Goal: Task Accomplishment & Management: Manage account settings

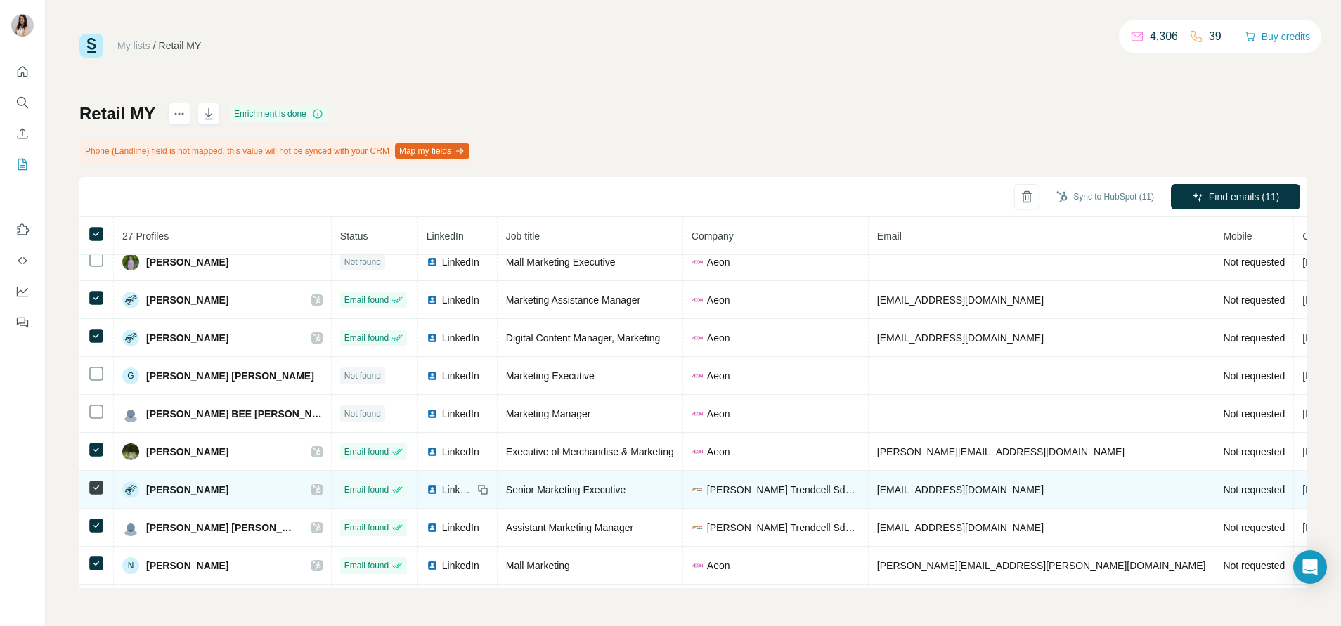
scroll to position [213, 0]
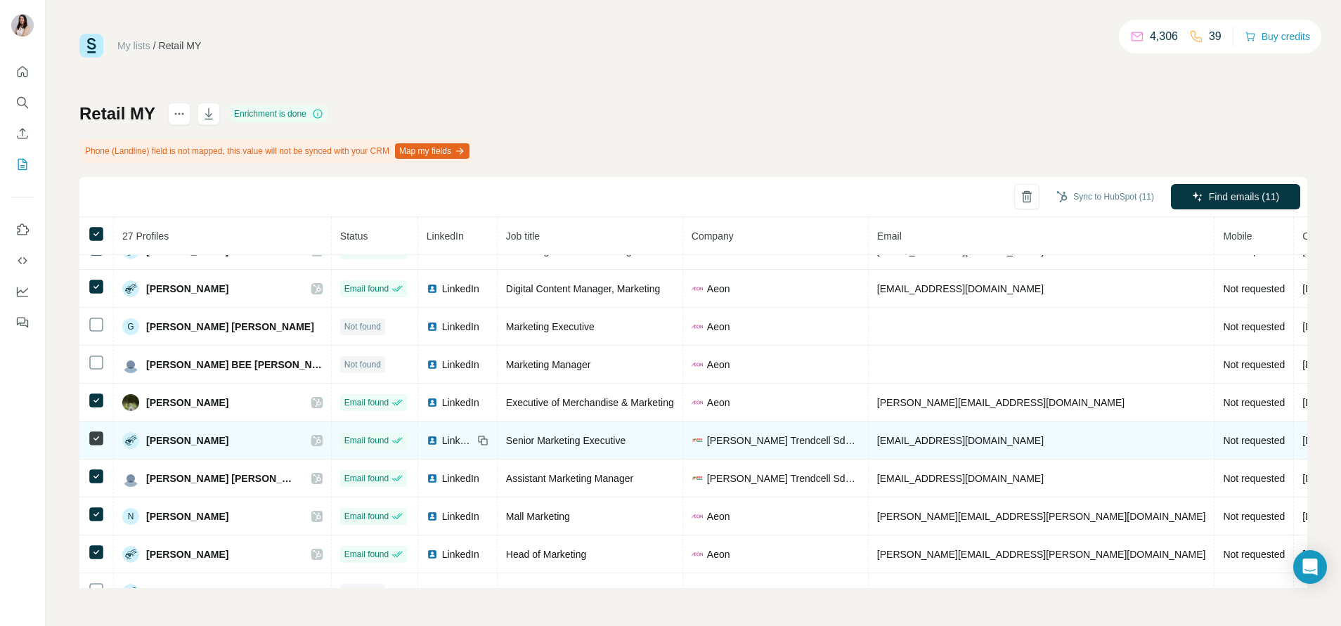
click at [427, 441] on img at bounding box center [432, 440] width 11 height 11
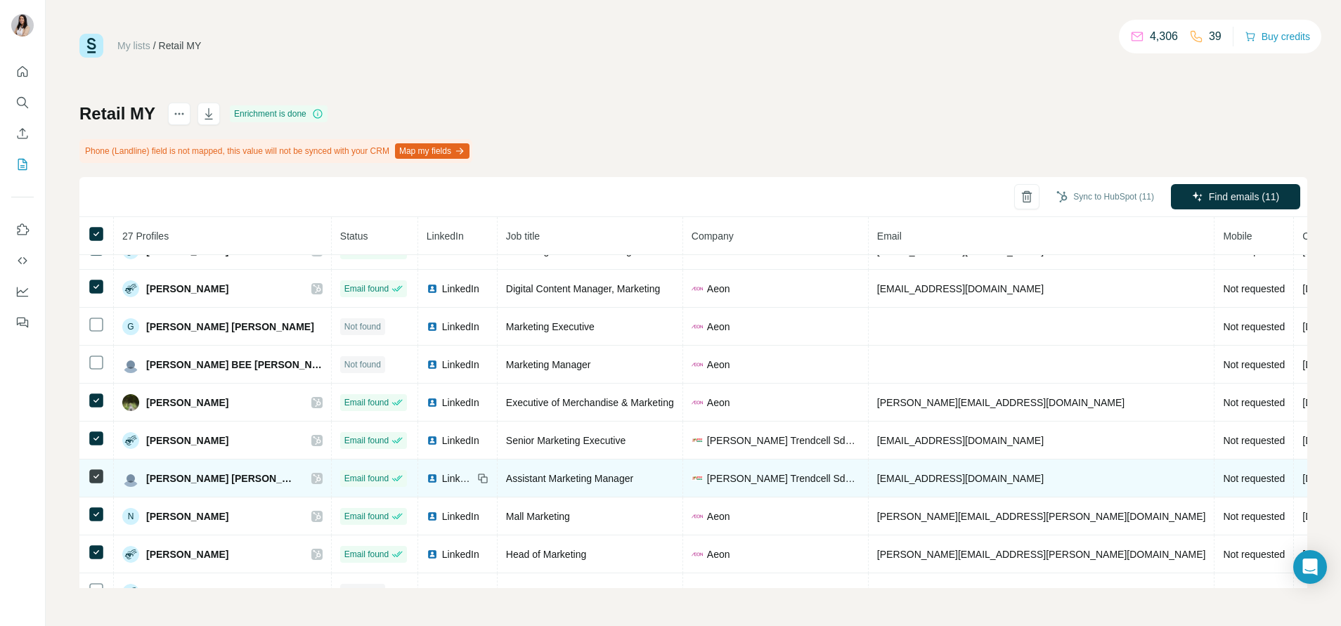
click at [427, 474] on img at bounding box center [432, 478] width 11 height 11
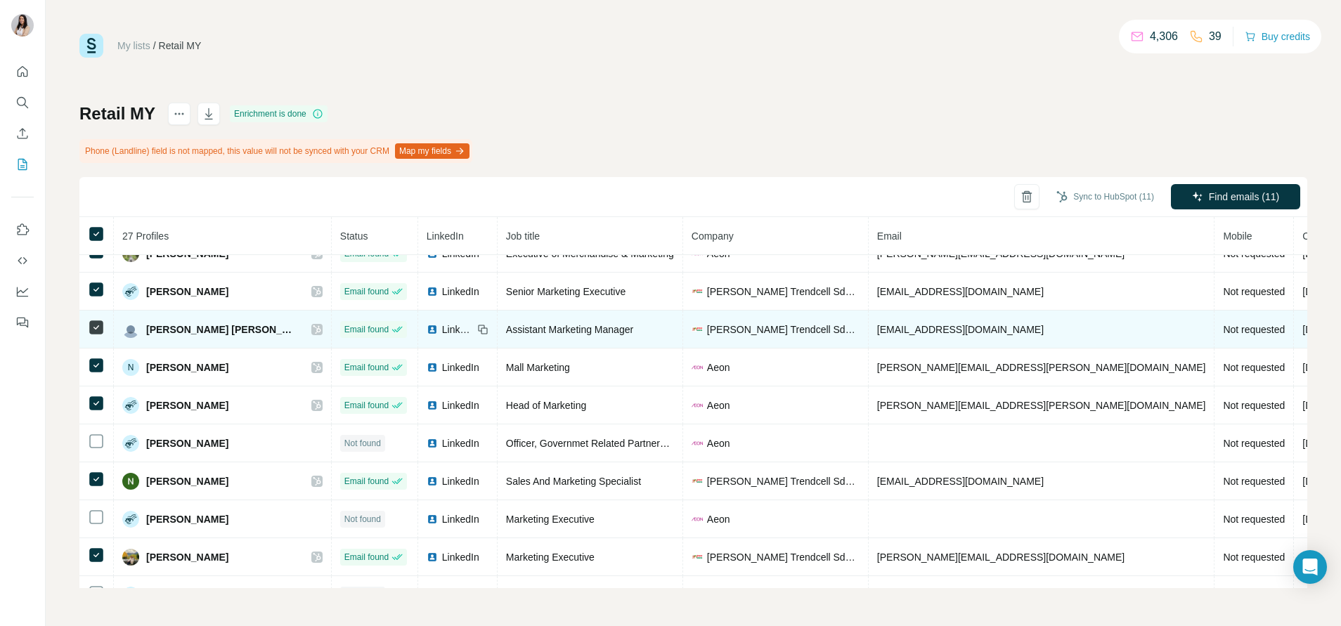
scroll to position [365, 0]
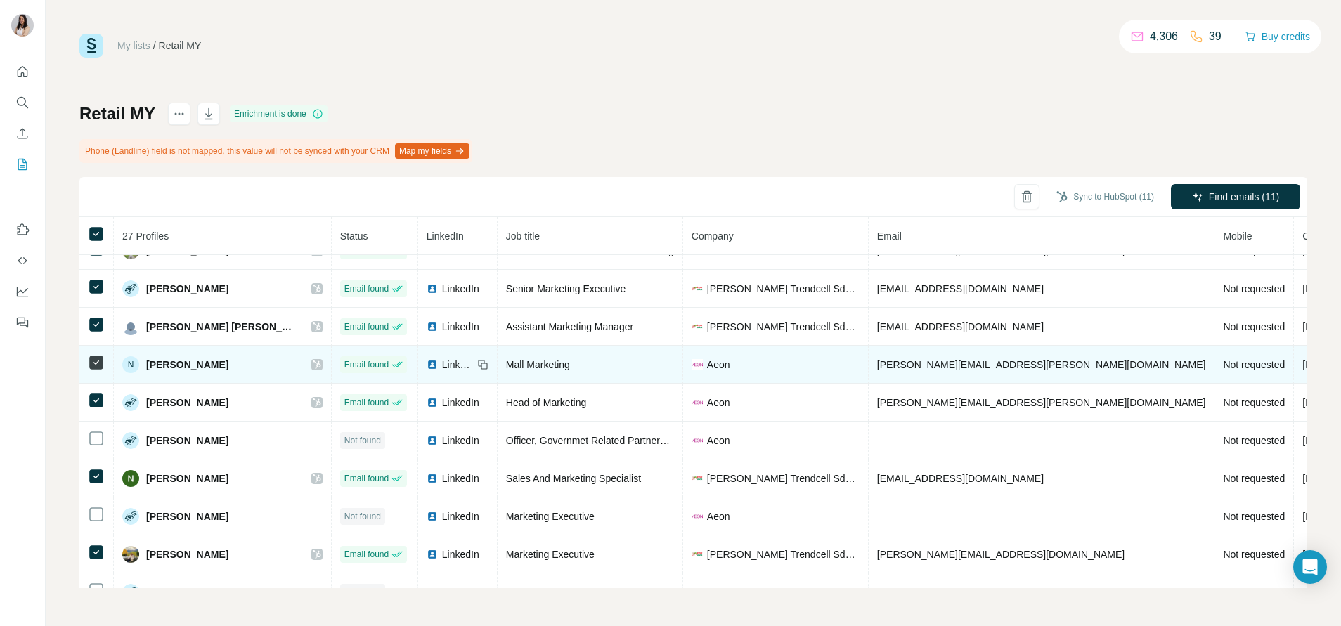
click at [427, 361] on img at bounding box center [432, 364] width 11 height 11
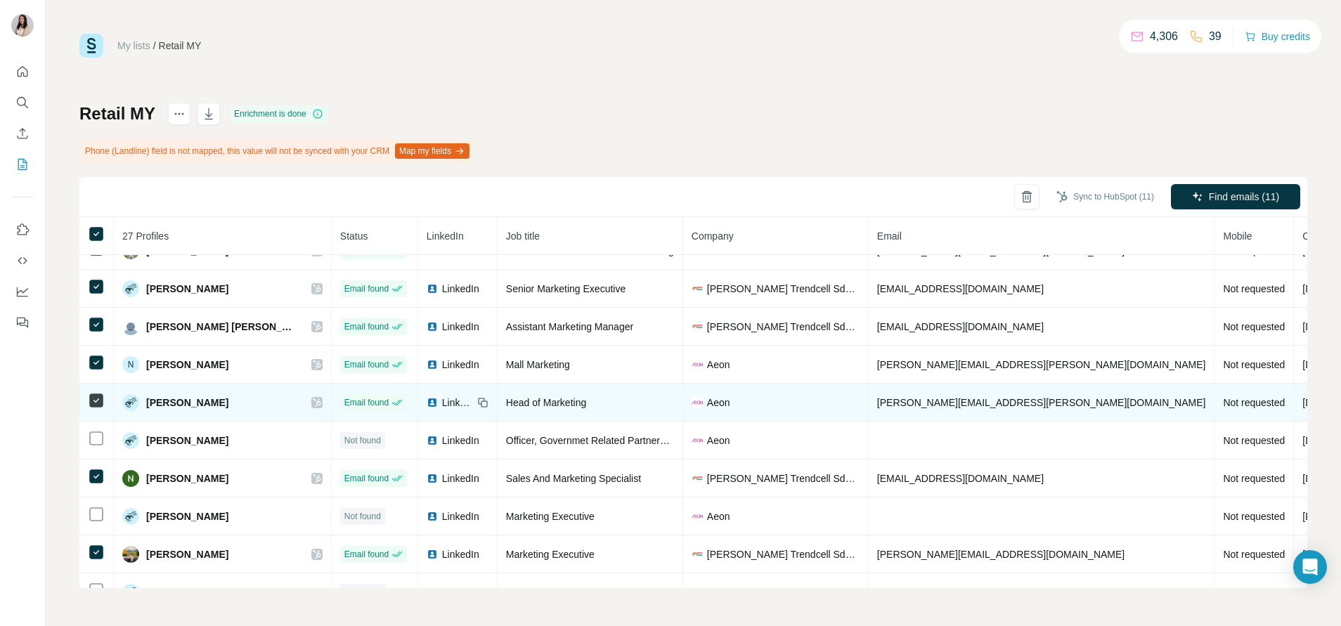
click at [427, 399] on img at bounding box center [432, 402] width 11 height 11
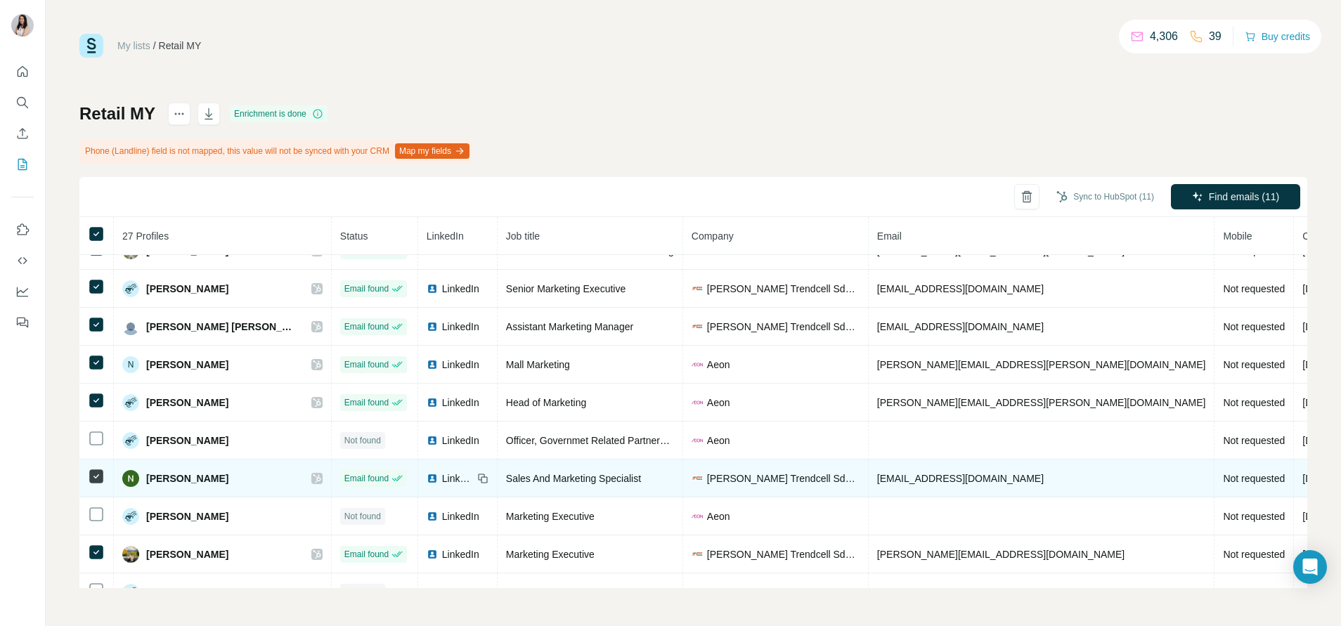
click at [427, 478] on img at bounding box center [432, 478] width 11 height 11
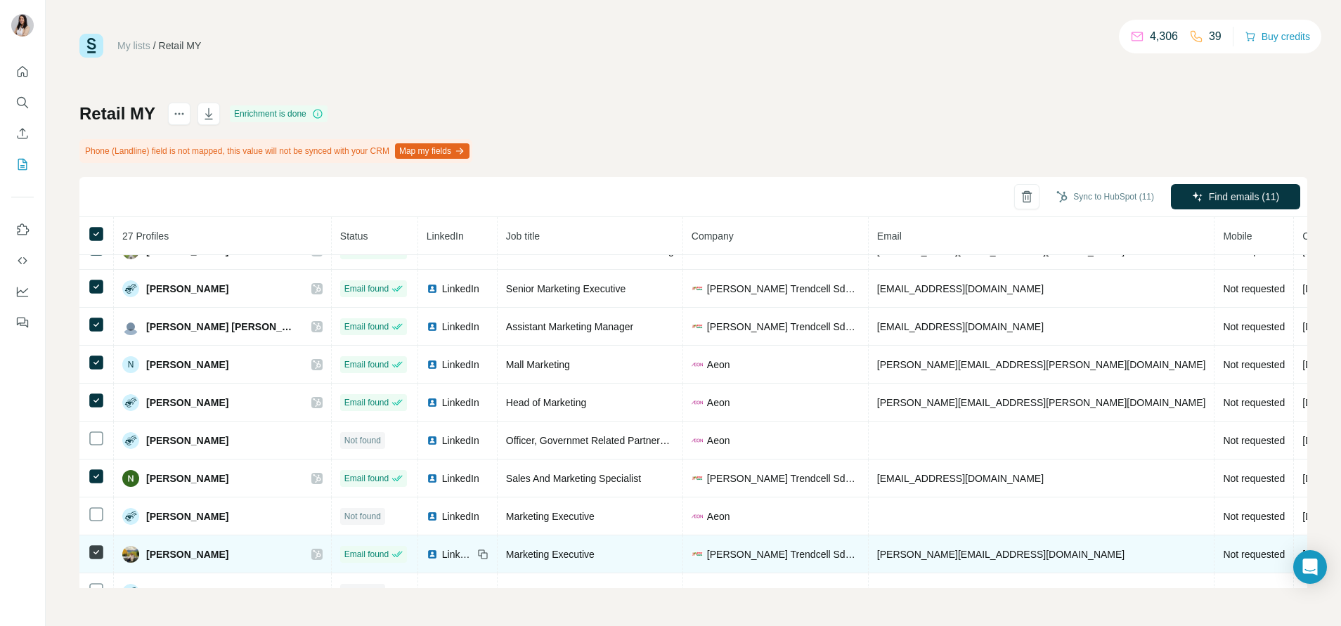
click at [427, 557] on img at bounding box center [432, 554] width 11 height 11
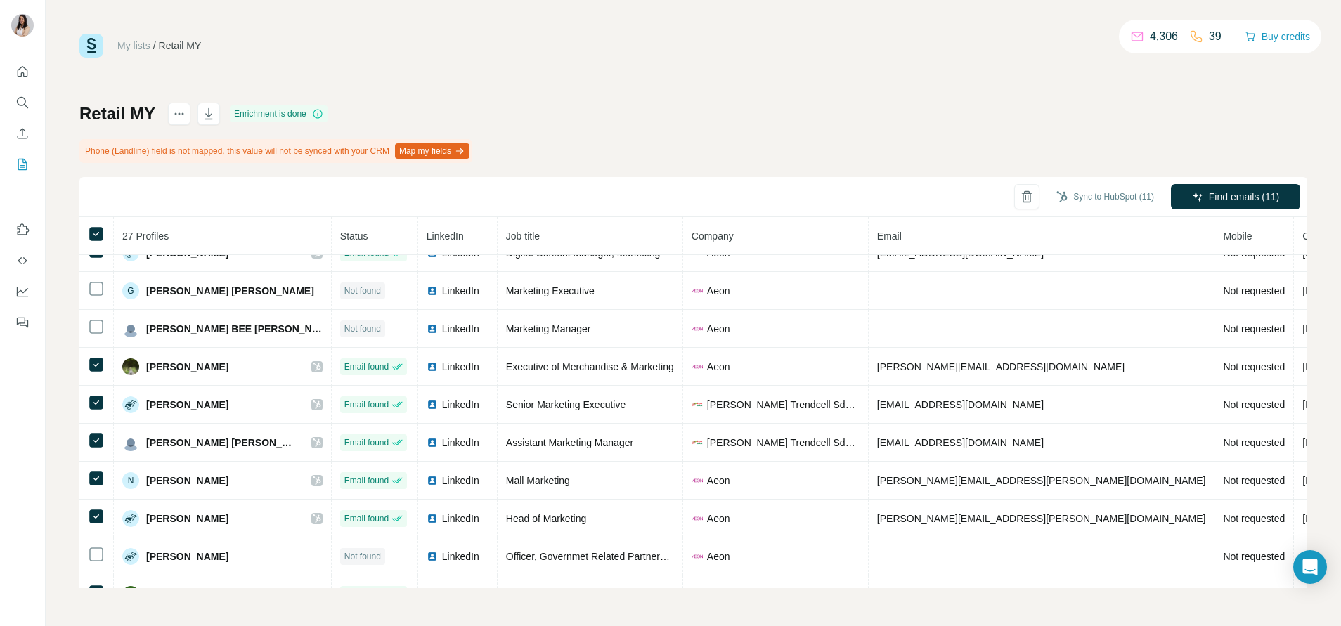
scroll to position [0, 0]
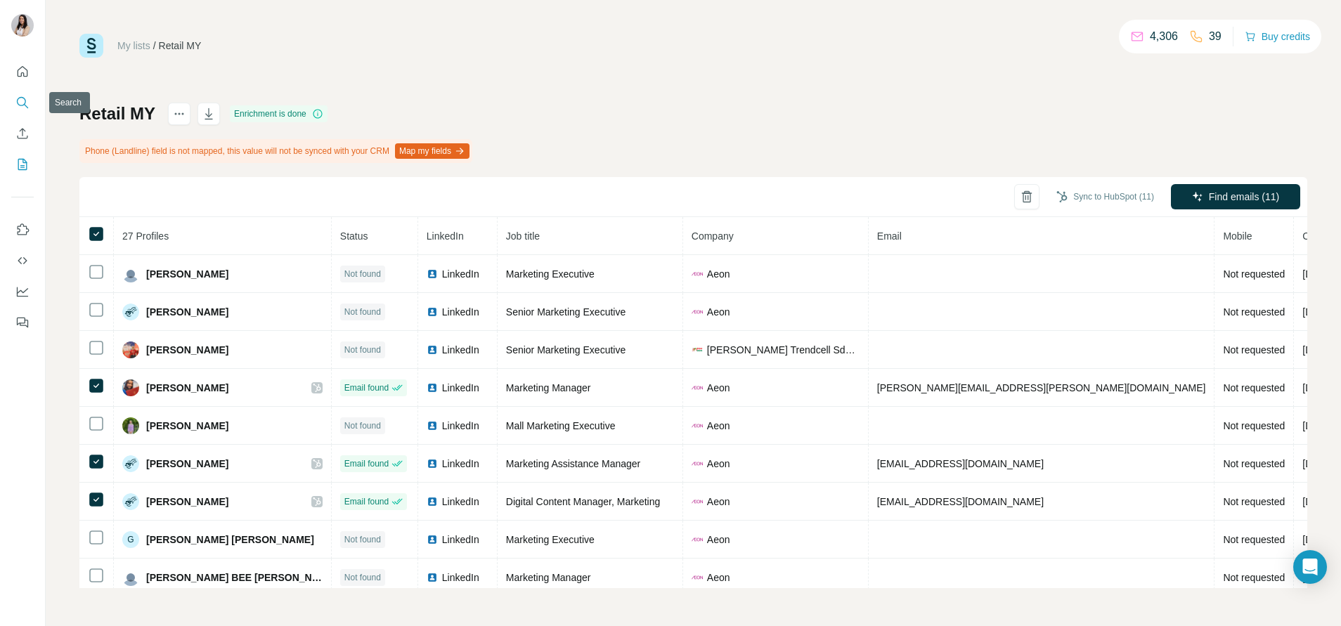
click at [21, 104] on icon "Search" at bounding box center [22, 103] width 14 height 14
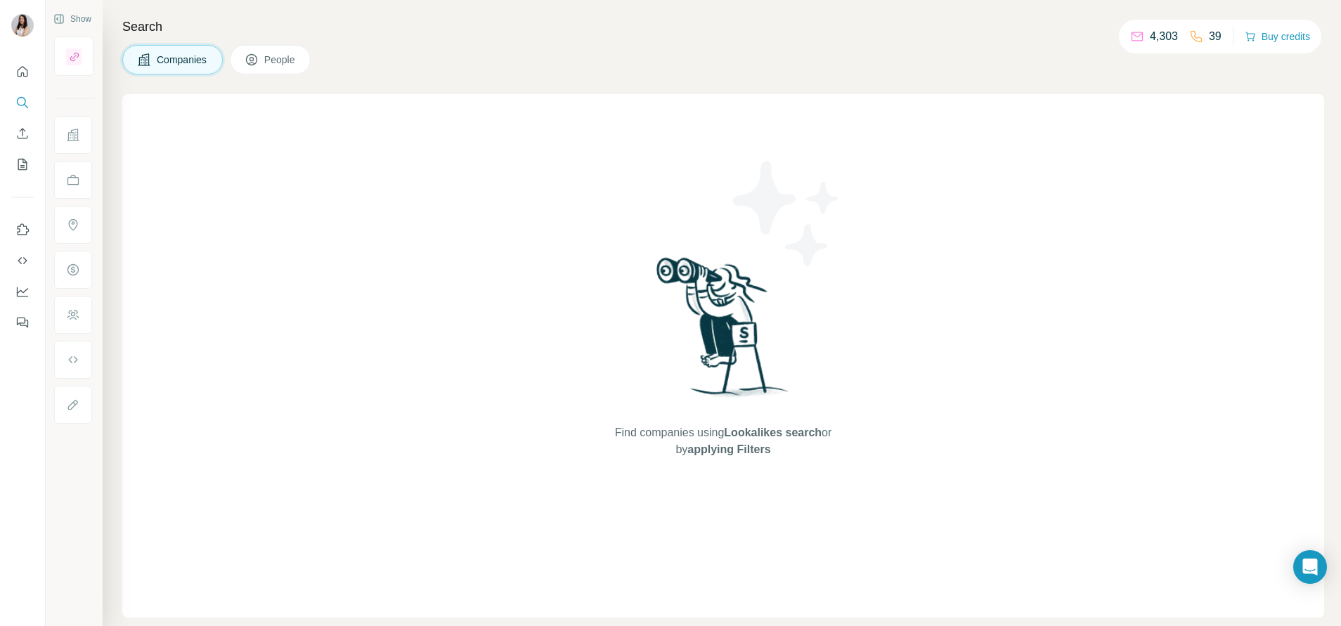
click at [275, 66] on span "People" at bounding box center [280, 60] width 32 height 14
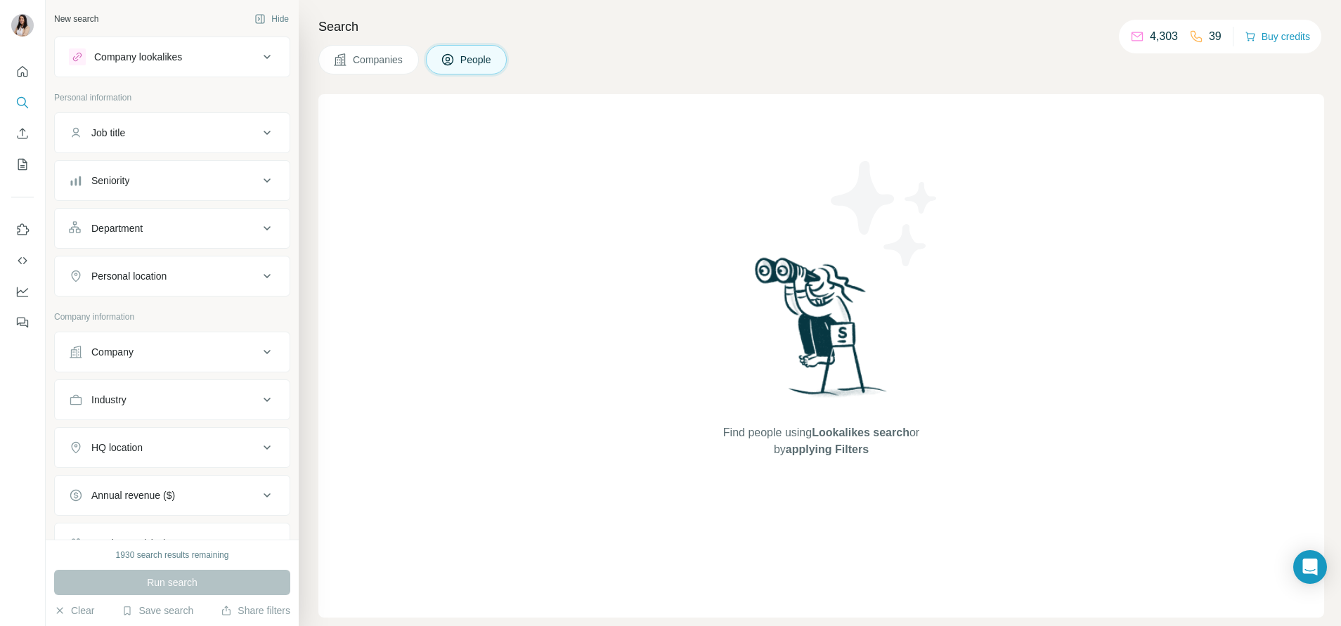
click at [155, 341] on button "Company" at bounding box center [172, 352] width 235 height 34
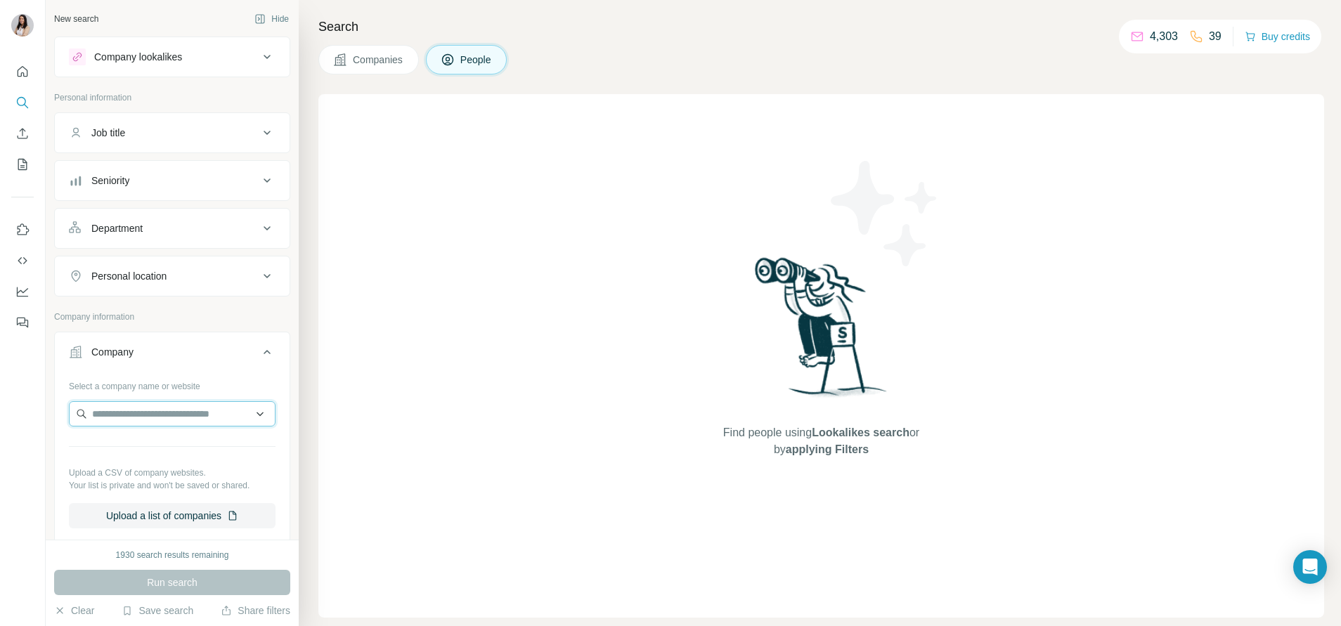
click at [161, 409] on input "text" at bounding box center [172, 413] width 207 height 25
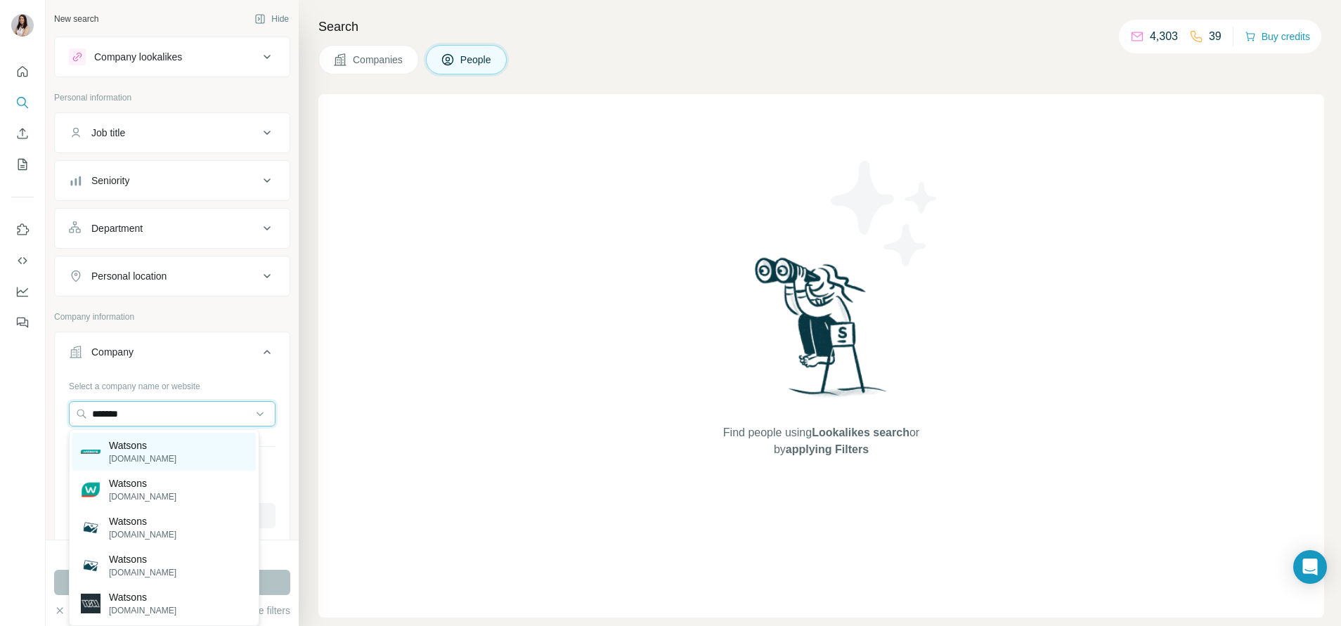
type input "*******"
click at [156, 456] on div "[PERSON_NAME] [DOMAIN_NAME]" at bounding box center [163, 452] width 183 height 38
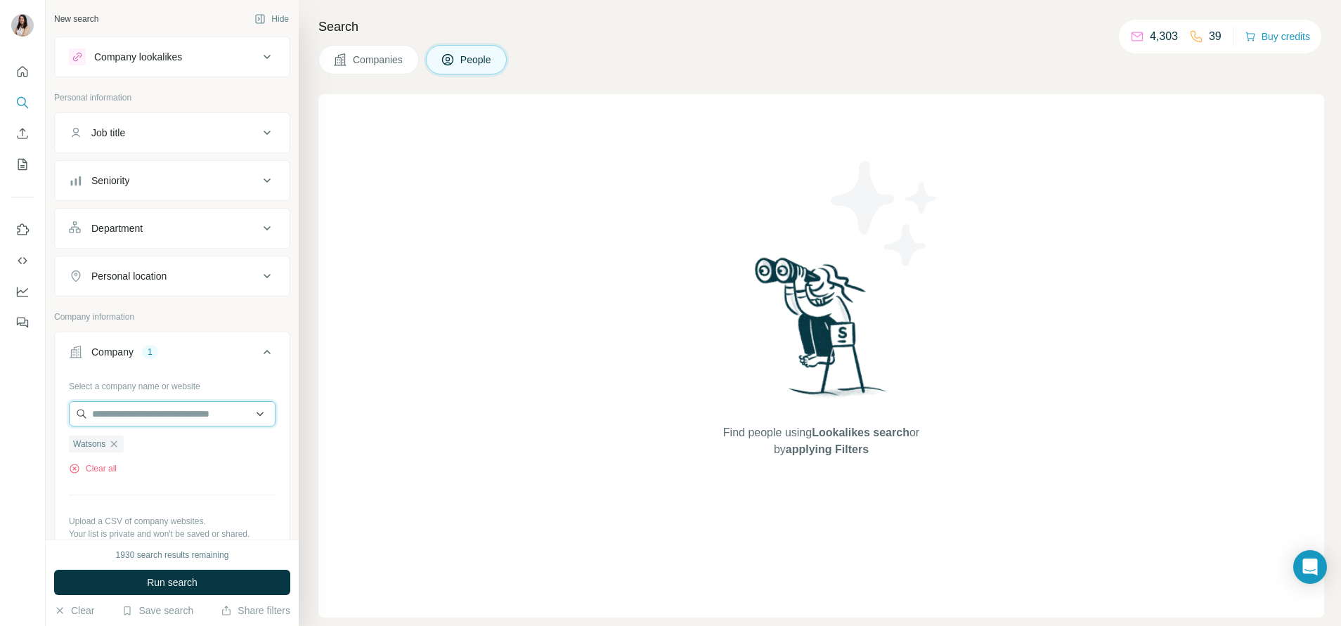
click at [154, 419] on input "text" at bounding box center [172, 413] width 207 height 25
paste input "*******"
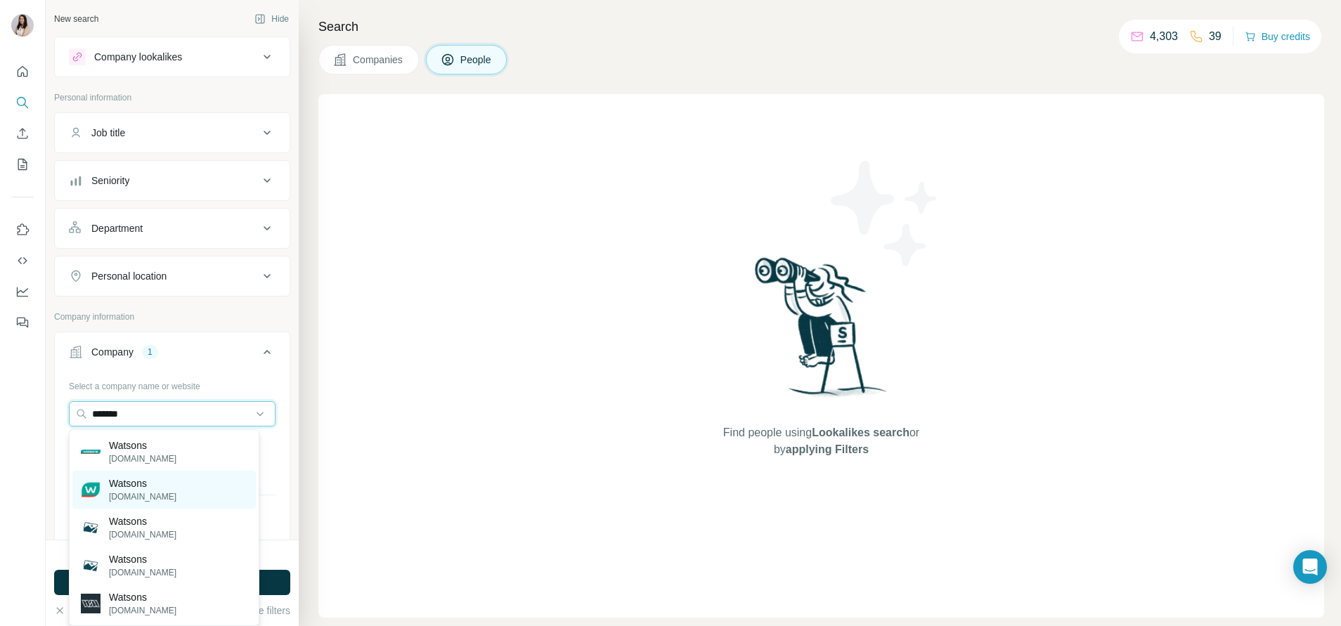
type input "*******"
click at [155, 483] on p "Watsons" at bounding box center [142, 484] width 67 height 14
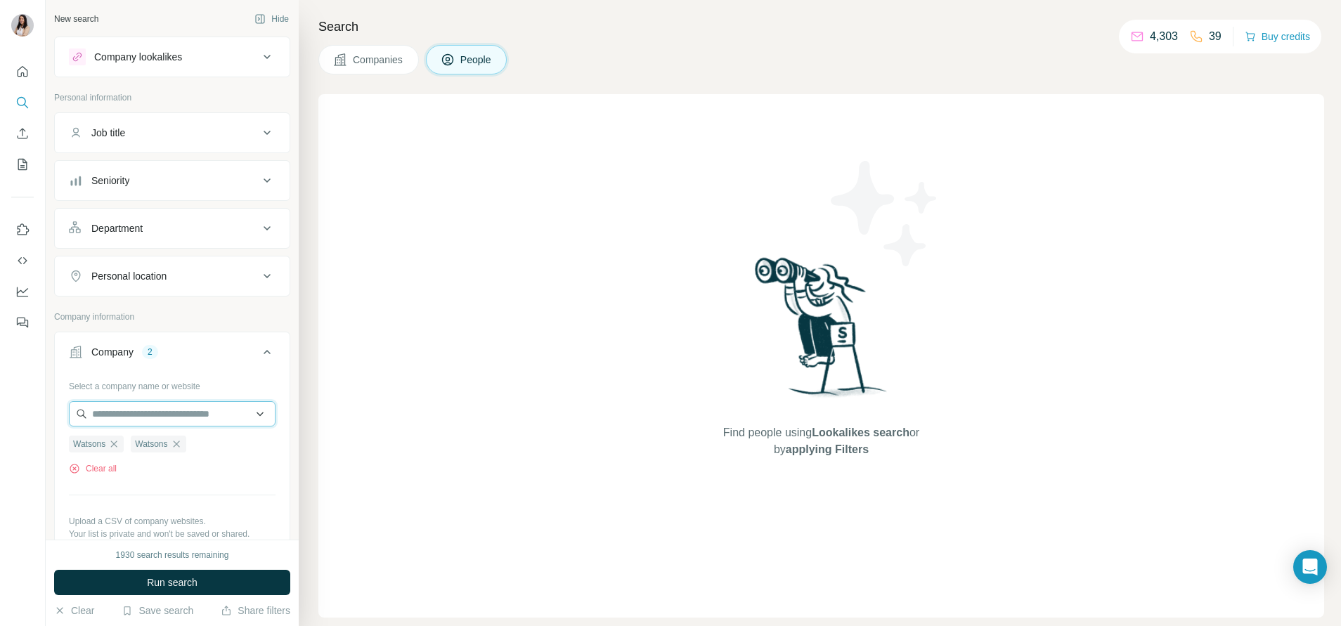
click at [155, 424] on input "text" at bounding box center [172, 413] width 207 height 25
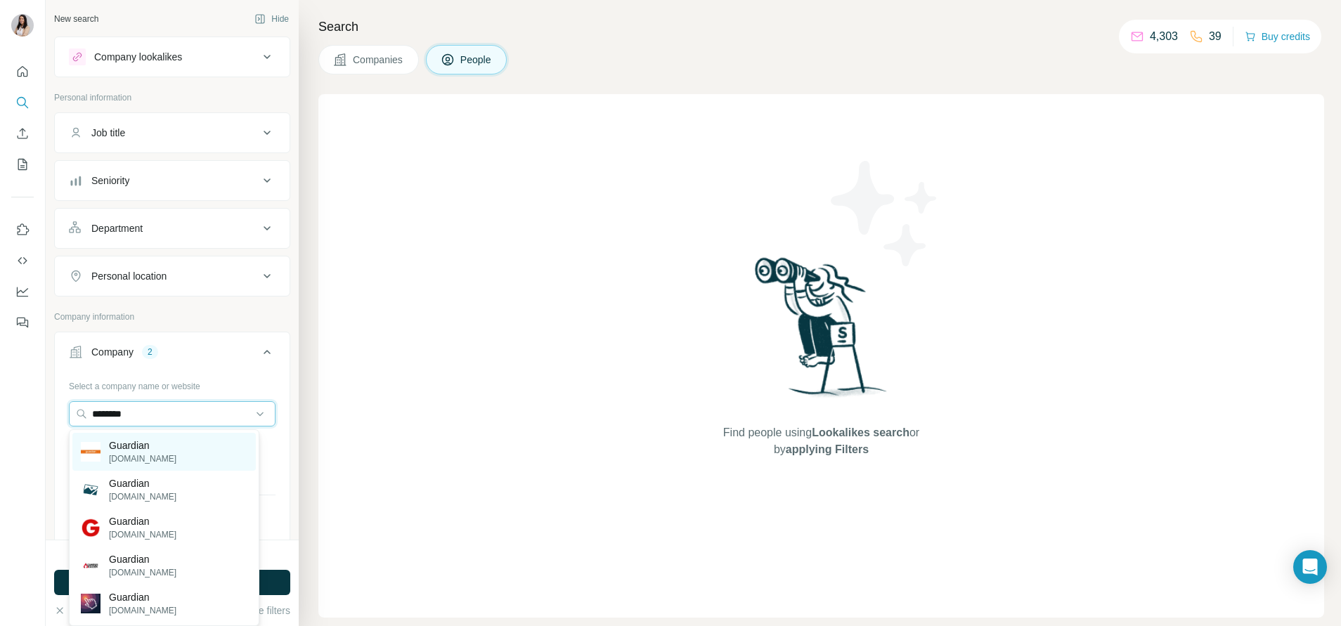
type input "********"
click at [161, 449] on p "Guardian" at bounding box center [142, 446] width 67 height 14
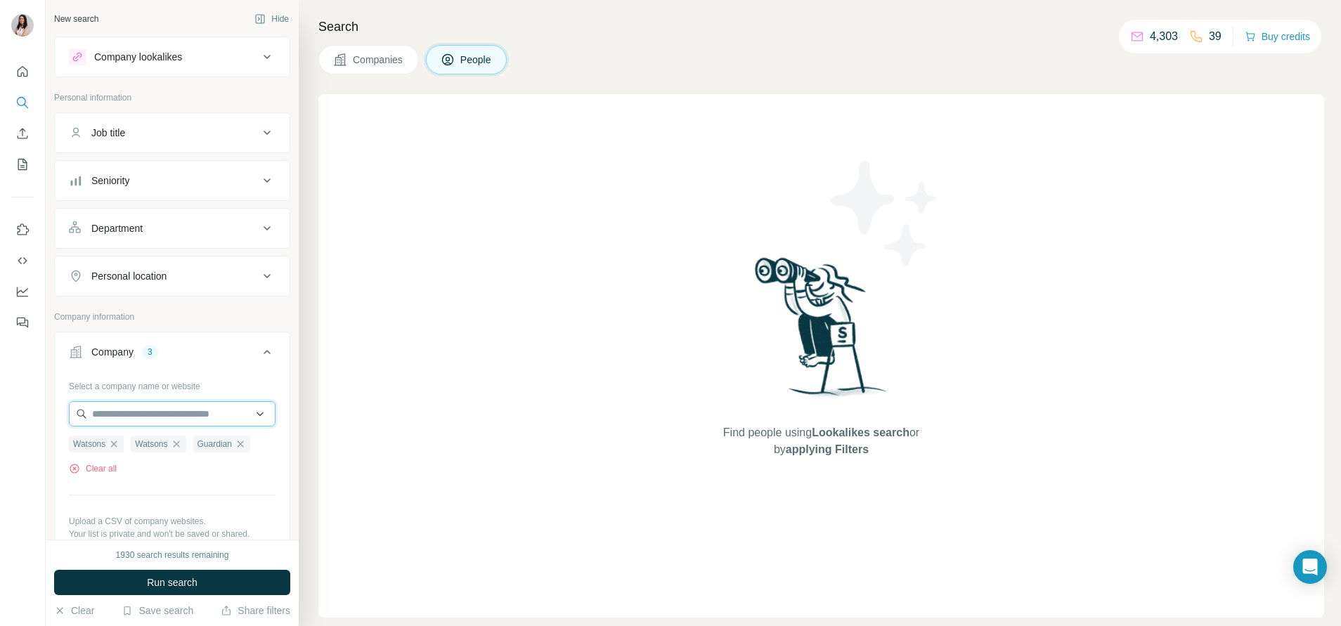
click at [153, 406] on input "text" at bounding box center [172, 413] width 207 height 25
paste input "********"
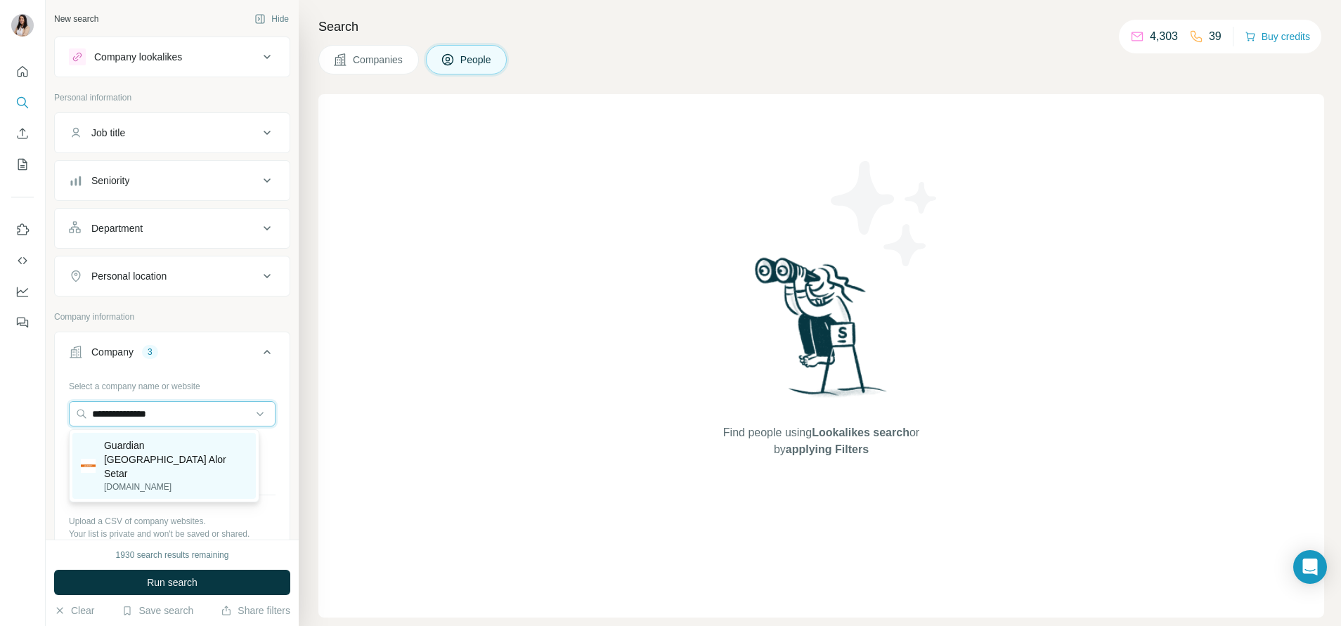
type input "**********"
click at [195, 457] on p "Guardian [GEOGRAPHIC_DATA] Alor Setar" at bounding box center [175, 460] width 143 height 42
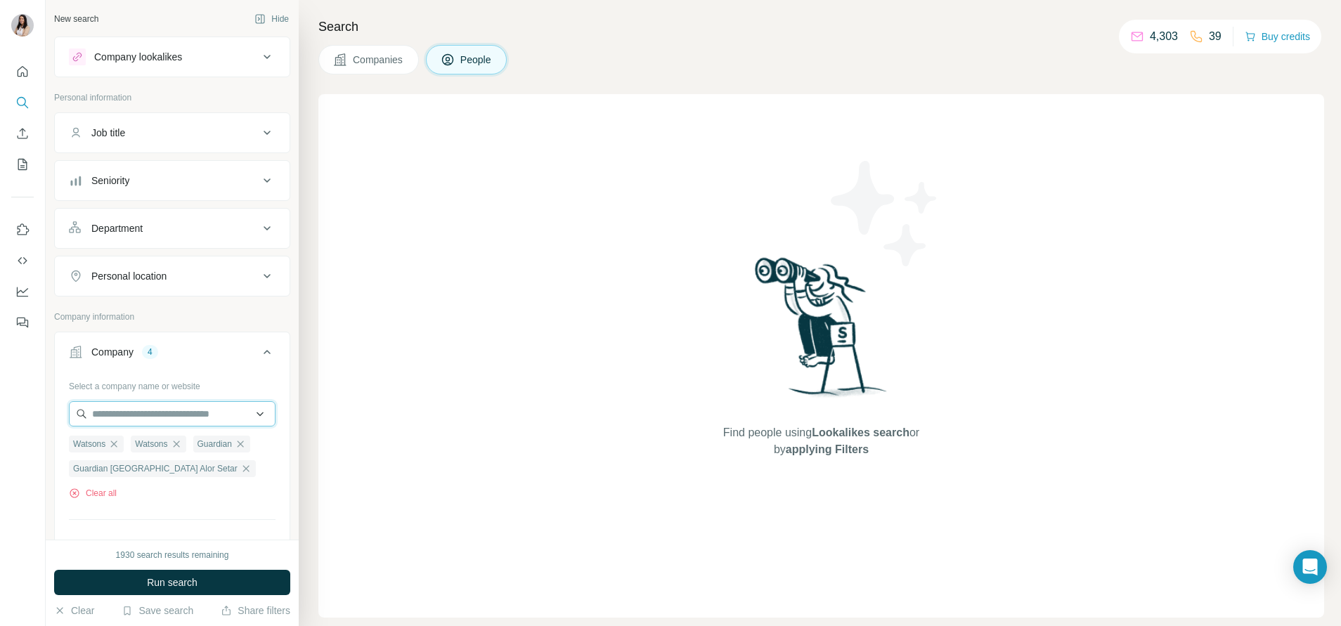
click at [187, 422] on input "text" at bounding box center [172, 413] width 207 height 25
paste input "********"
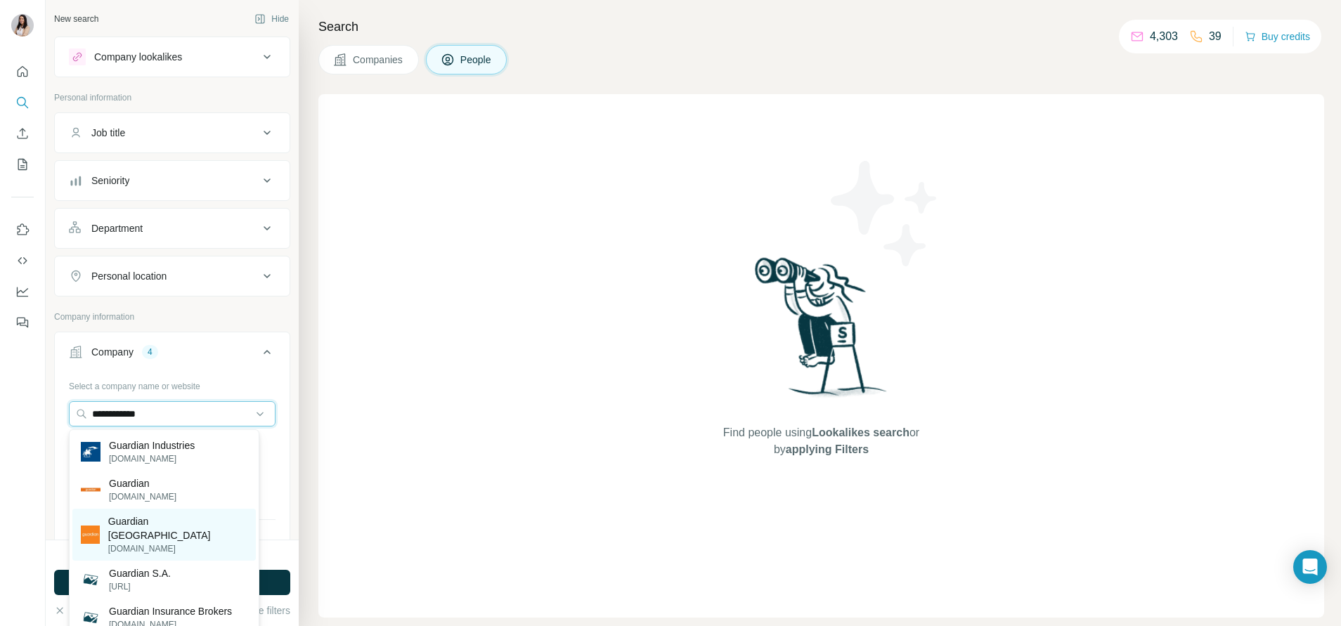
type input "**********"
click at [199, 515] on div "Guardian Vietnam [DOMAIN_NAME]" at bounding box center [163, 535] width 183 height 52
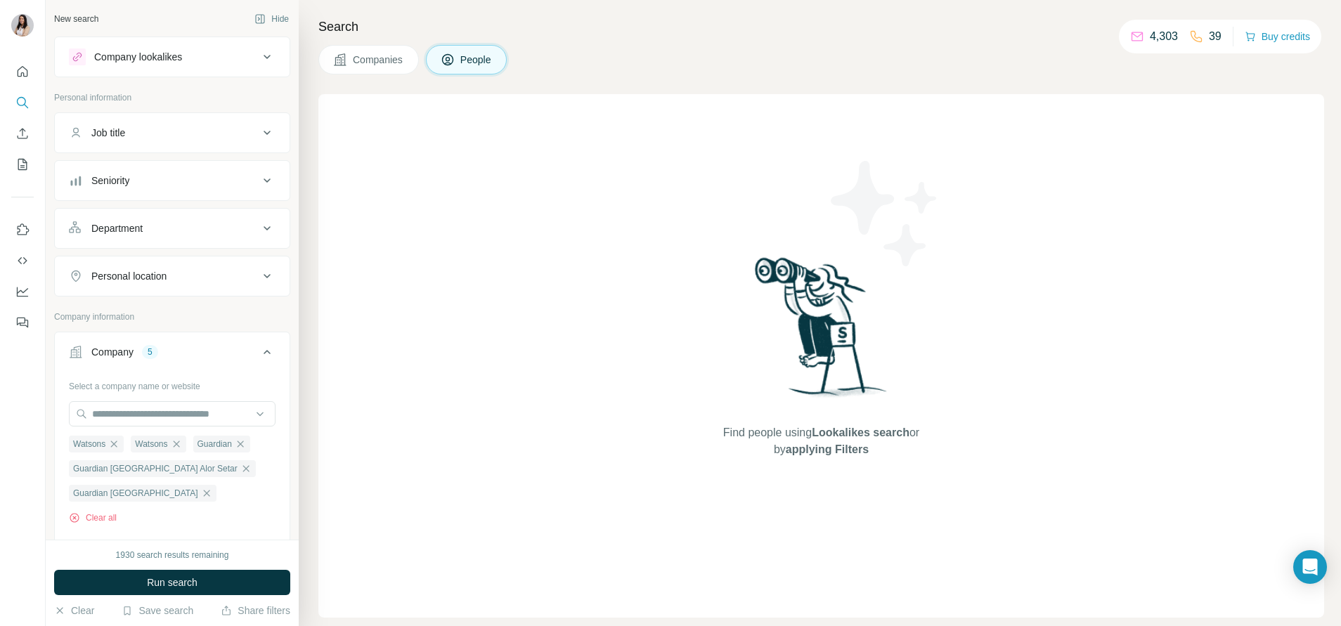
click at [201, 124] on button "Job title" at bounding box center [172, 133] width 235 height 34
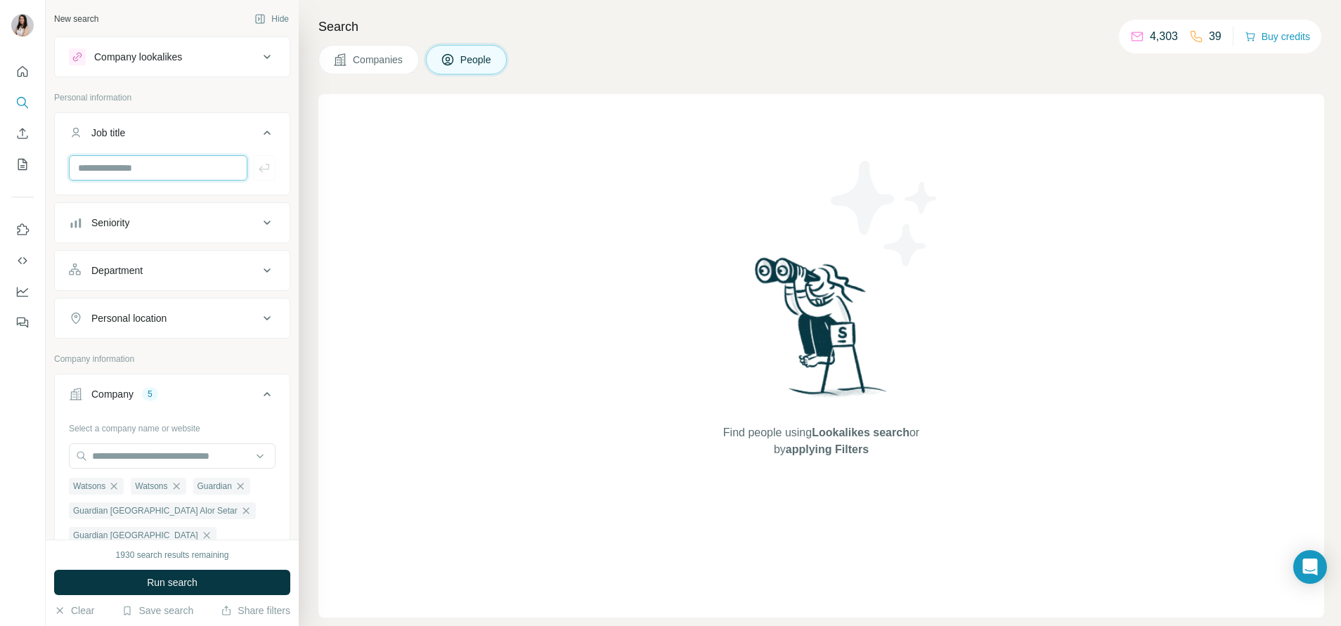
click at [164, 167] on input "text" at bounding box center [158, 167] width 179 height 25
type input "*****"
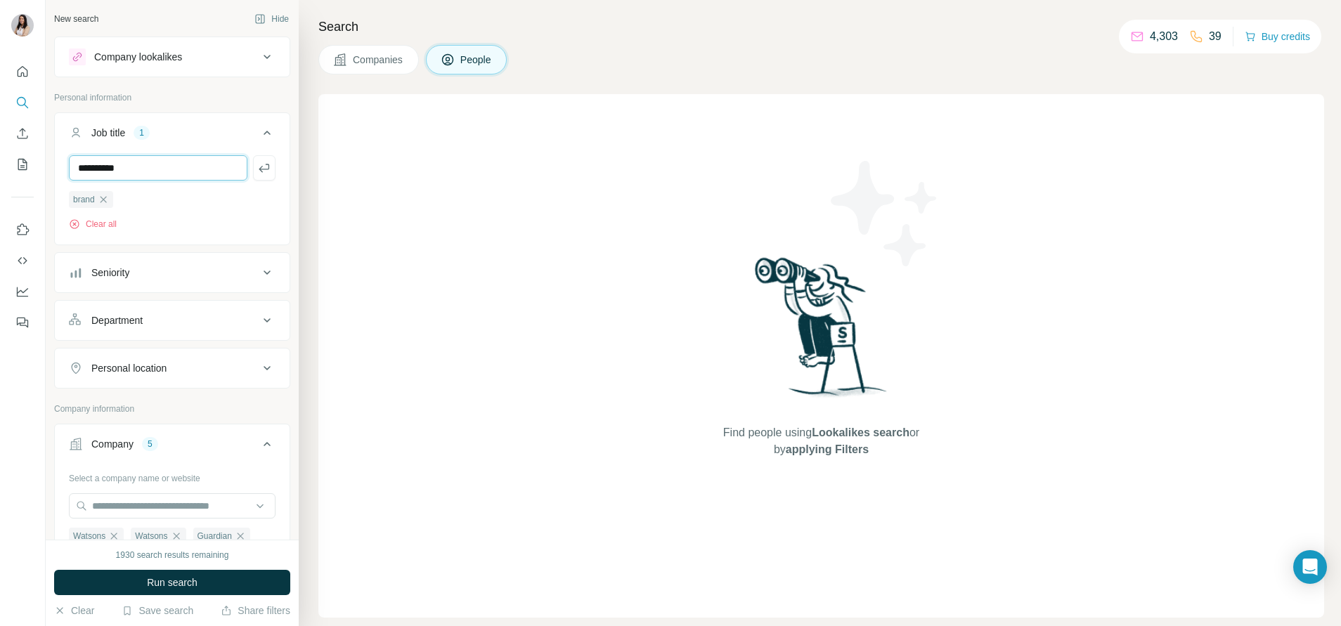
type input "**********"
type input "*********"
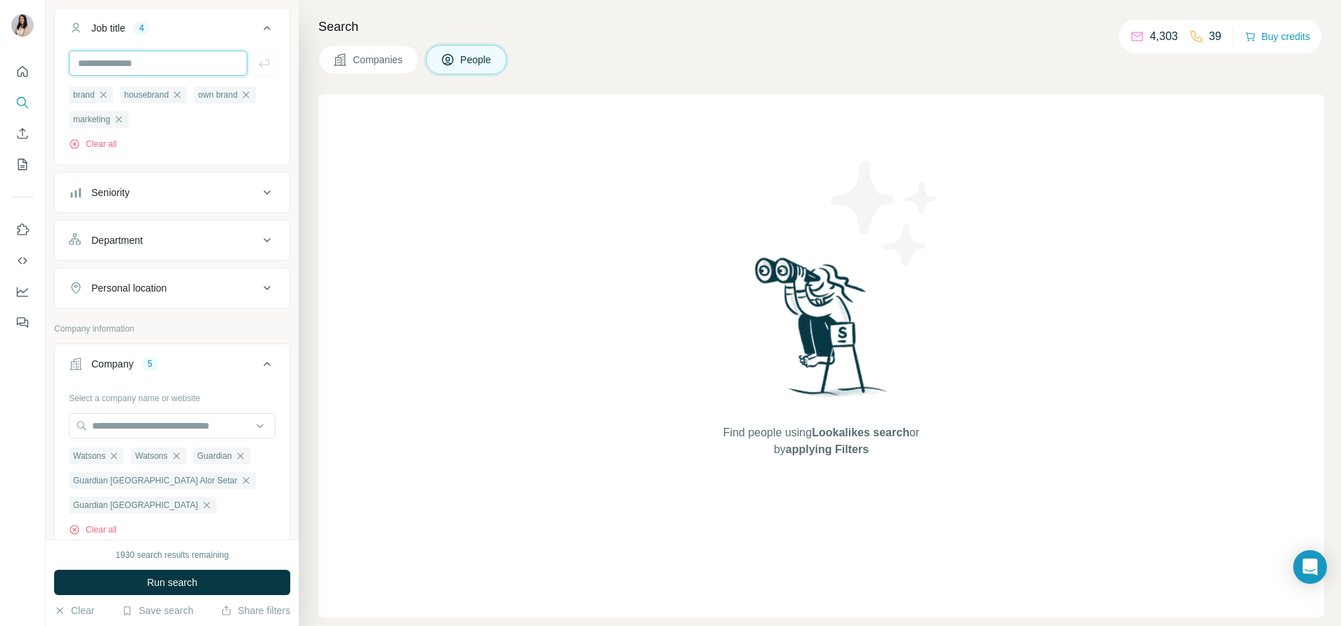
scroll to position [109, 0]
click at [189, 283] on div "Personal location" at bounding box center [164, 284] width 190 height 14
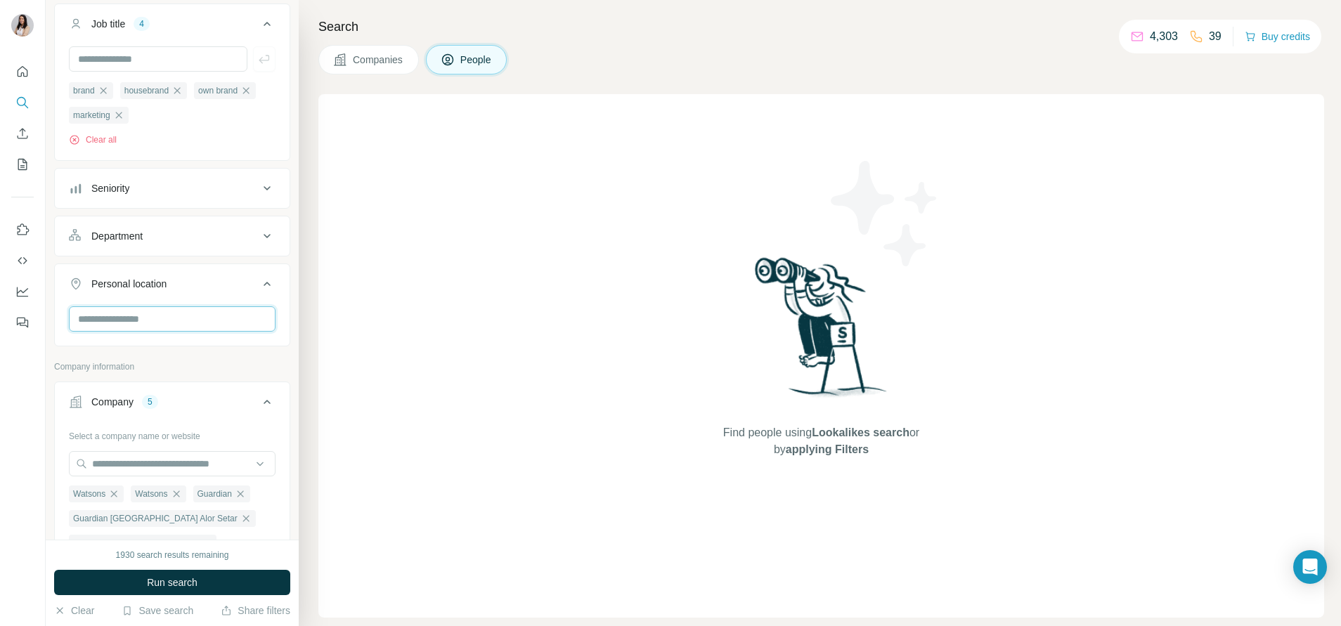
click at [186, 323] on input "text" at bounding box center [172, 318] width 207 height 25
click at [141, 357] on div "🇸🇬 [GEOGRAPHIC_DATA]" at bounding box center [164, 357] width 167 height 17
click at [127, 357] on label "🇸🇬 [GEOGRAPHIC_DATA]" at bounding box center [139, 357] width 117 height 17
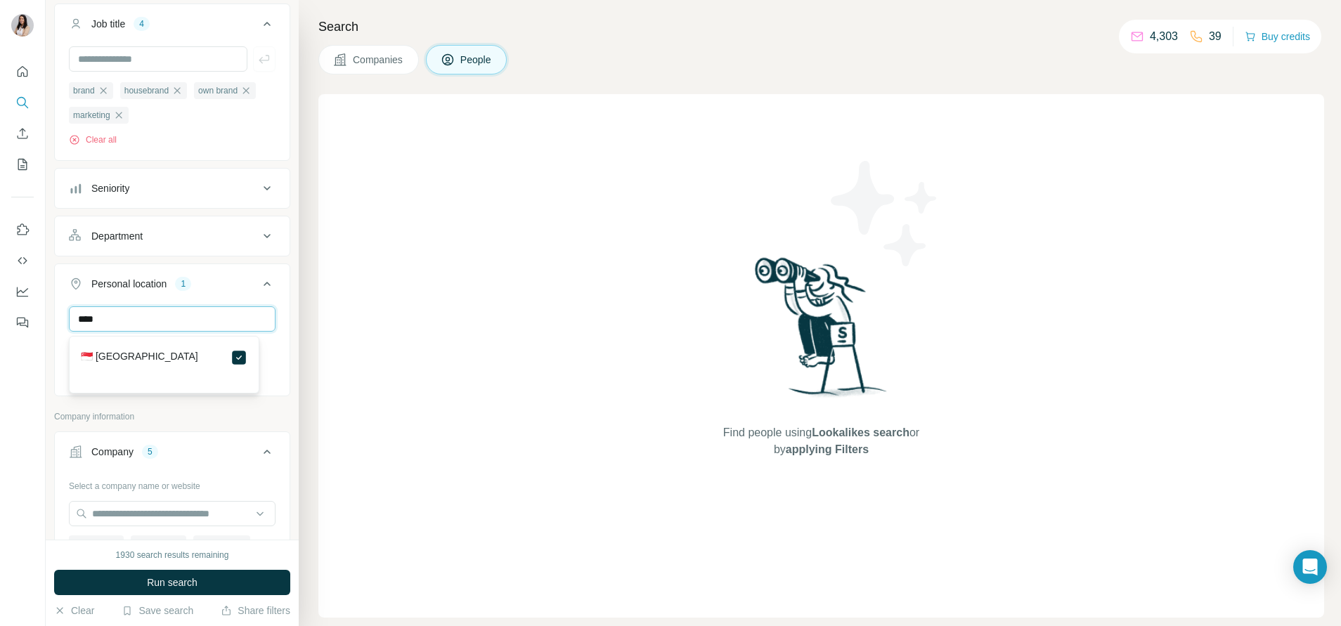
click at [149, 330] on input "****" at bounding box center [172, 318] width 207 height 25
type input "******"
click at [127, 350] on label "🇲🇾 [GEOGRAPHIC_DATA]" at bounding box center [139, 357] width 117 height 17
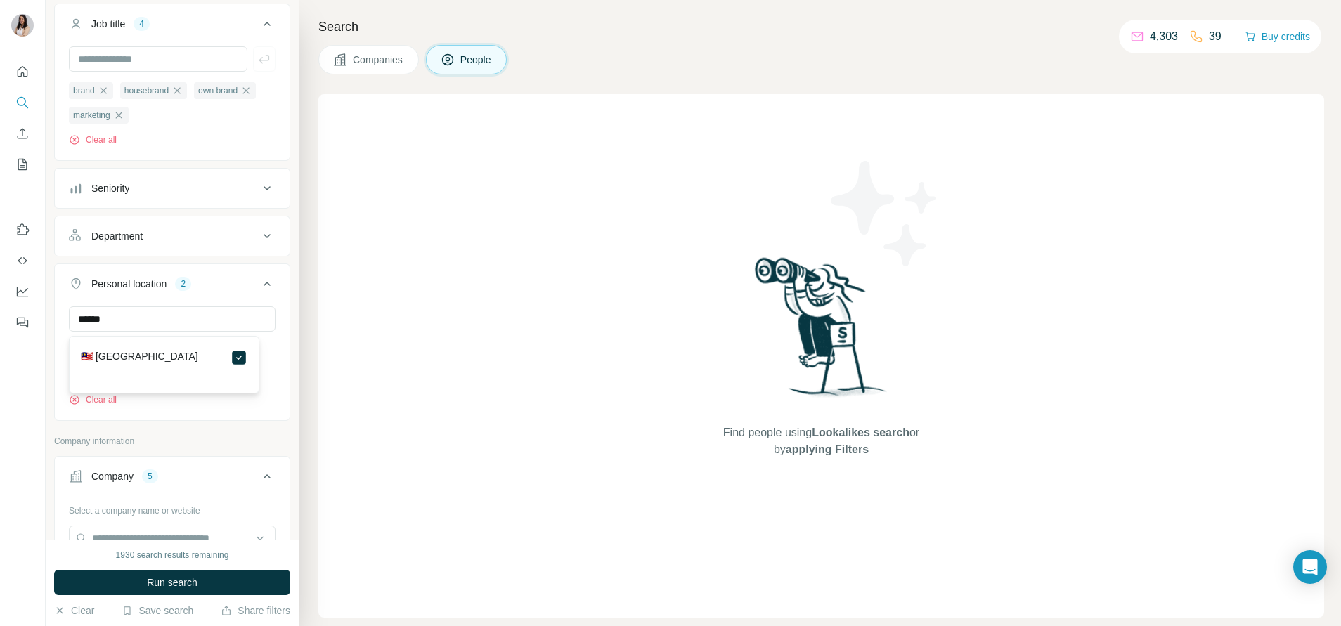
click at [142, 285] on div "Personal location" at bounding box center [128, 284] width 75 height 14
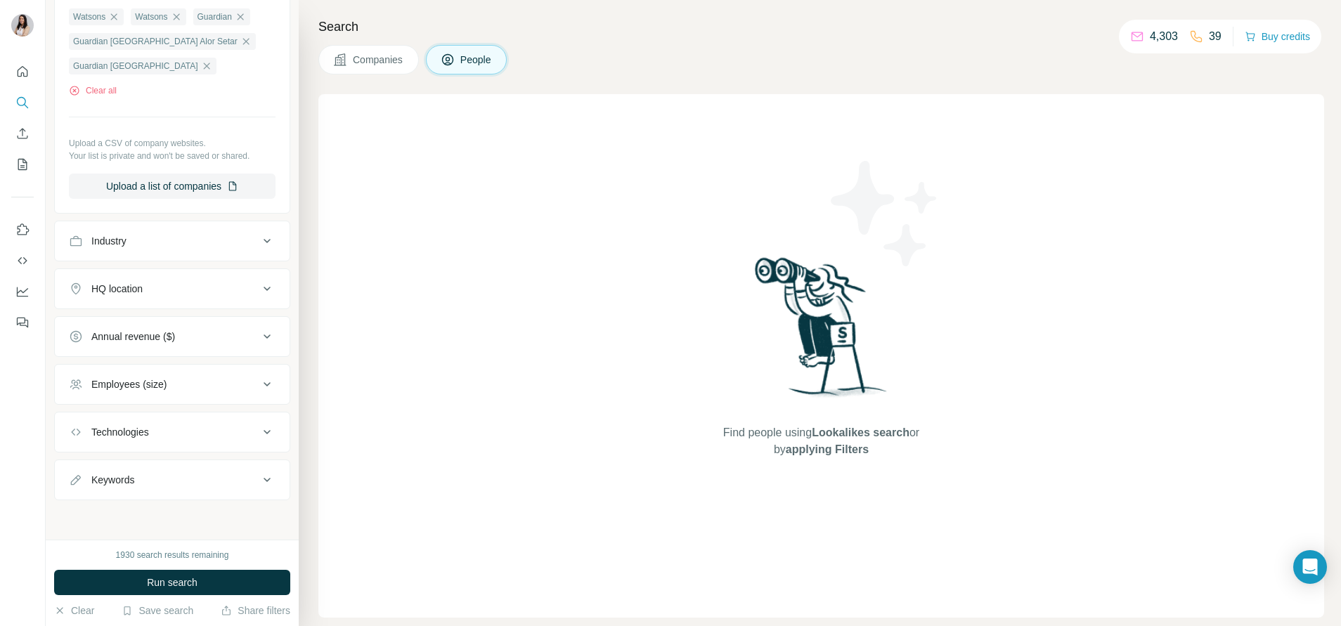
scroll to position [560, 0]
click at [184, 576] on span "Run search" at bounding box center [172, 583] width 51 height 14
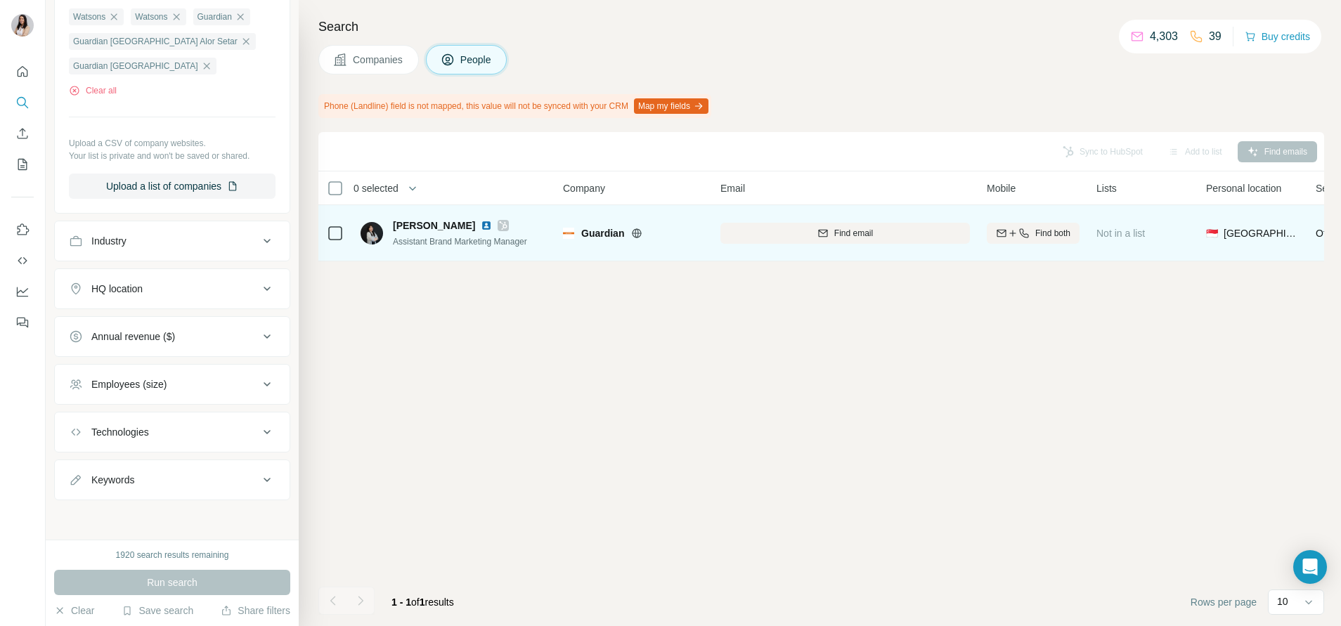
click at [499, 230] on icon at bounding box center [503, 225] width 8 height 11
click at [481, 227] on img at bounding box center [486, 225] width 11 height 11
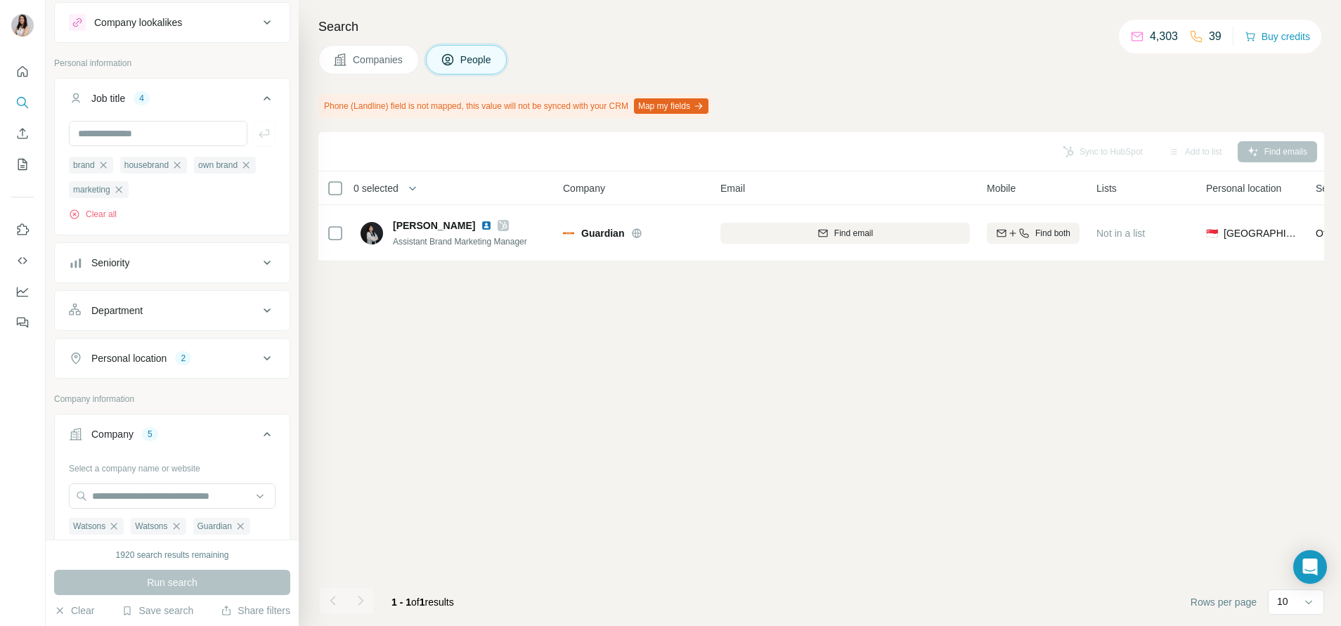
scroll to position [0, 0]
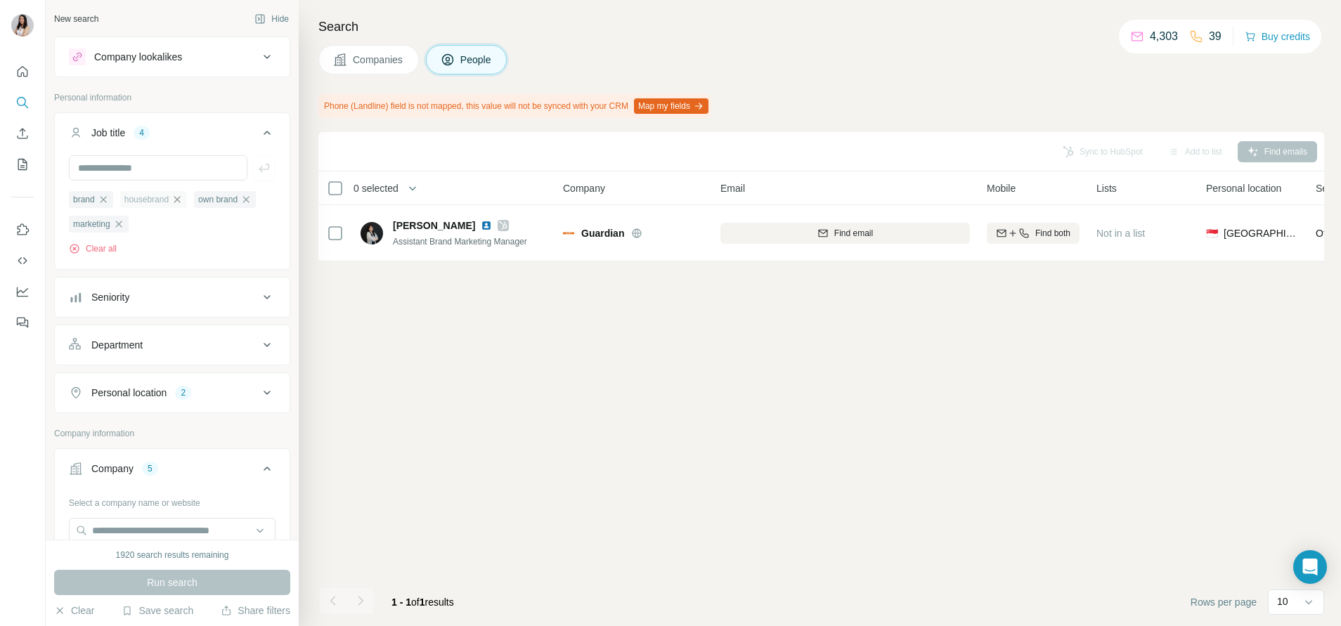
click at [181, 198] on icon "button" at bounding box center [177, 199] width 6 height 6
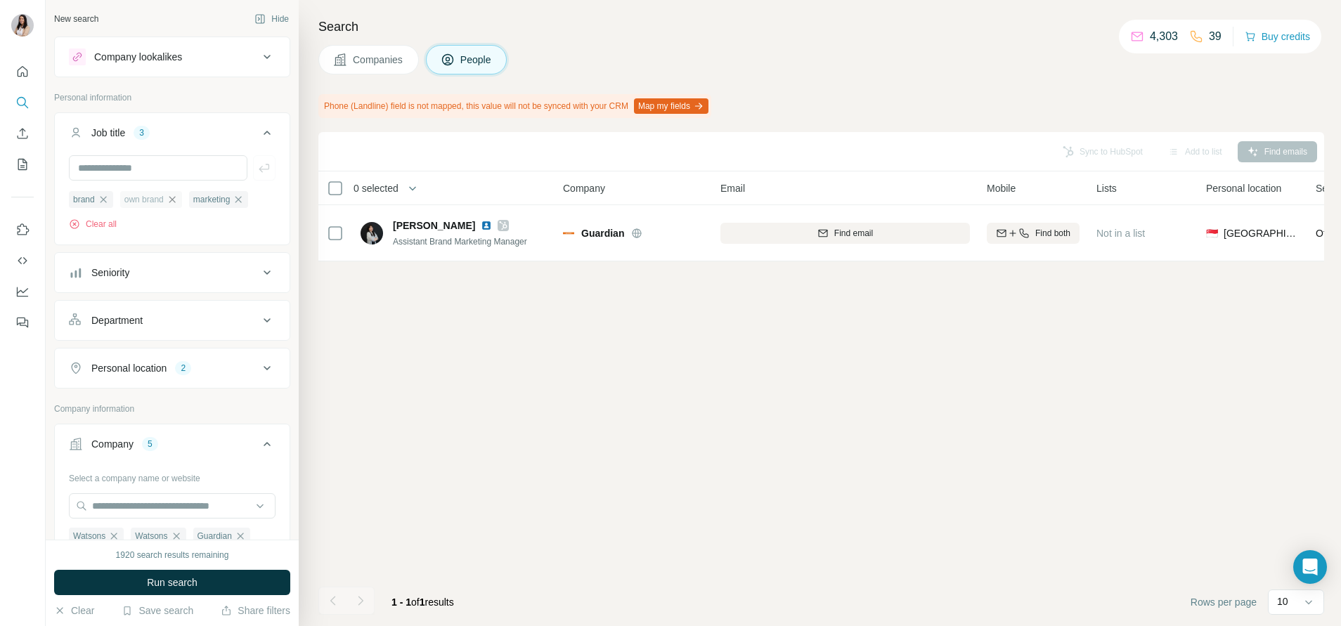
click at [178, 199] on icon "button" at bounding box center [172, 199] width 11 height 11
click at [219, 578] on button "Run search" at bounding box center [172, 582] width 236 height 25
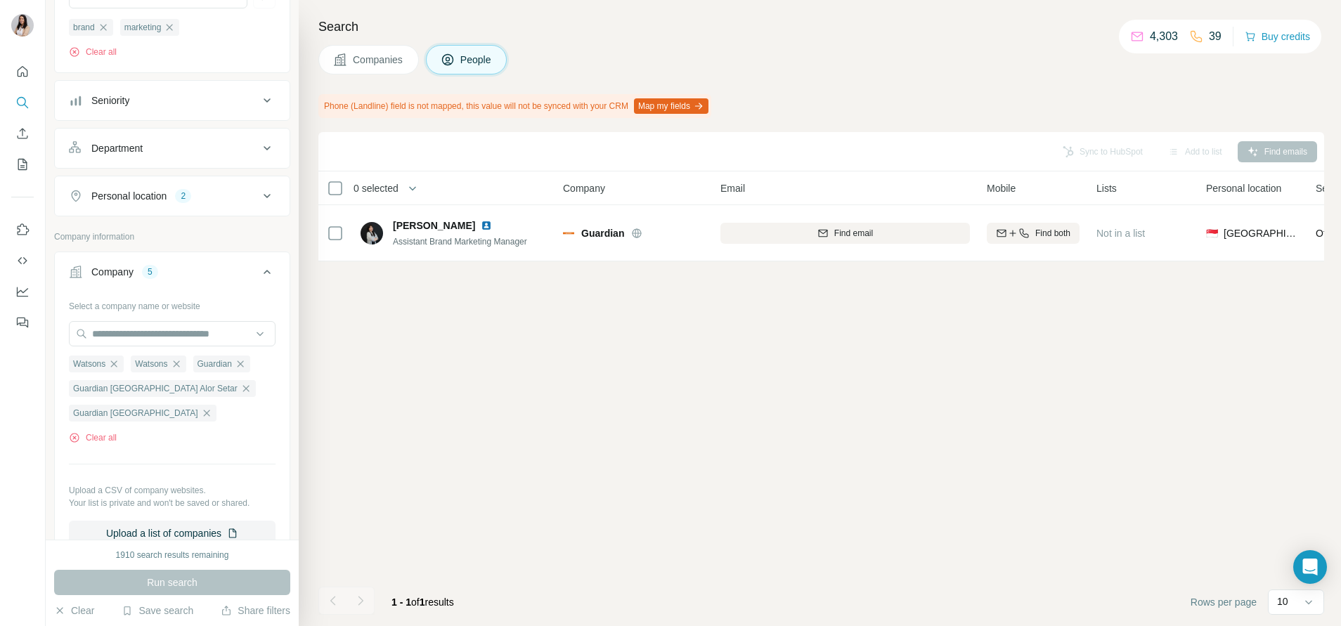
scroll to position [173, 0]
click at [161, 332] on input "text" at bounding box center [172, 333] width 207 height 25
paste input "**********"
type input "**********"
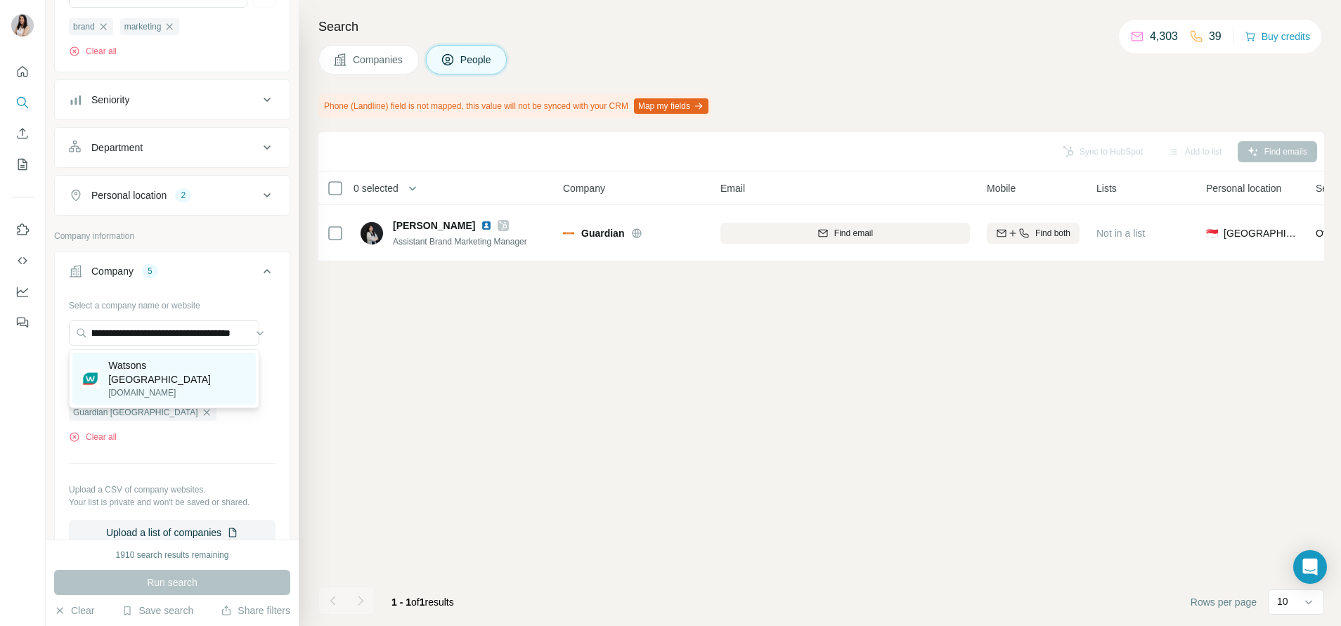
click at [127, 371] on p "Watsons [GEOGRAPHIC_DATA]" at bounding box center [177, 372] width 139 height 28
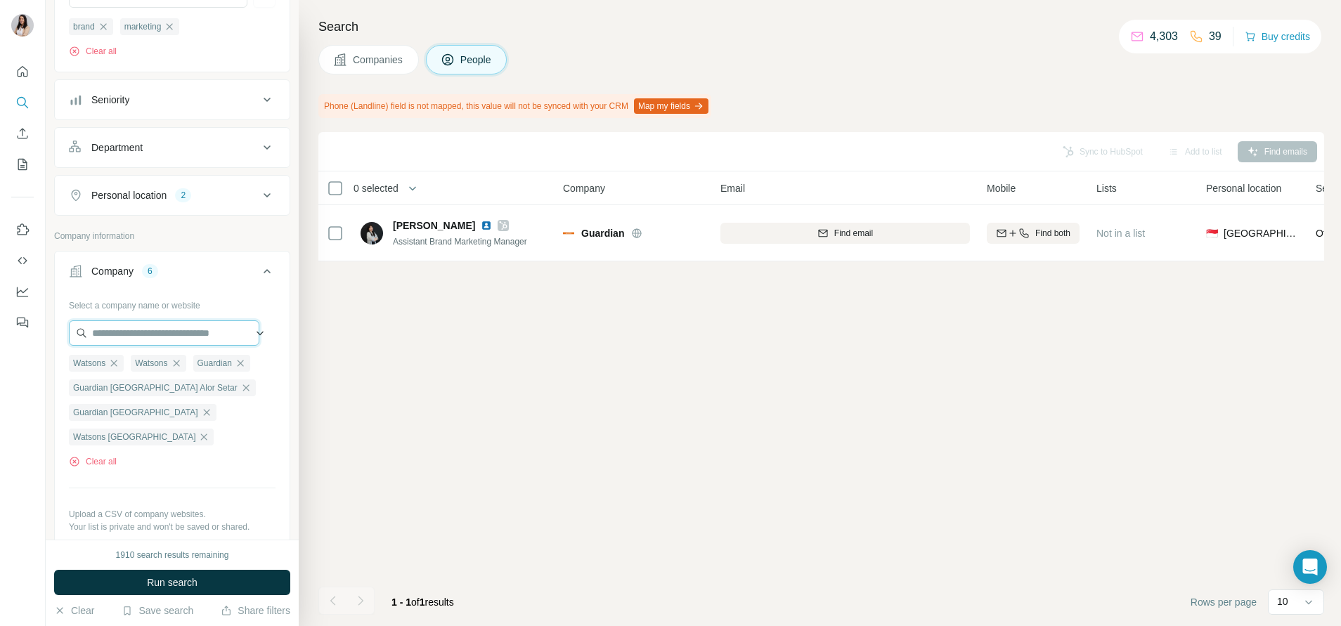
click at [155, 333] on input "text" at bounding box center [164, 333] width 190 height 25
drag, startPoint x: 245, startPoint y: 338, endPoint x: 376, endPoint y: 336, distance: 131.5
click at [376, 336] on div "**********" at bounding box center [693, 313] width 1295 height 626
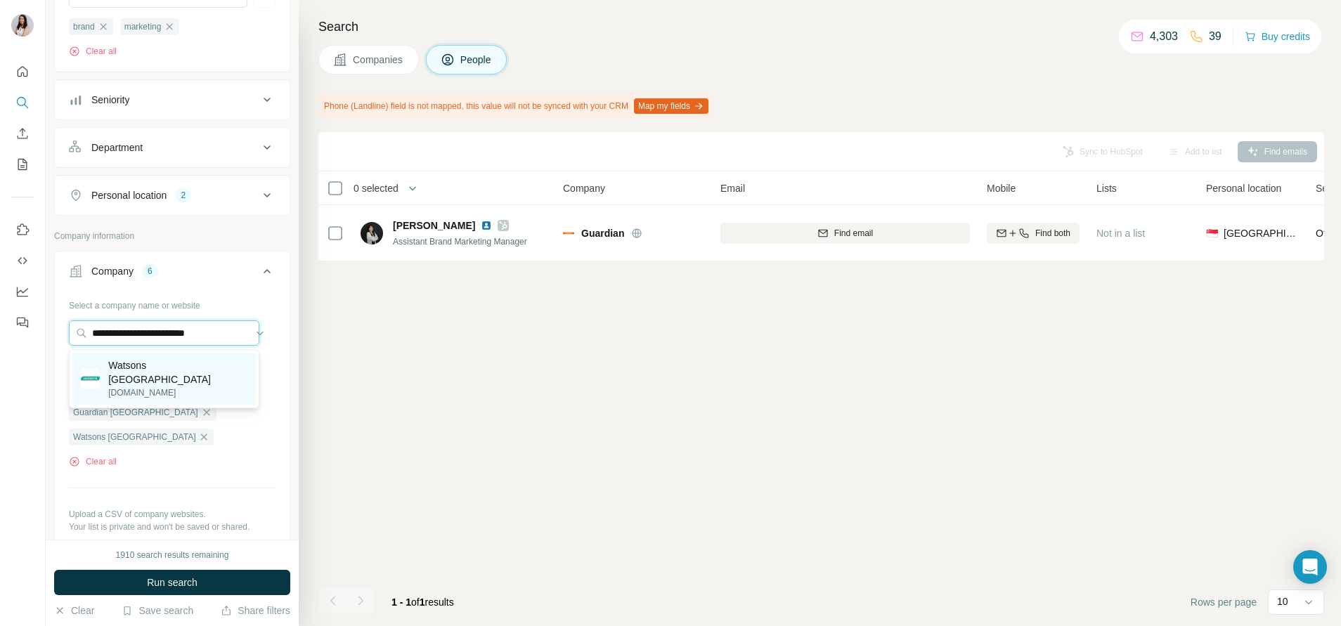
type input "**********"
click at [217, 370] on div "Watsons Singapore [DOMAIN_NAME]" at bounding box center [163, 379] width 183 height 52
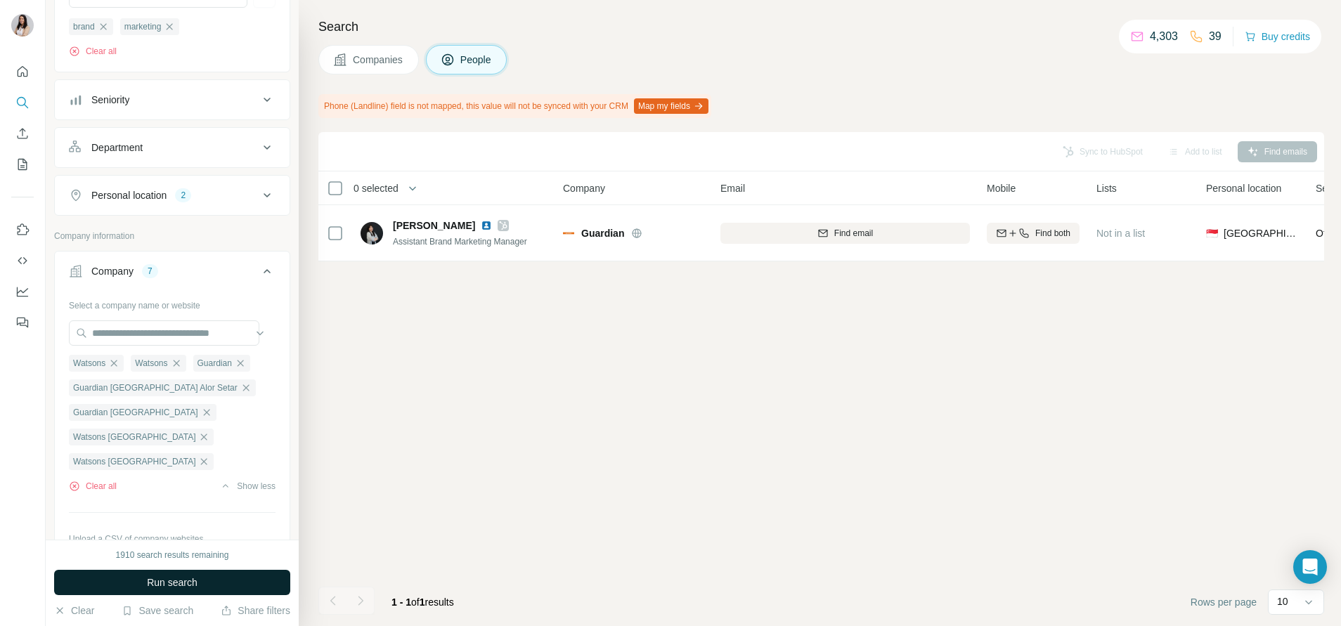
click at [183, 577] on span "Run search" at bounding box center [172, 583] width 51 height 14
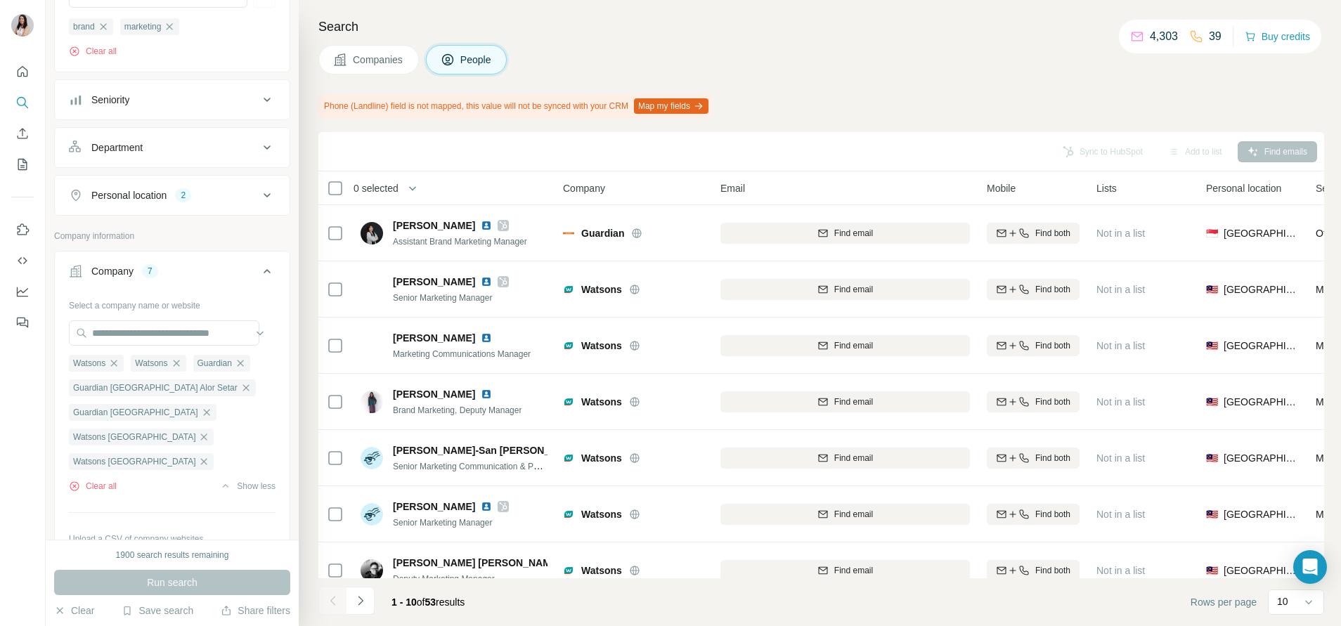
scroll to position [96, 0]
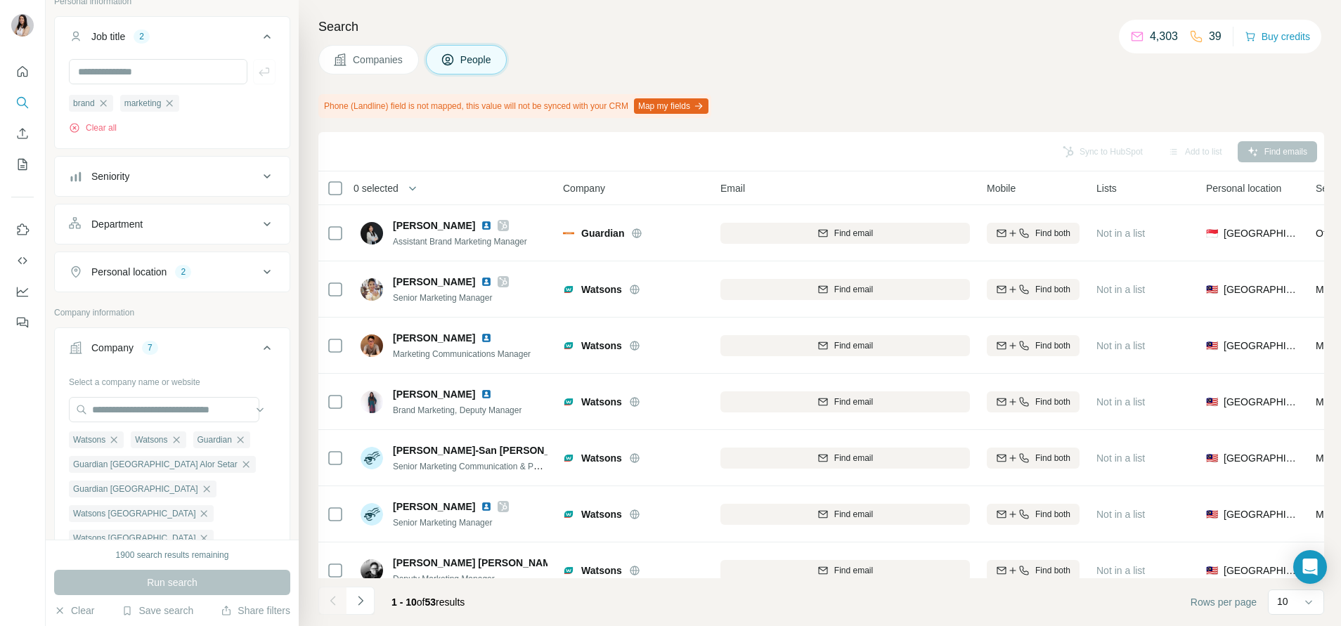
click at [326, 191] on th "0 selected" at bounding box center [430, 189] width 225 height 34
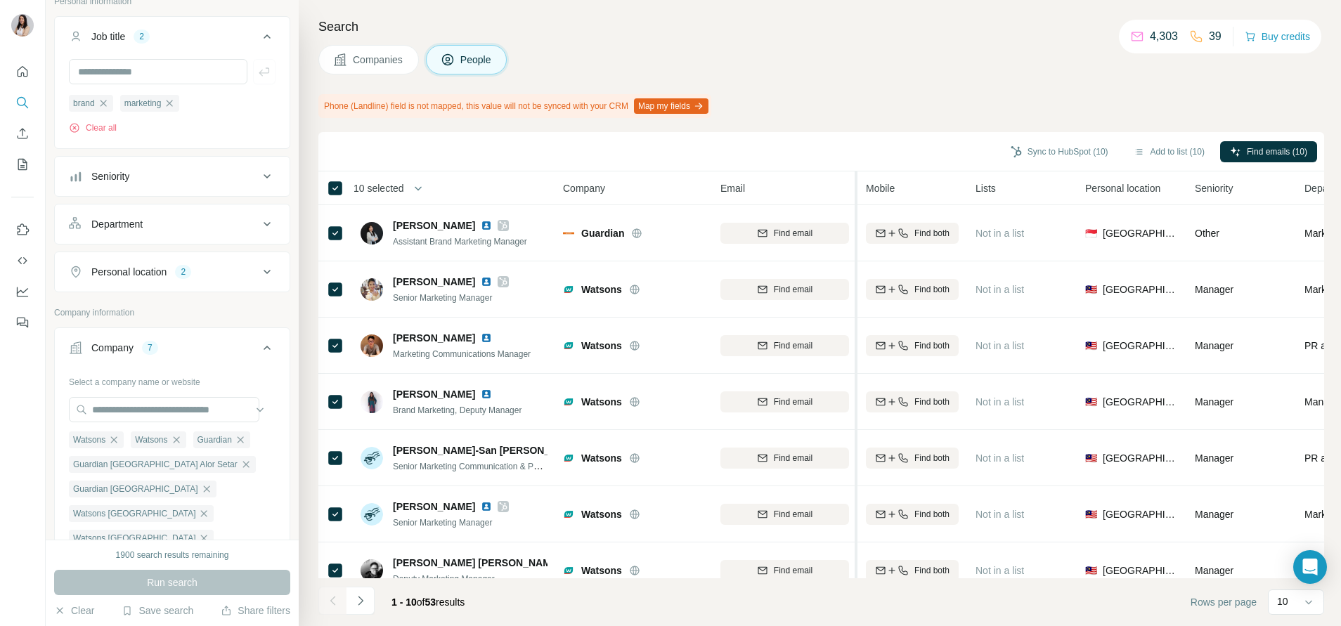
drag, startPoint x: 978, startPoint y: 185, endPoint x: 851, endPoint y: 196, distance: 127.0
click at [0, 0] on tr "10 selected People Company Email Mobile Lists Personal location Seniority Depar…" at bounding box center [0, 0] width 0 height 0
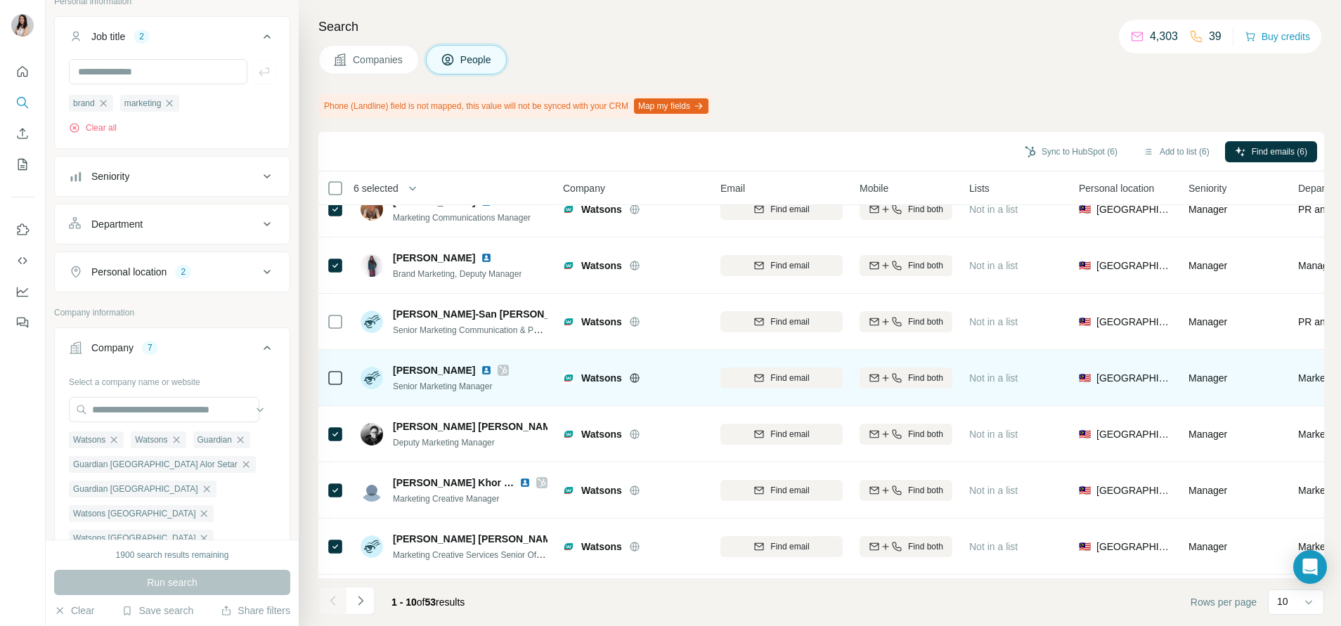
scroll to position [200, 0]
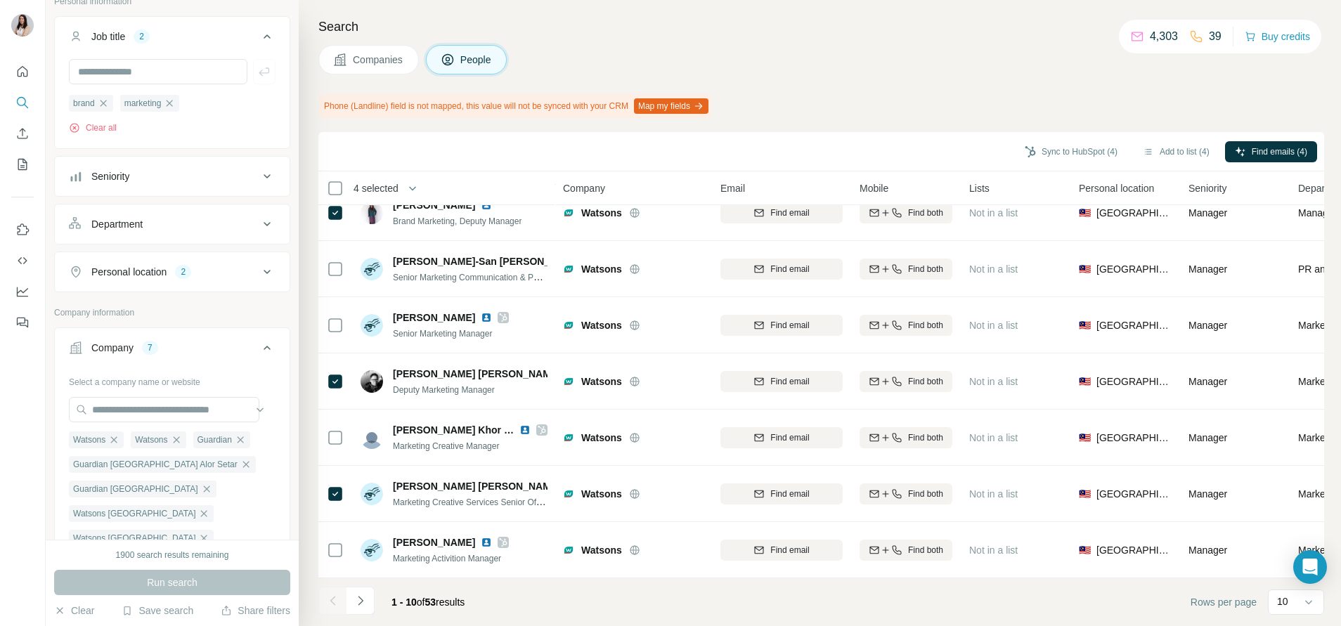
click at [343, 598] on div at bounding box center [332, 601] width 28 height 28
click at [358, 599] on icon "Navigate to next page" at bounding box center [361, 601] width 14 height 14
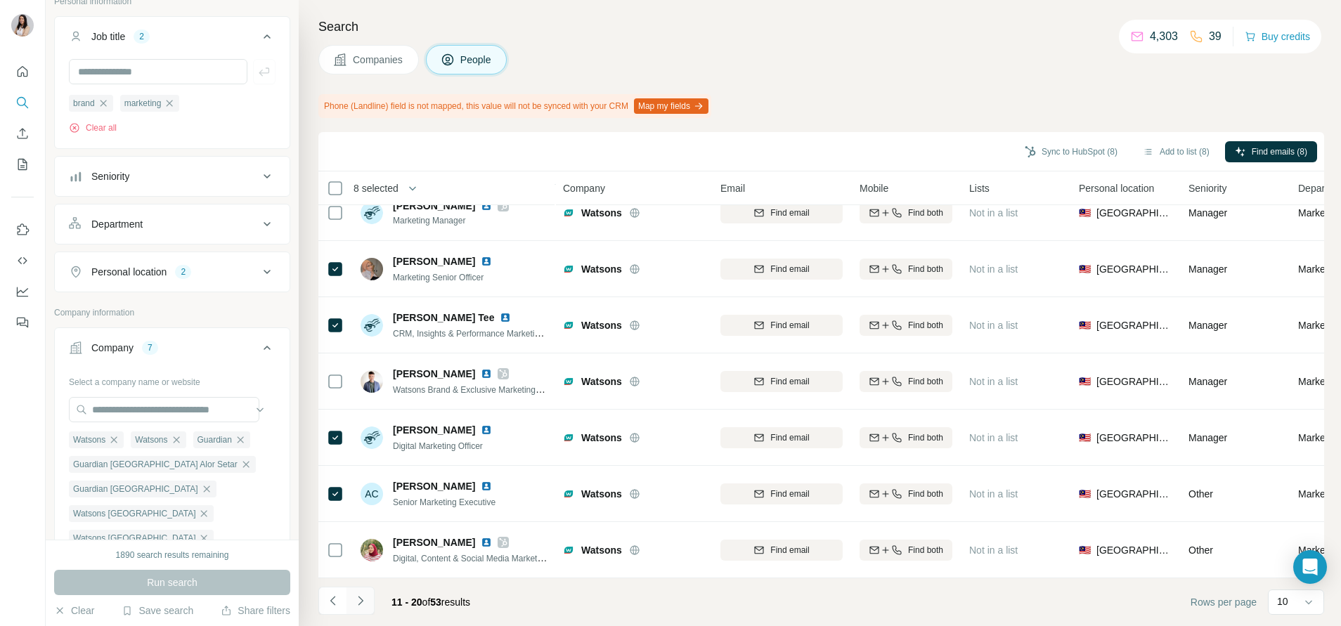
click at [366, 600] on icon "Navigate to next page" at bounding box center [361, 601] width 14 height 14
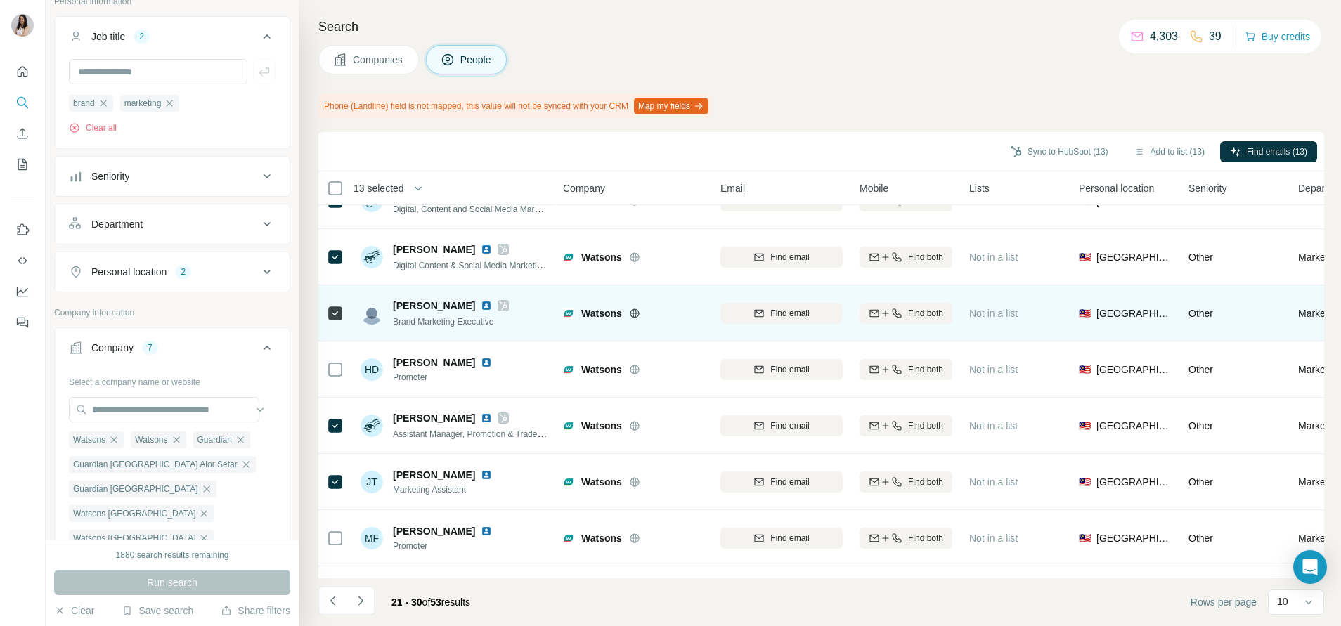
scroll to position [0, 0]
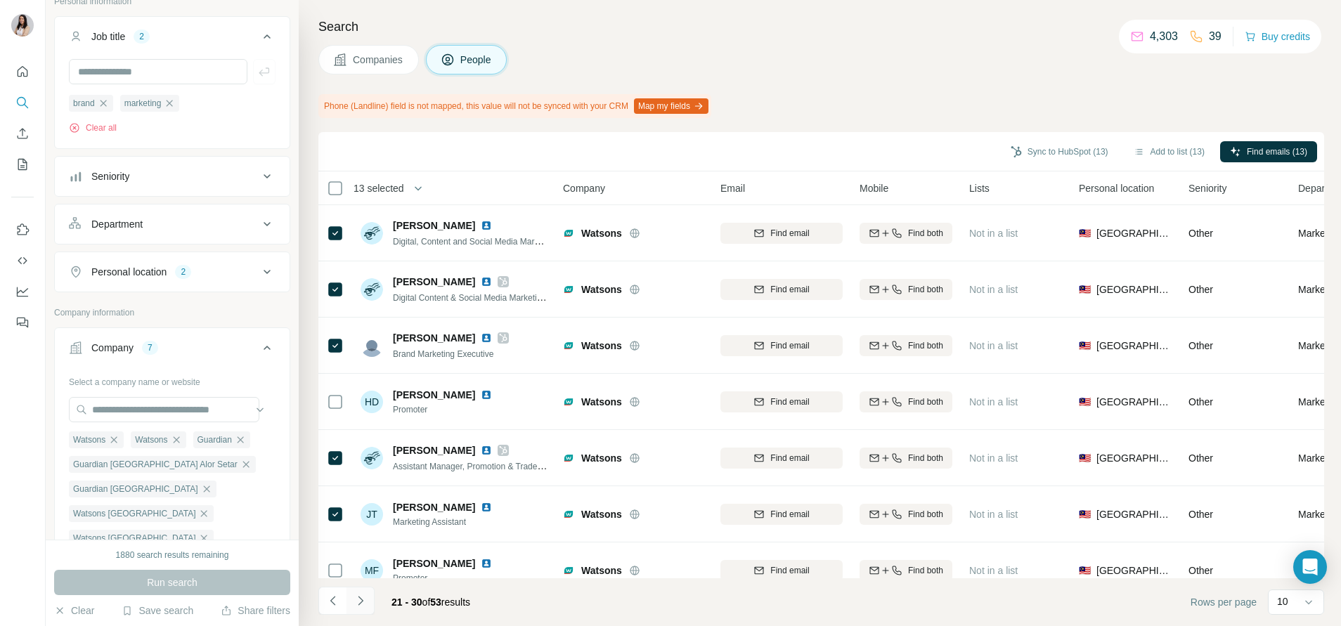
click at [361, 601] on icon "Navigate to next page" at bounding box center [361, 601] width 14 height 14
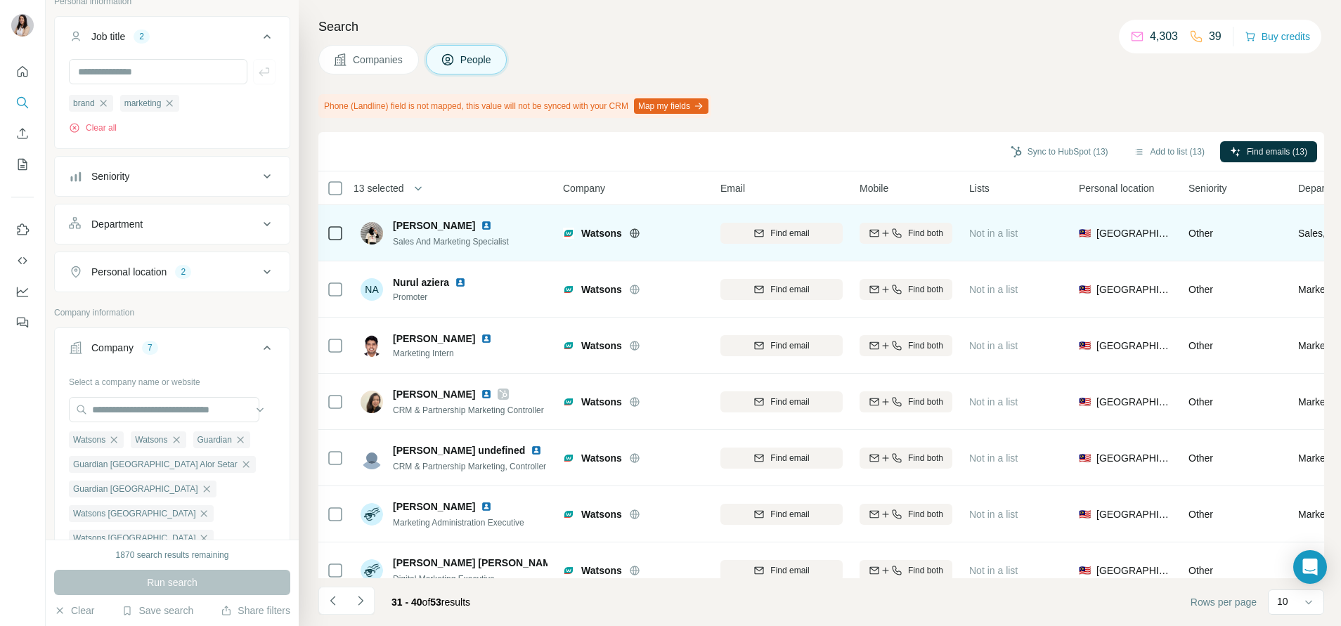
click at [342, 235] on icon at bounding box center [335, 233] width 17 height 17
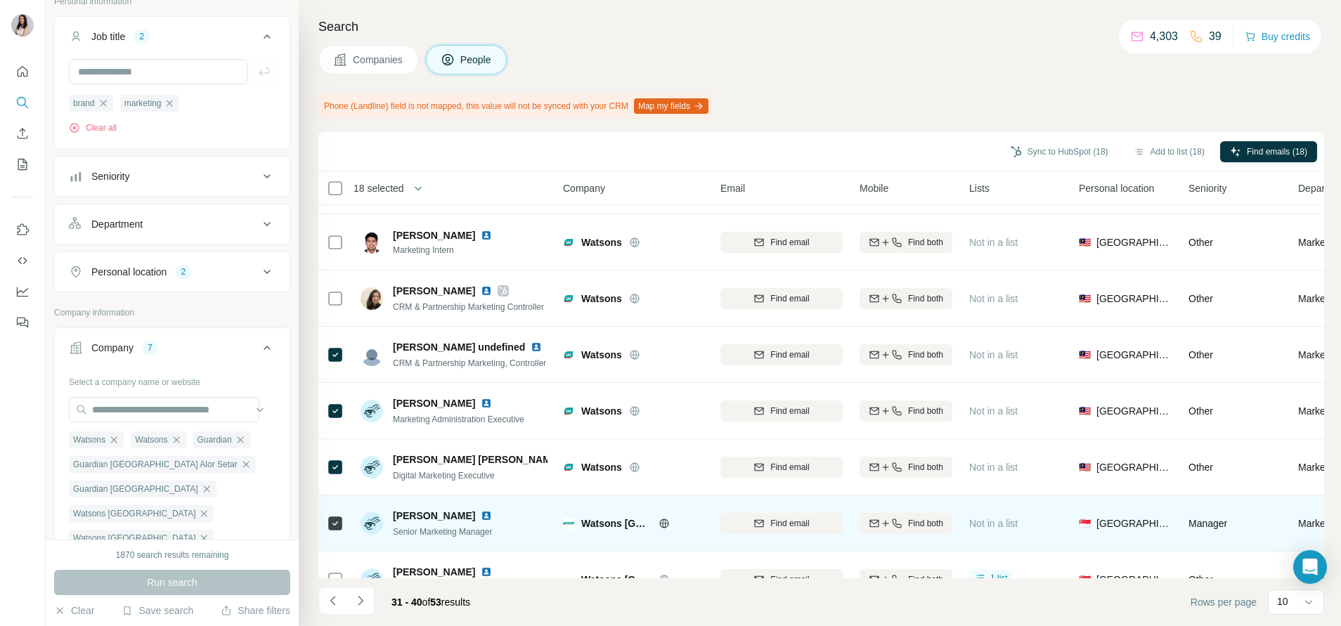
scroll to position [200, 0]
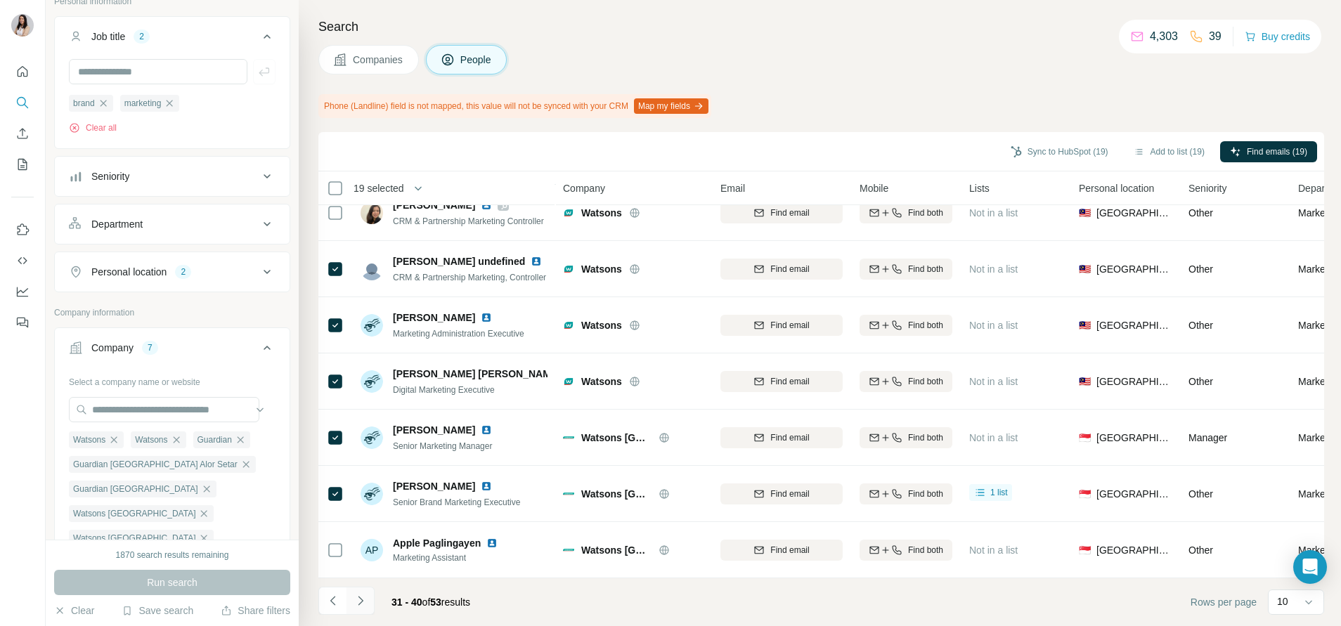
click at [361, 593] on button "Navigate to next page" at bounding box center [361, 601] width 28 height 28
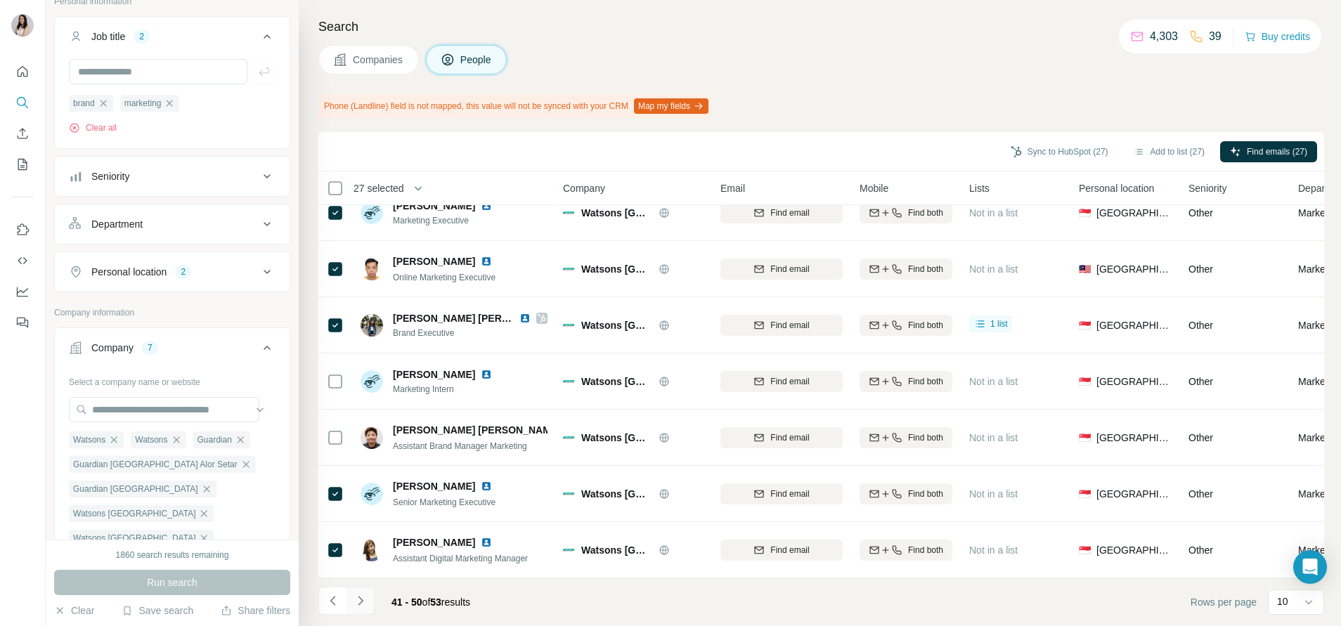
click at [362, 594] on icon "Navigate to next page" at bounding box center [361, 601] width 14 height 14
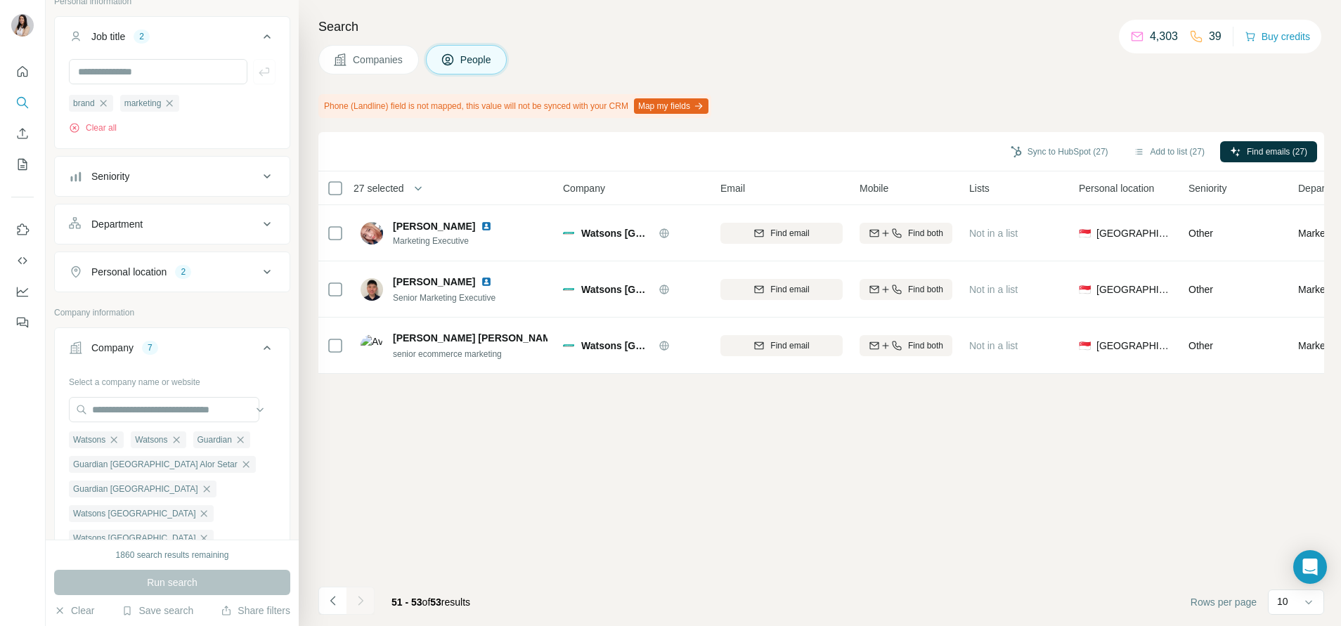
scroll to position [0, 0]
click at [1151, 148] on button "Add to list (29)" at bounding box center [1169, 151] width 91 height 21
click at [1165, 153] on button "Add to list (29)" at bounding box center [1169, 151] width 91 height 21
click at [1163, 143] on button "Add to list (29)" at bounding box center [1169, 151] width 91 height 21
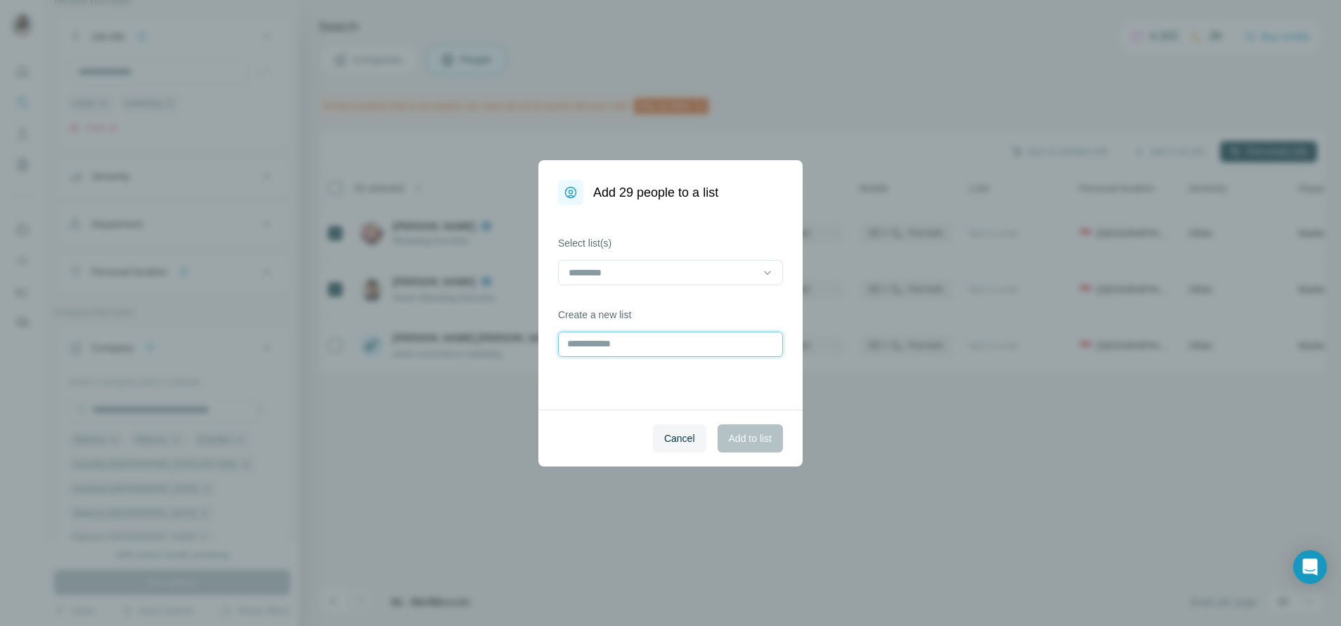
click at [651, 345] on input "text" at bounding box center [670, 344] width 225 height 25
type input "**********"
click at [758, 426] on button "Add to list" at bounding box center [750, 439] width 65 height 28
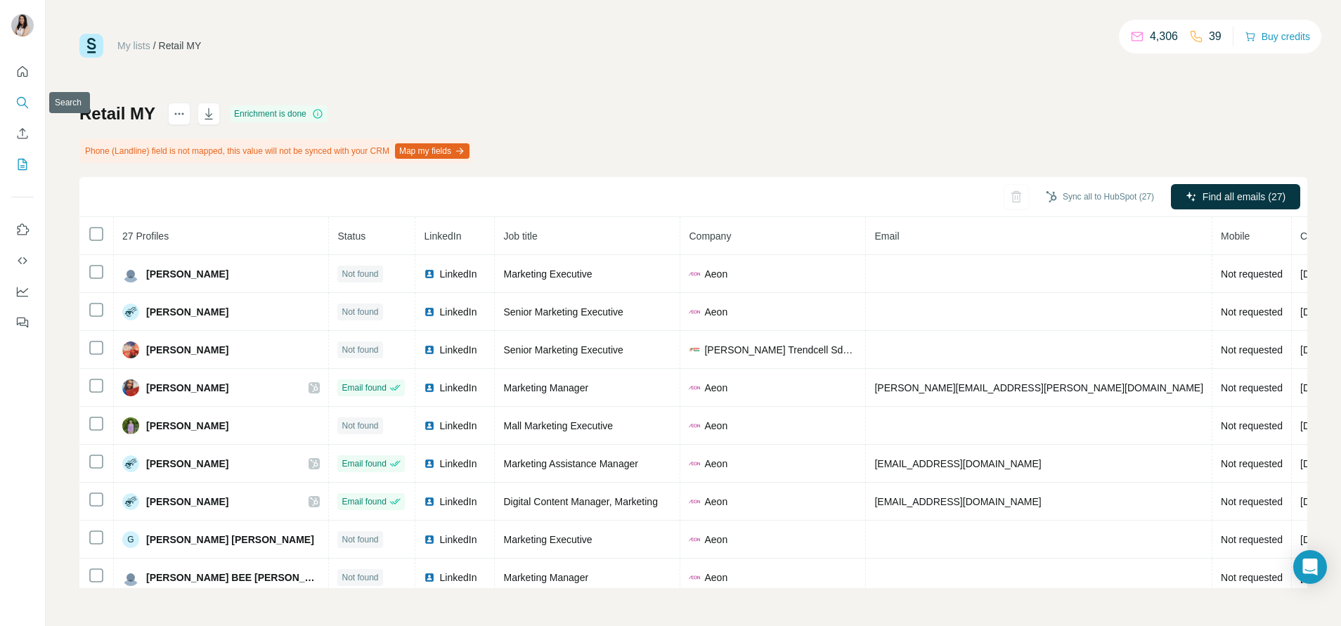
click at [16, 97] on icon "Search" at bounding box center [22, 103] width 14 height 14
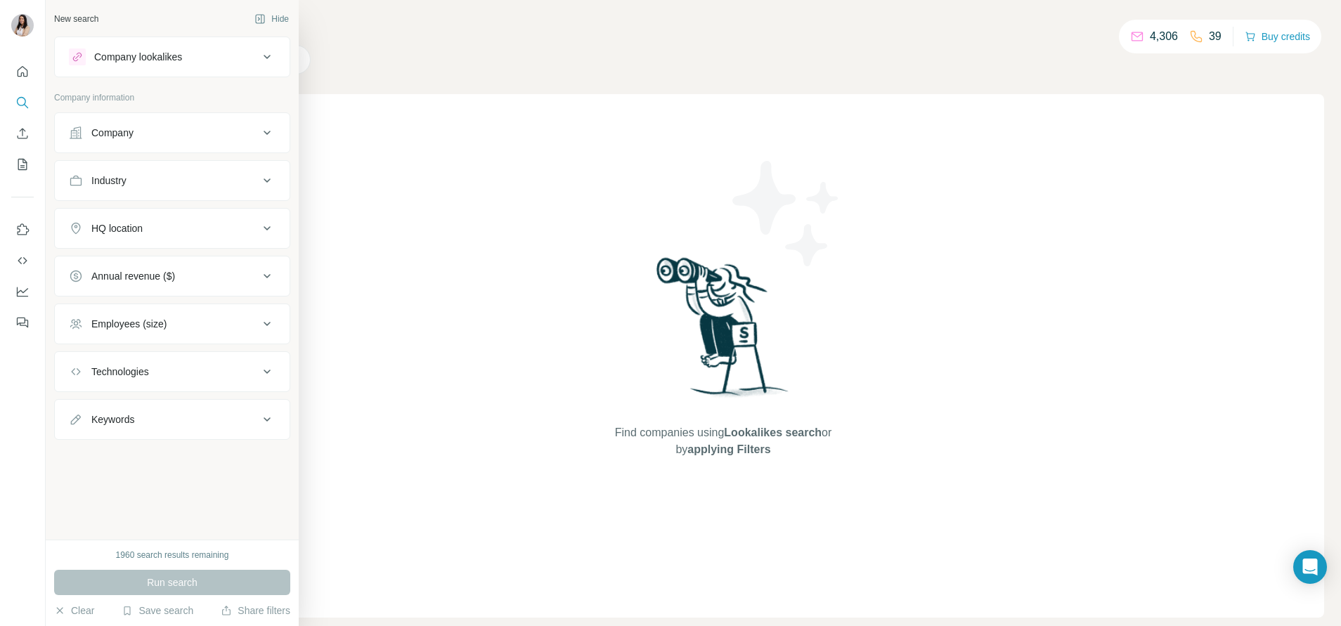
click at [155, 64] on div "Company lookalikes" at bounding box center [164, 57] width 190 height 17
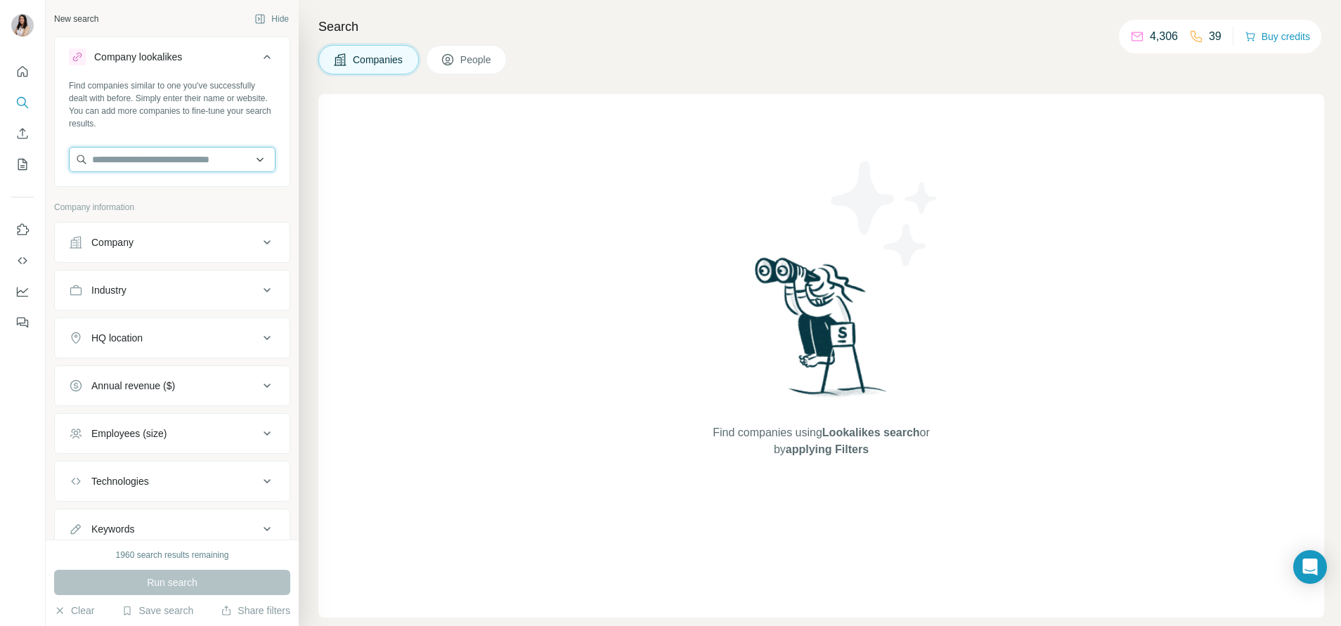
click at [172, 151] on input "text" at bounding box center [172, 159] width 207 height 25
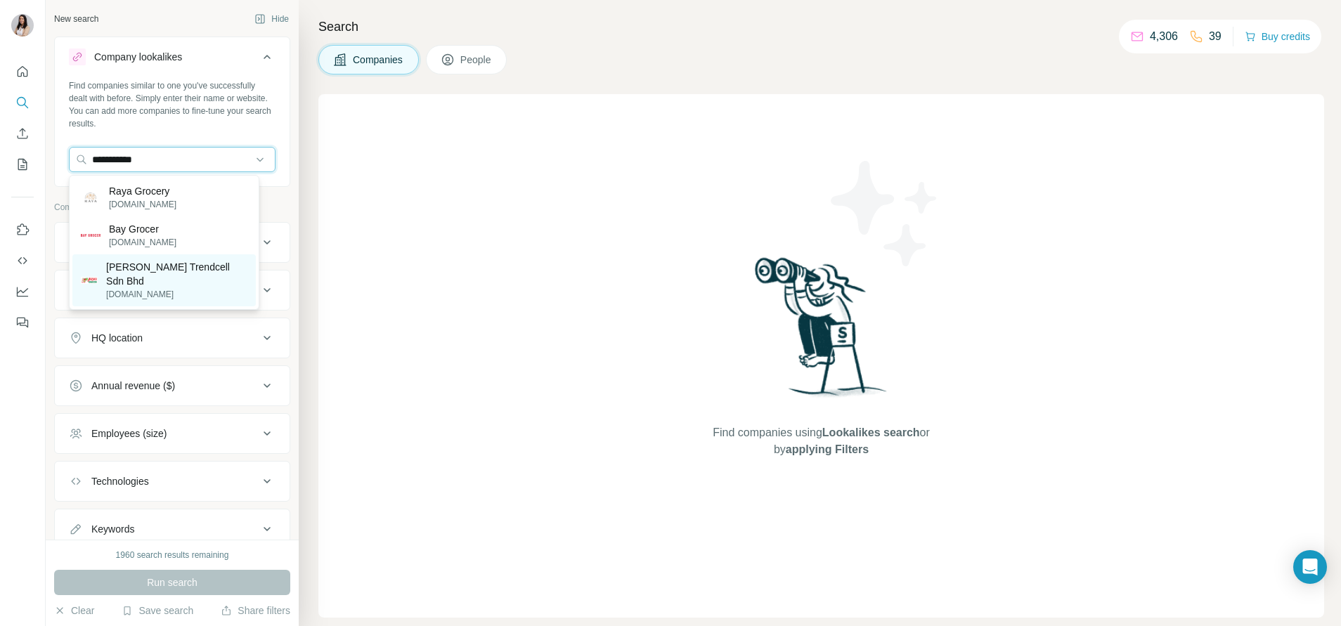
type input "**********"
click at [168, 267] on p "[PERSON_NAME] Trendcell Sdn Bhd" at bounding box center [176, 274] width 141 height 28
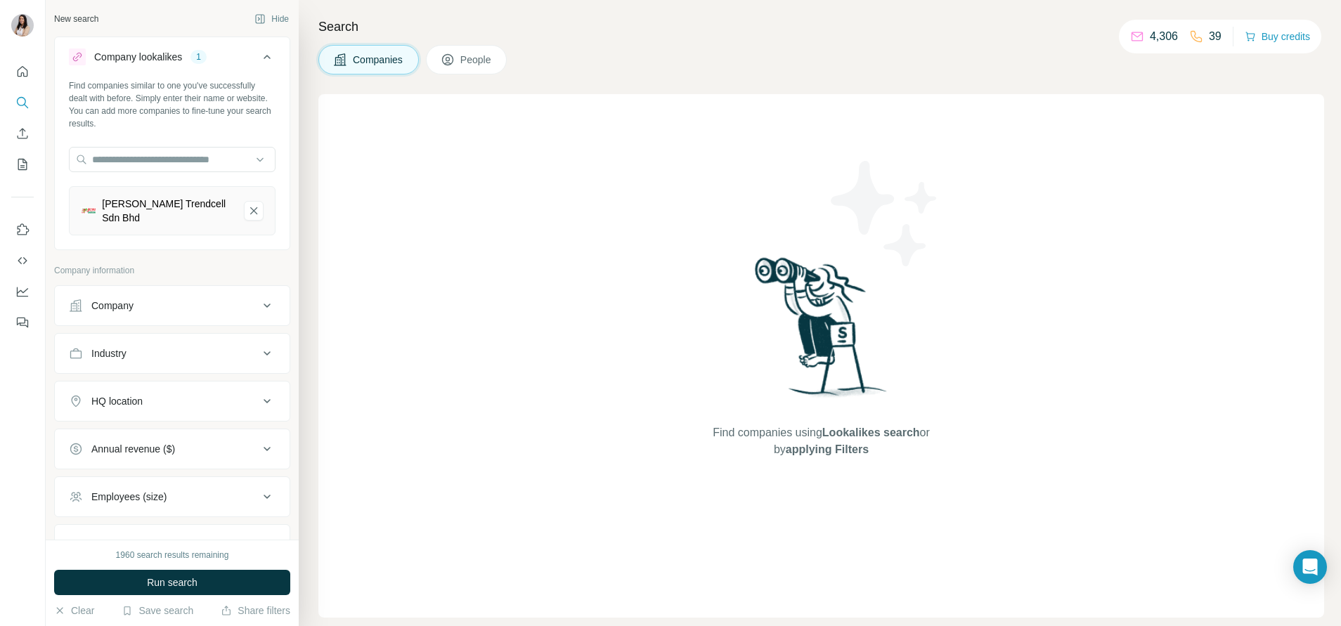
scroll to position [78, 0]
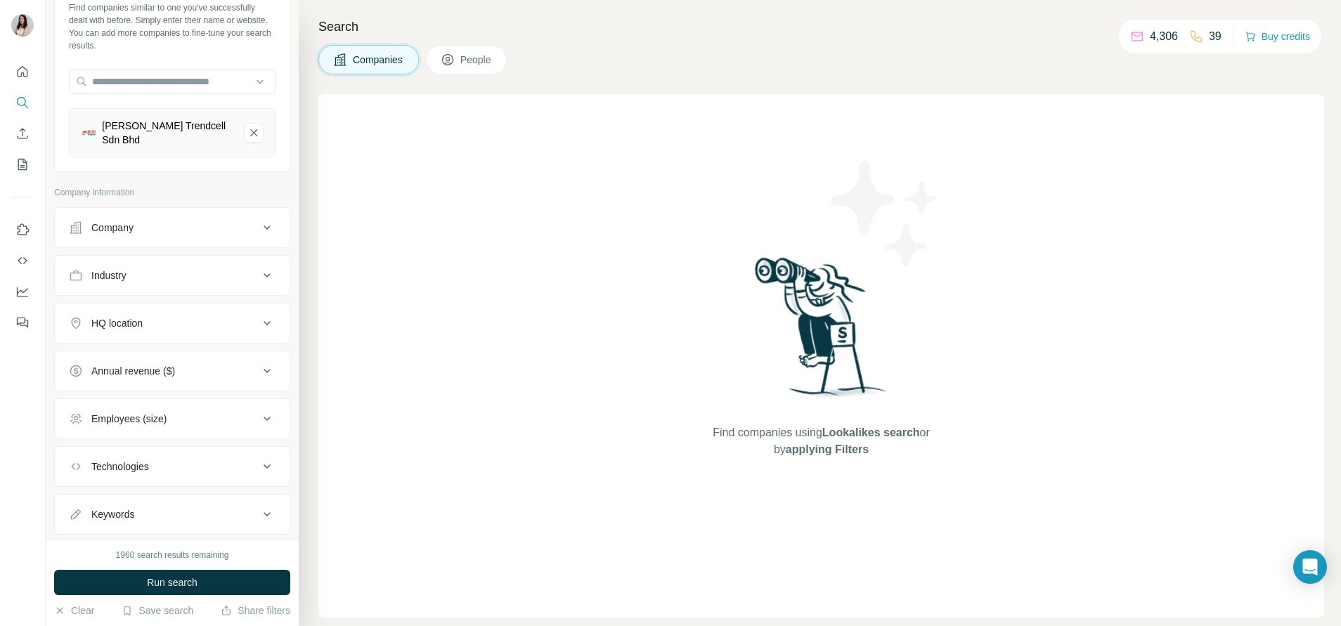
click at [470, 56] on span "People" at bounding box center [476, 60] width 32 height 14
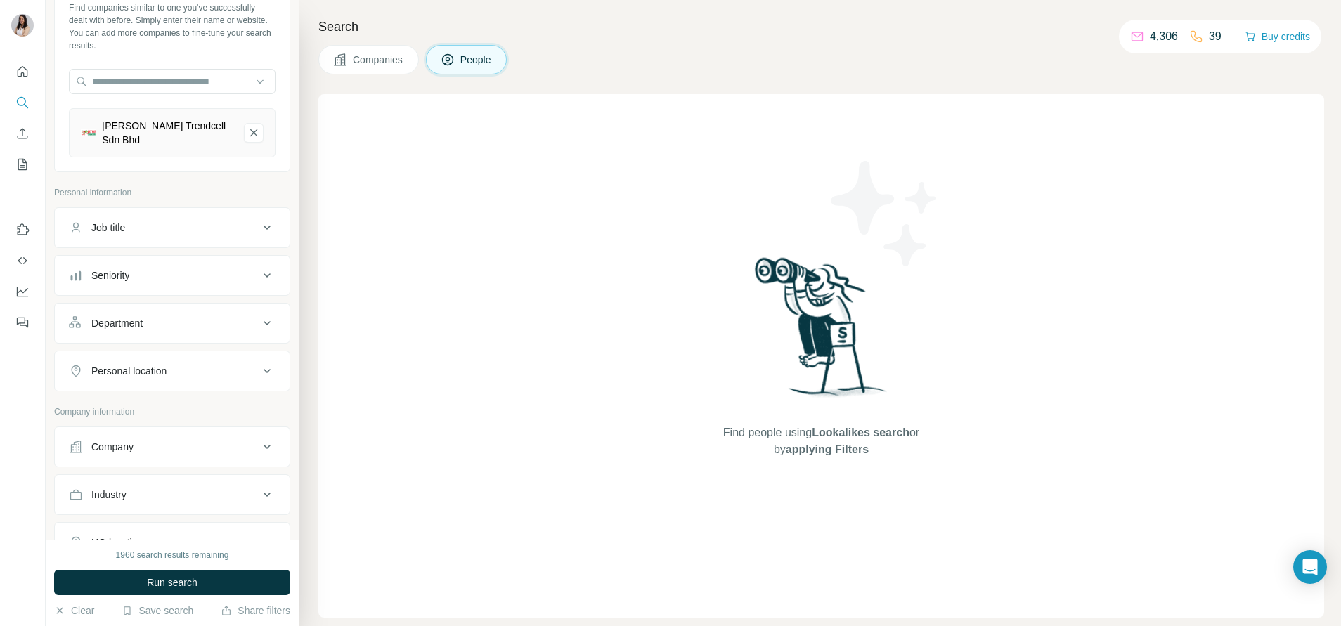
click at [143, 230] on div "Job title" at bounding box center [164, 228] width 190 height 14
drag, startPoint x: 164, startPoint y: 579, endPoint x: 207, endPoint y: 414, distance: 170.5
click at [207, 414] on div "New search Hide Company lookalikes 1 Find companies similar to one you've succe…" at bounding box center [172, 313] width 253 height 626
click at [207, 414] on div "Personal location" at bounding box center [164, 413] width 190 height 14
click at [201, 440] on input "text" at bounding box center [172, 448] width 207 height 25
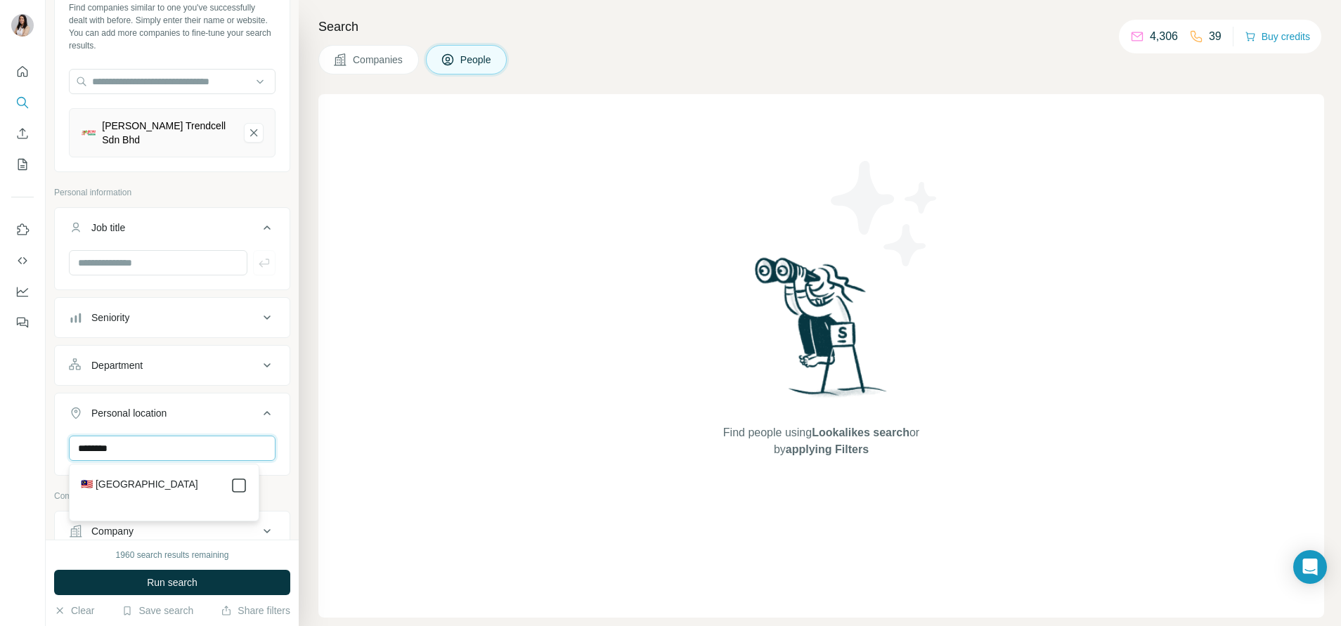
type input "********"
click at [252, 587] on button "Run search" at bounding box center [172, 582] width 236 height 25
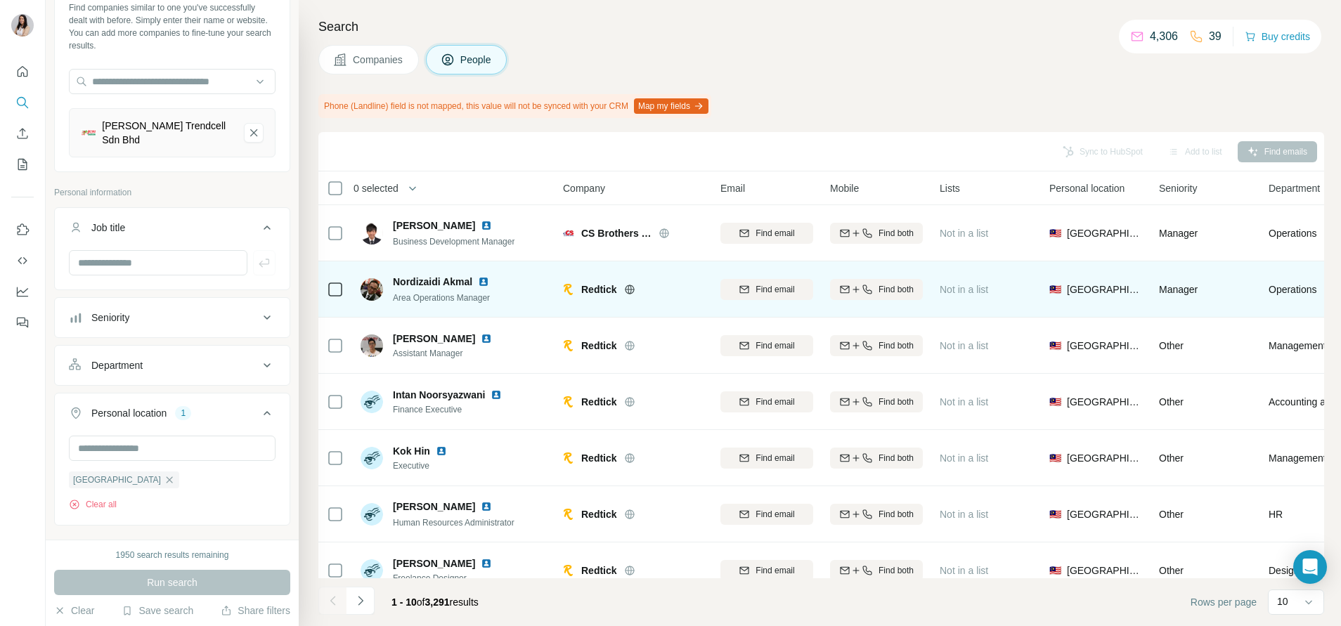
scroll to position [200, 0]
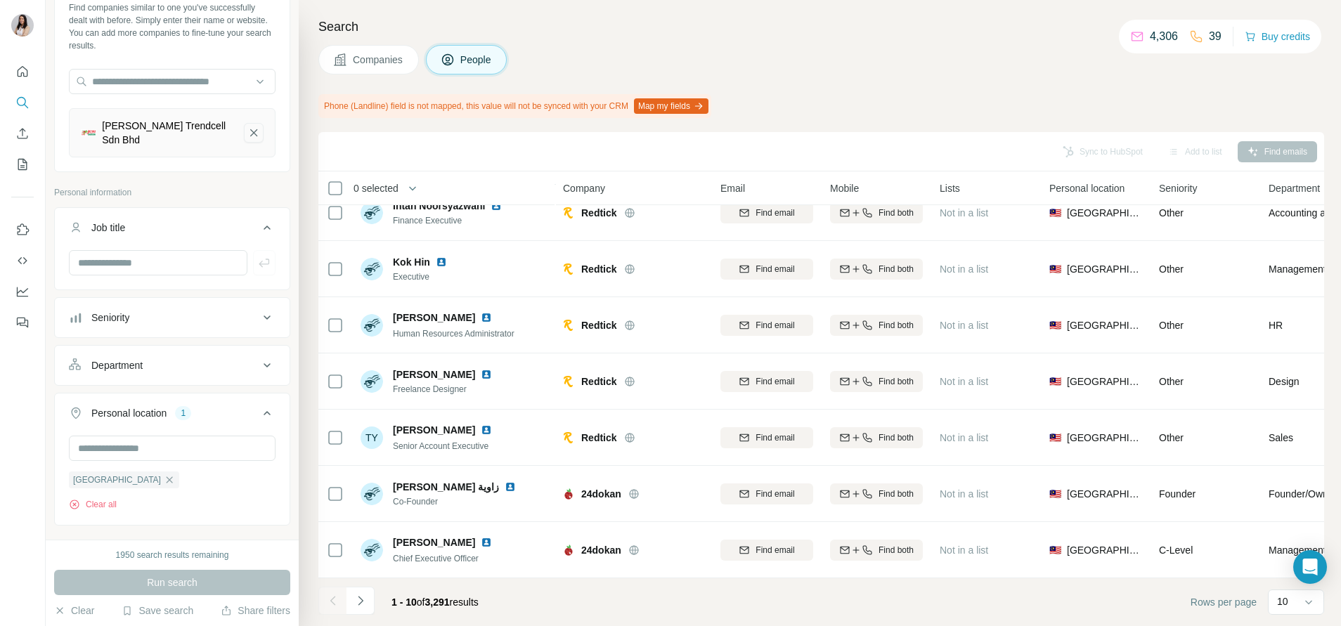
click at [247, 135] on icon "Jaya Grocer Trendcell Sdn Bhd-remove-button" at bounding box center [253, 133] width 13 height 14
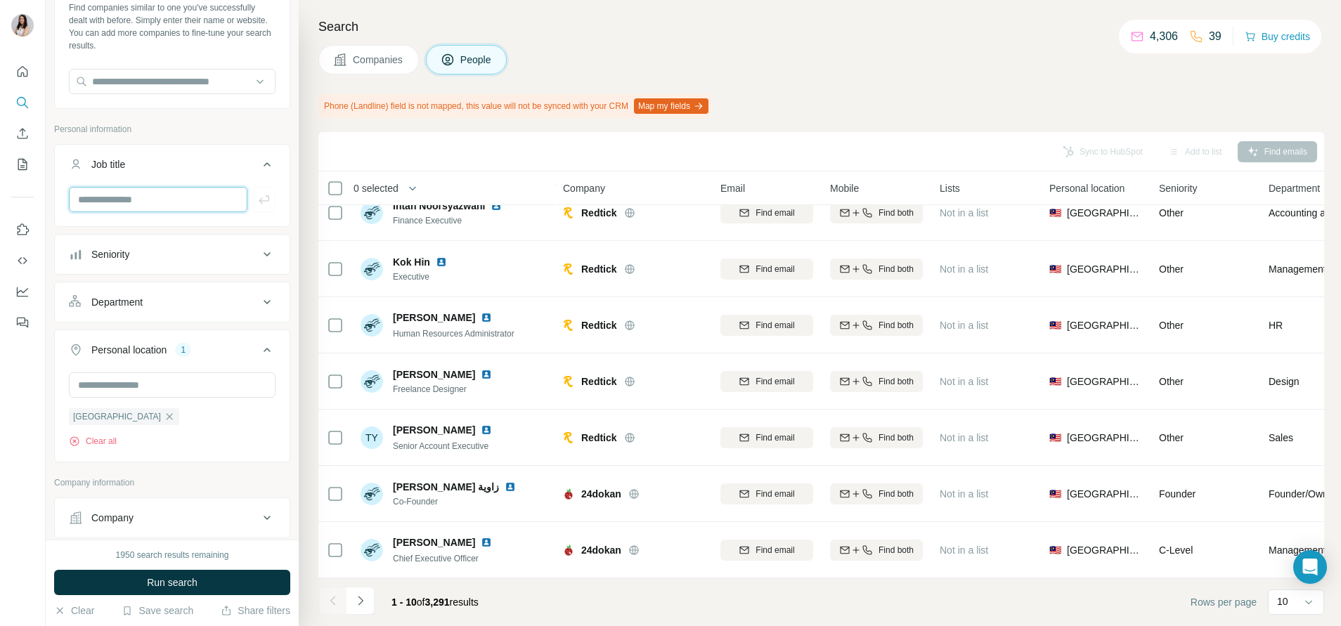
click at [155, 203] on input "text" at bounding box center [158, 199] width 179 height 25
type input "**********"
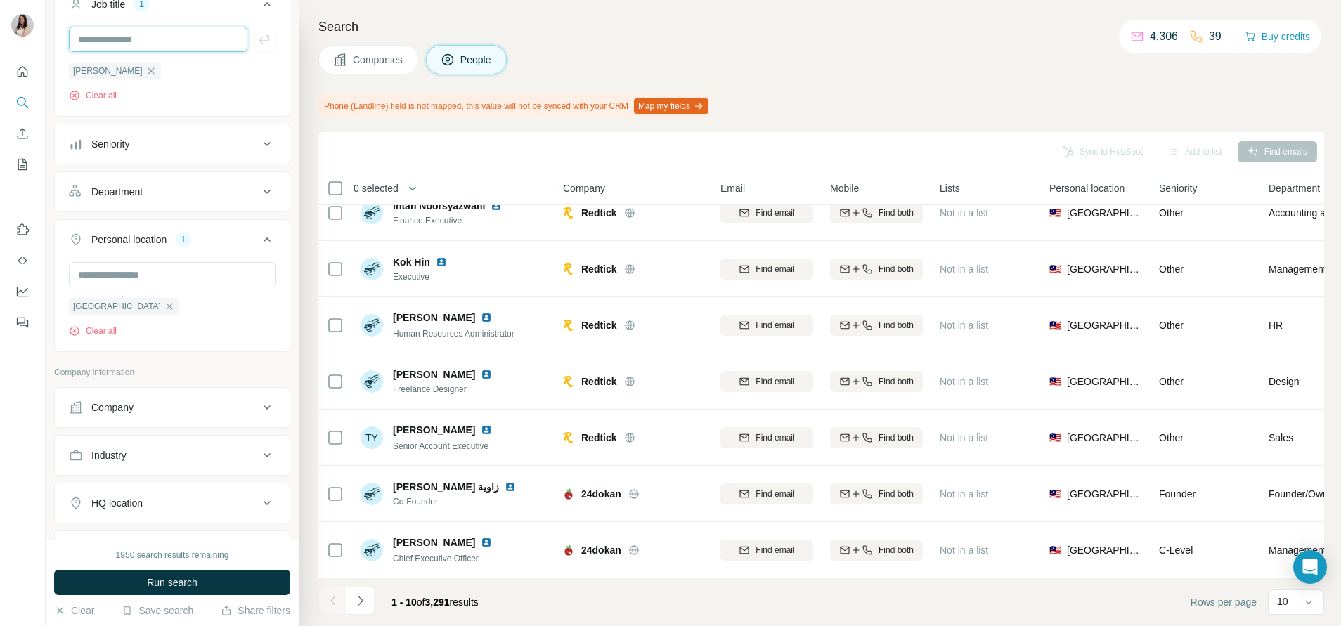
scroll to position [290, 0]
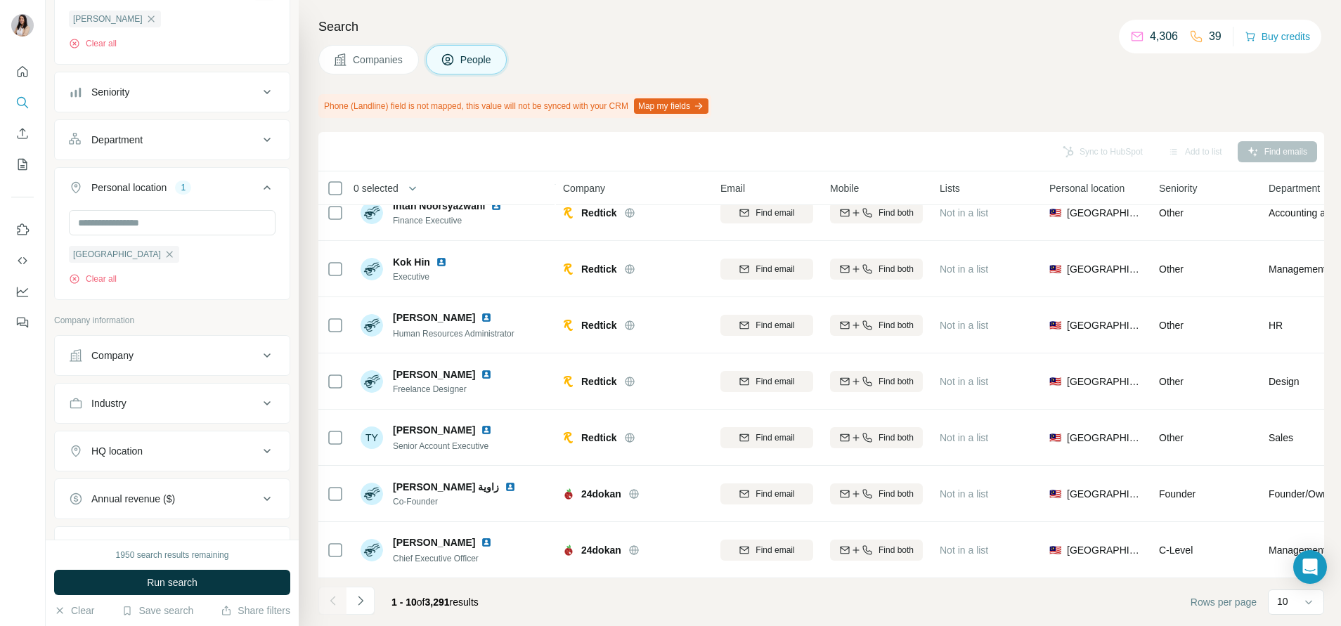
click at [156, 351] on div "Company" at bounding box center [164, 356] width 190 height 14
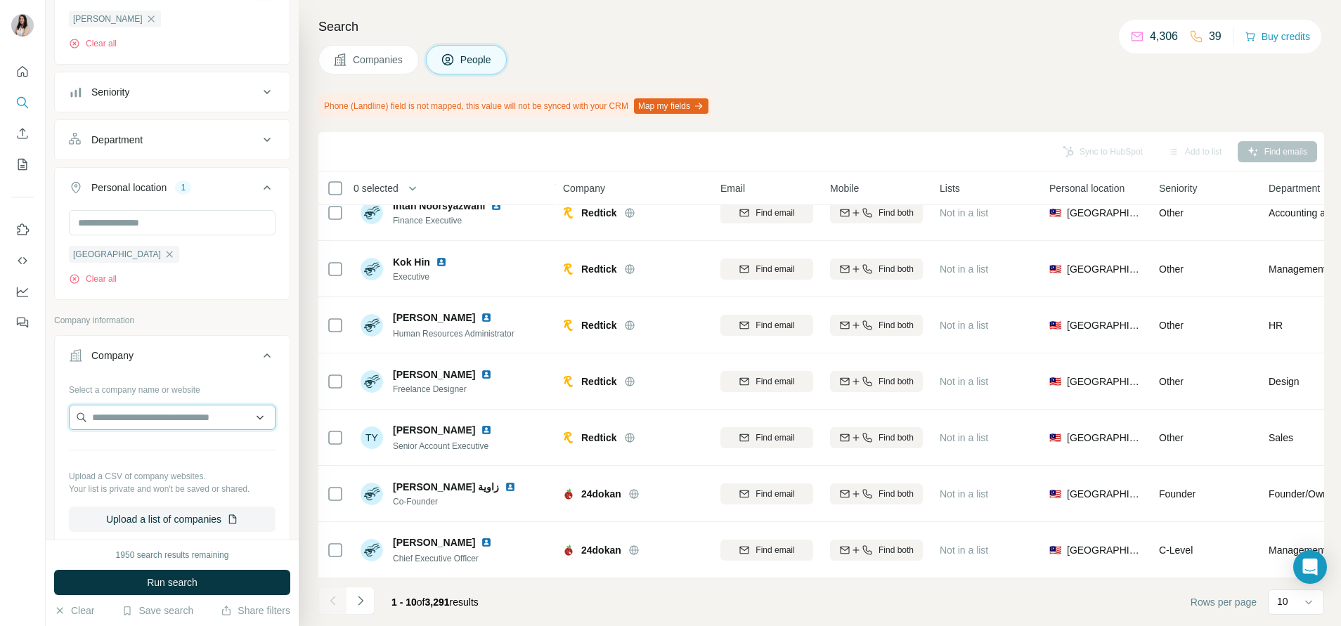
click at [145, 421] on input "text" at bounding box center [172, 417] width 207 height 25
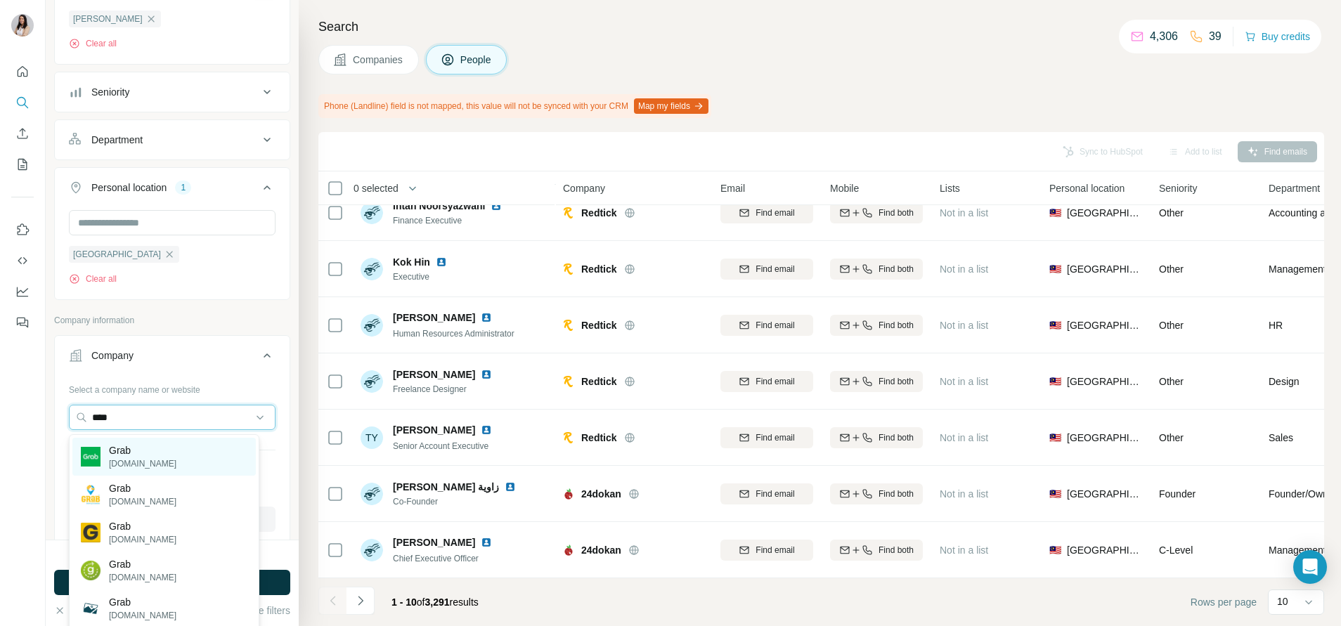
type input "****"
click at [152, 459] on p "grab.careers" at bounding box center [142, 464] width 67 height 13
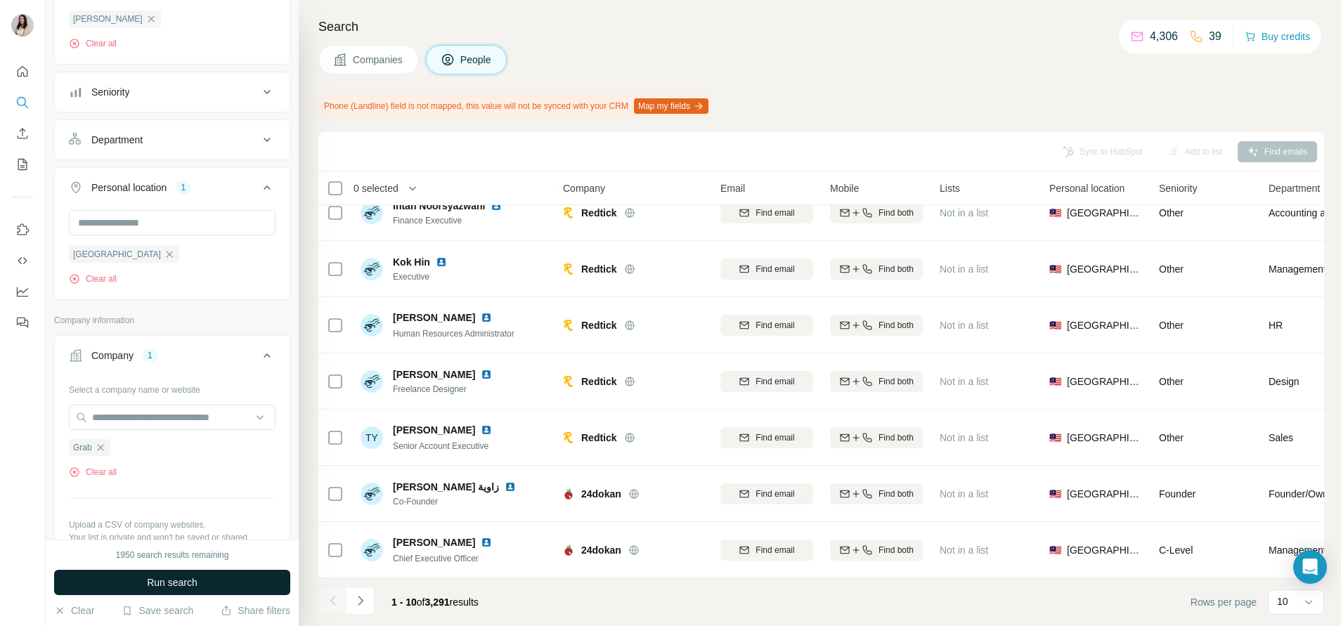
click at [202, 583] on button "Run search" at bounding box center [172, 582] width 236 height 25
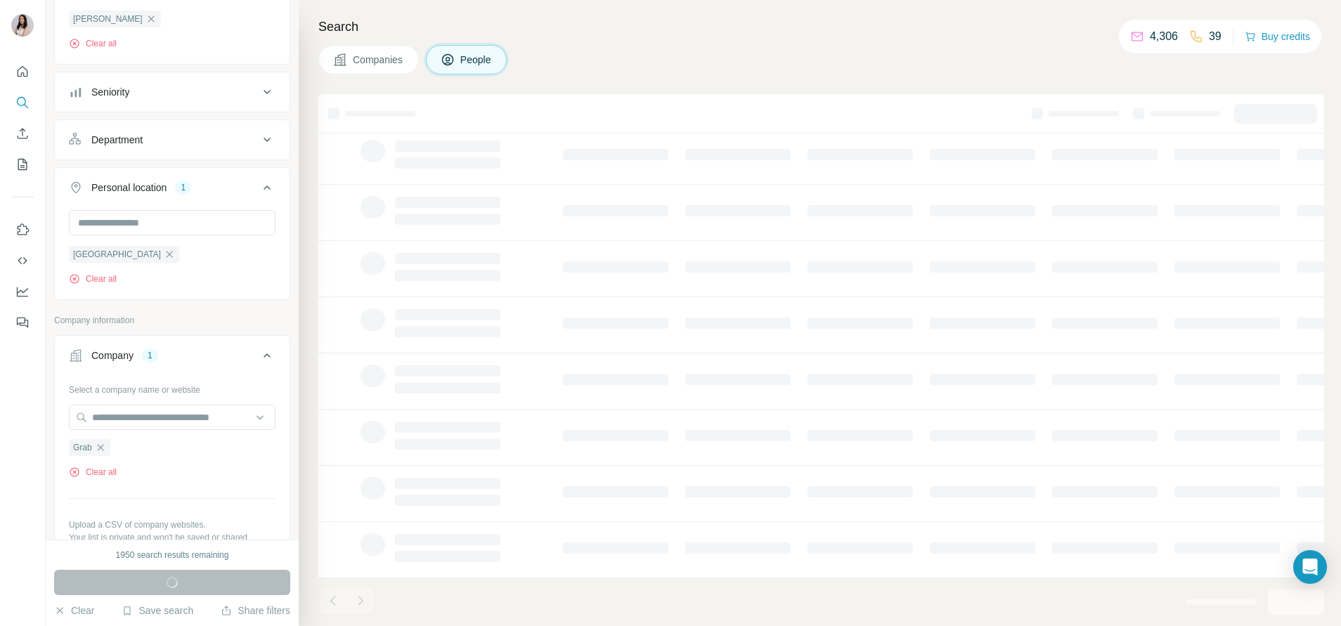
scroll to position [162, 0]
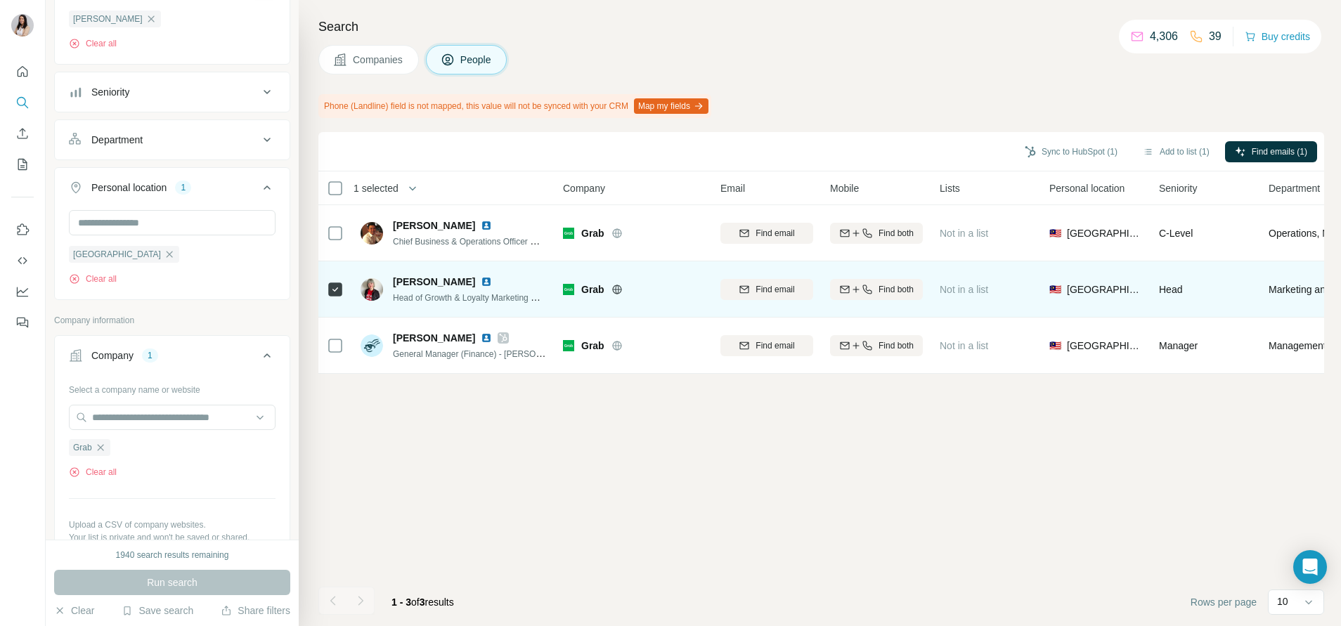
click at [491, 283] on img at bounding box center [486, 281] width 11 height 11
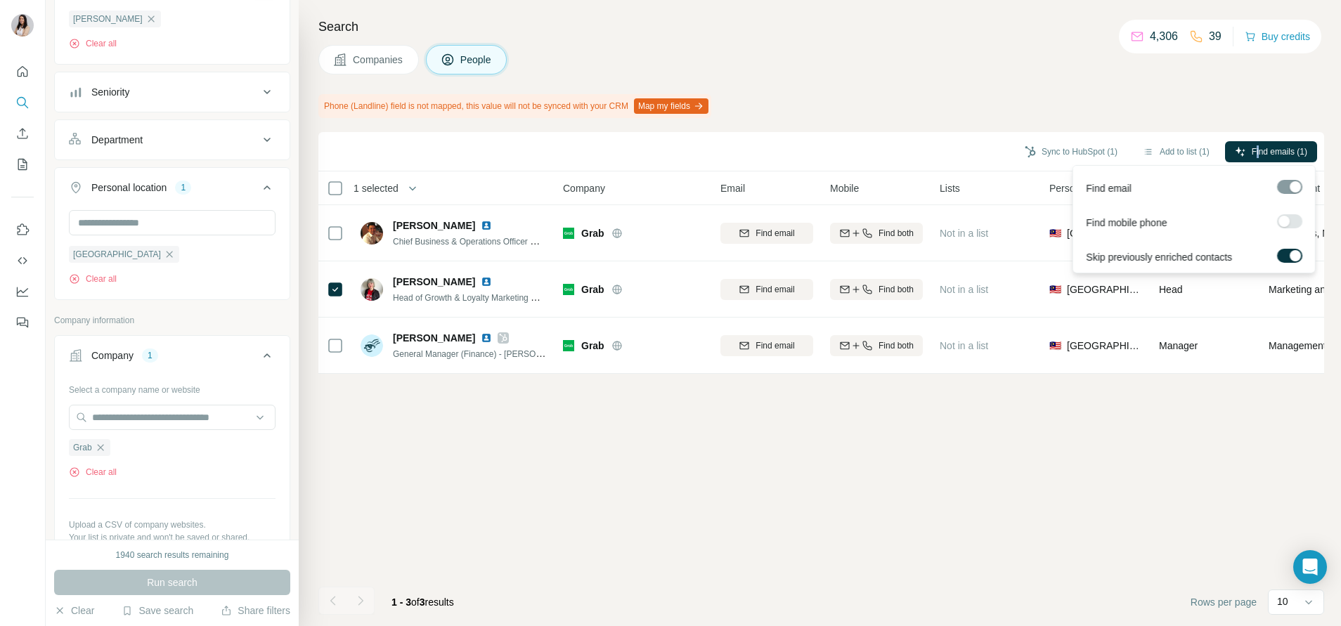
drag, startPoint x: 1255, startPoint y: 158, endPoint x: 1256, endPoint y: 138, distance: 20.4
click at [1256, 138] on div "Sync to HubSpot (1) Add to list (1) Find emails (1)" at bounding box center [821, 151] width 1006 height 39
click at [1253, 148] on span "Find emails (1)" at bounding box center [1280, 152] width 56 height 13
click at [457, 195] on div "1 selected" at bounding box center [431, 188] width 208 height 16
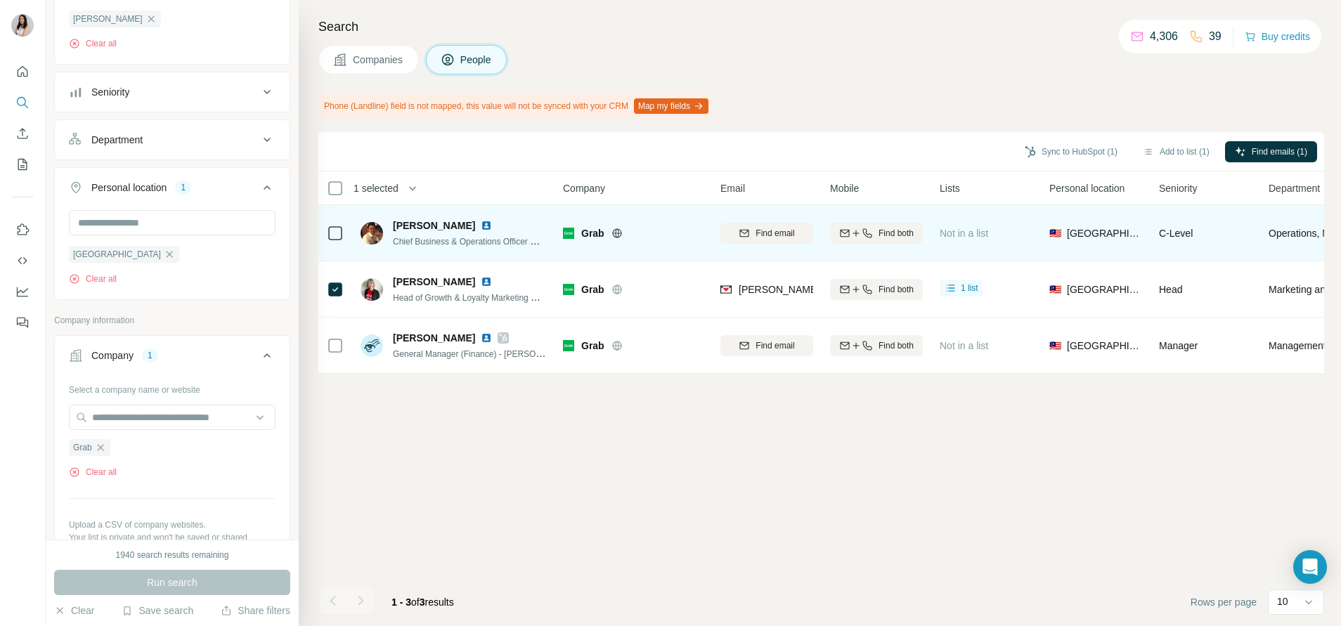
click at [343, 236] on icon at bounding box center [335, 233] width 17 height 17
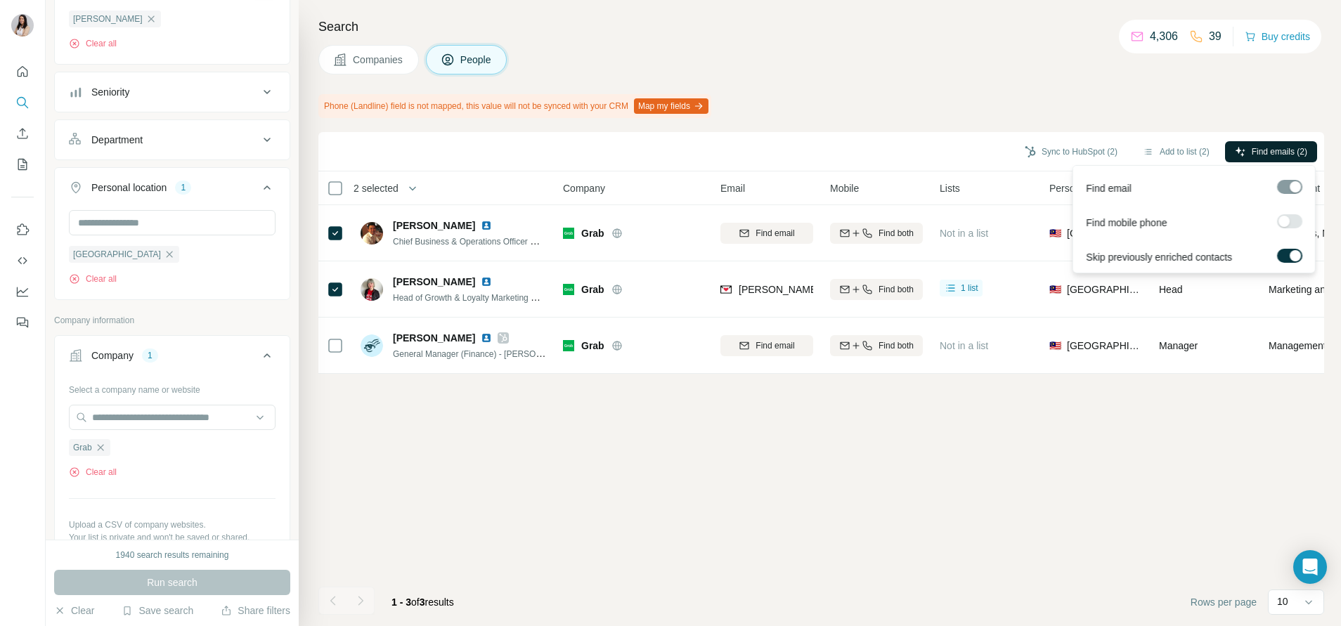
click at [1275, 146] on span "Find emails (2)" at bounding box center [1280, 152] width 56 height 13
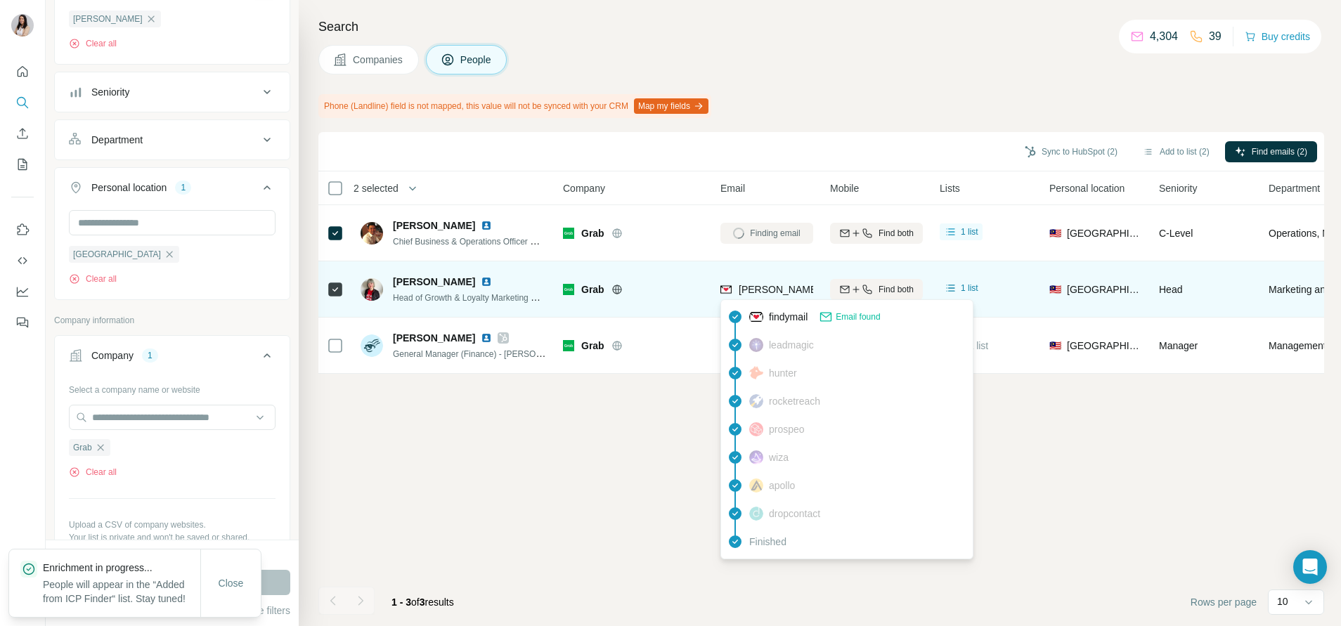
click at [773, 285] on span "caroline.wong@grab.com" at bounding box center [903, 289] width 329 height 11
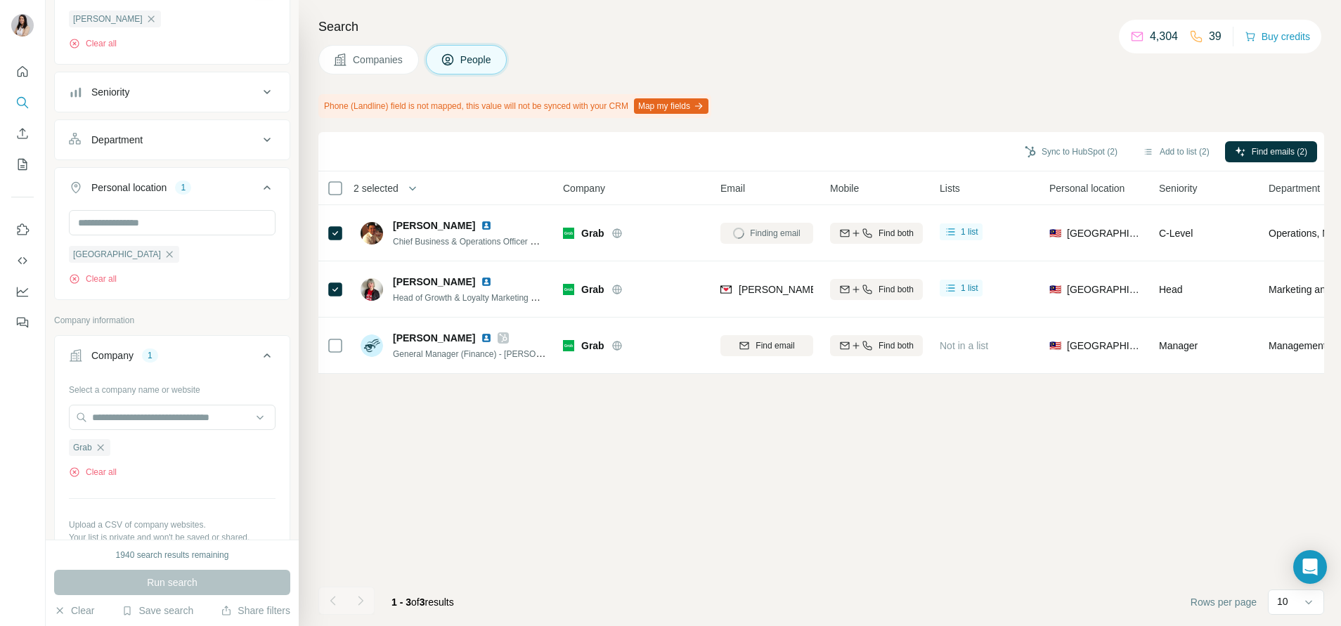
drag, startPoint x: 773, startPoint y: 285, endPoint x: 886, endPoint y: 128, distance: 192.9
click at [886, 128] on div "Search Companies People Phone (Landline) field is not mapped, this value will n…" at bounding box center [820, 313] width 1042 height 626
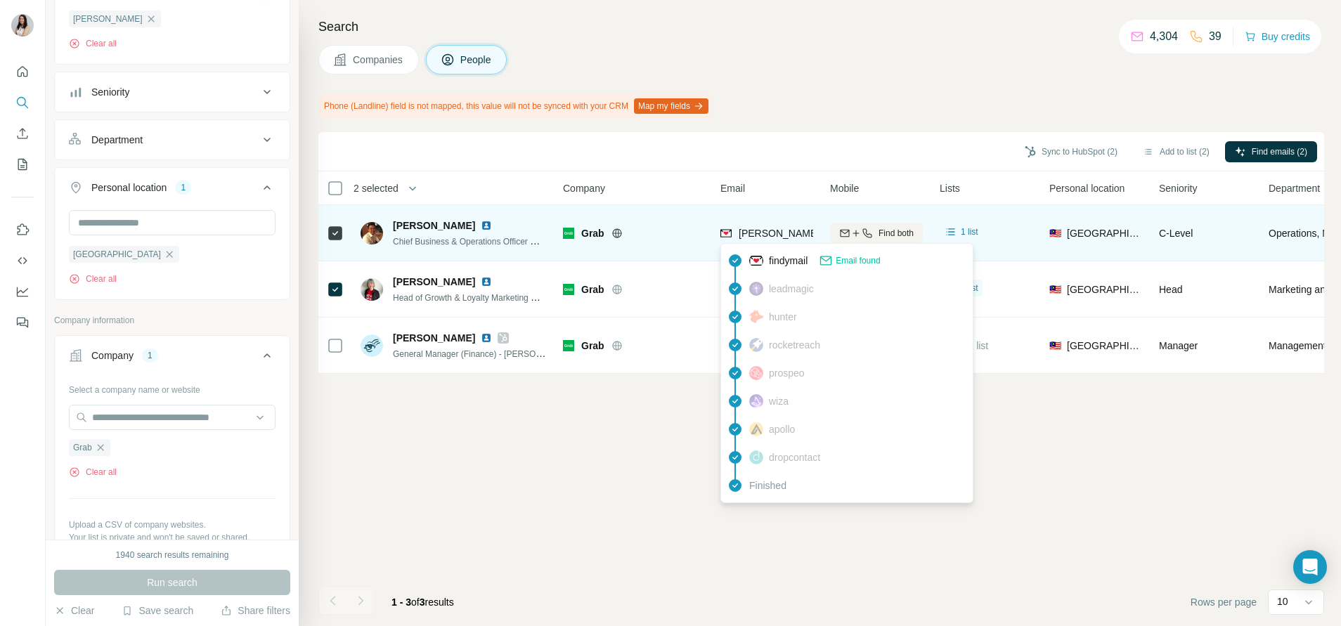
click at [781, 232] on span "joseph.teoh@grab.com" at bounding box center [862, 233] width 247 height 11
copy tr "joseph.teoh@grab.com"
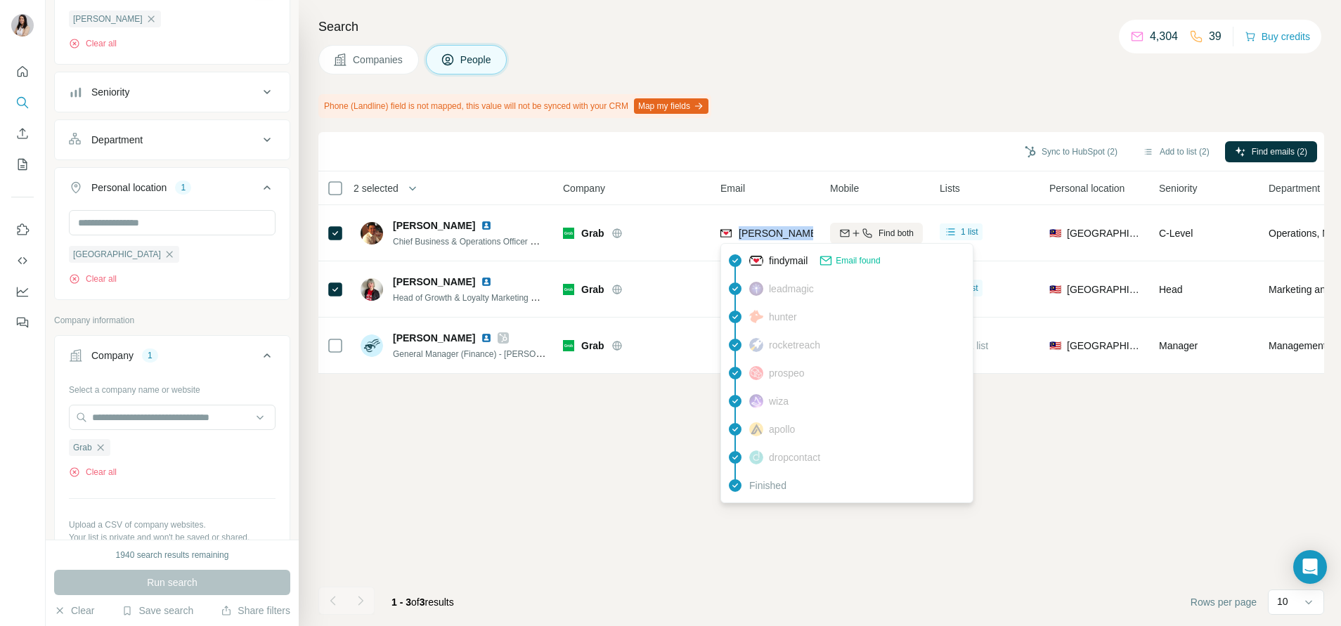
click at [772, 230] on span "joseph.teoh@grab.com" at bounding box center [862, 233] width 247 height 11
copy tr "joseph.teoh@grab.com"
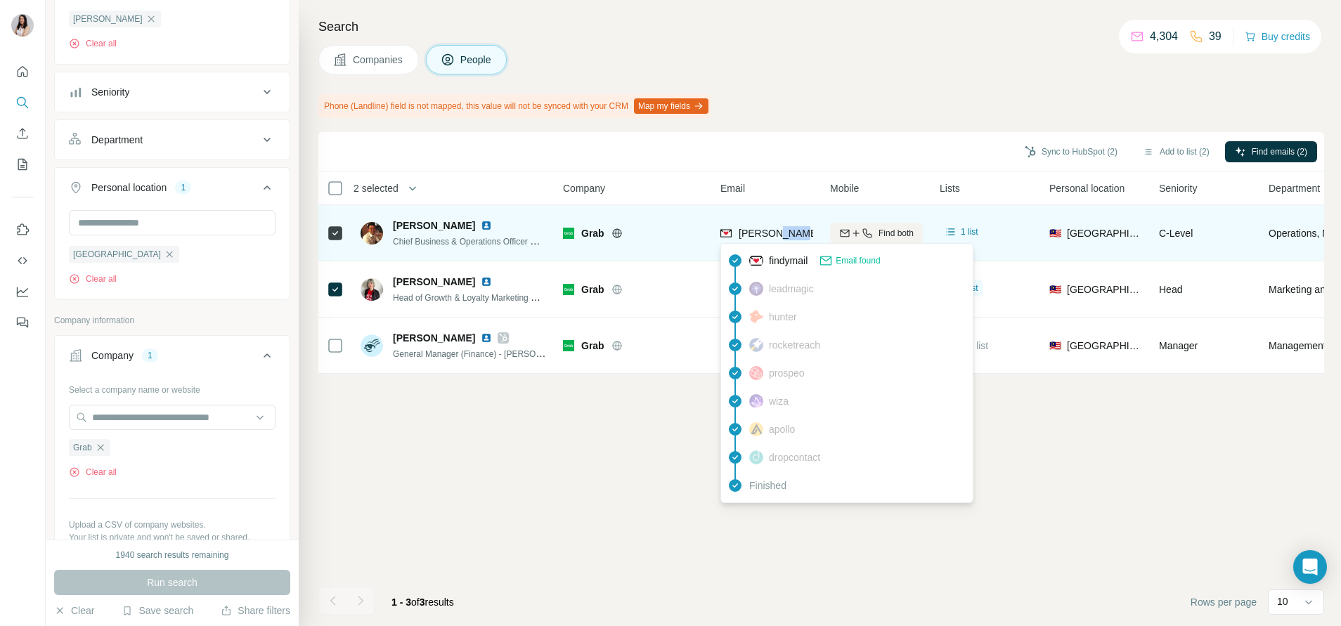
click at [789, 228] on span "joseph.teoh@grab.com" at bounding box center [862, 233] width 247 height 11
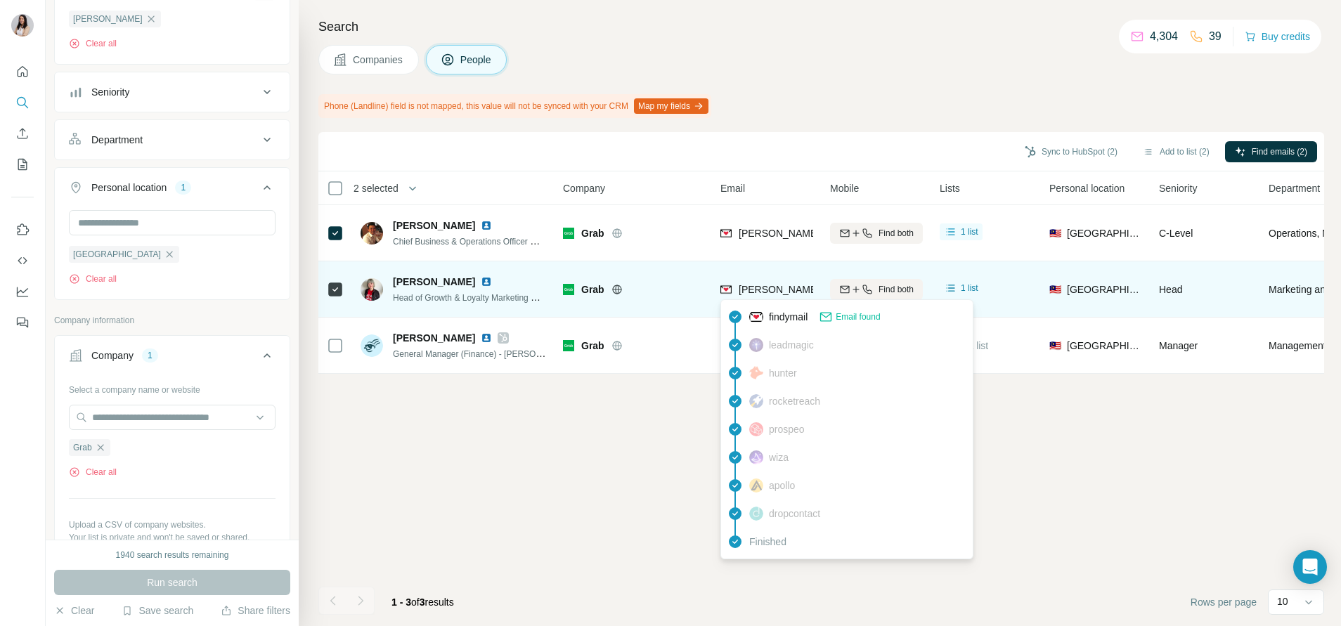
click at [771, 299] on div "findymail Email found leadmagic hunter rocketreach prospeo wiza apollo dropcont…" at bounding box center [846, 429] width 253 height 260
click at [766, 284] on span "caroline.wong@grab.com" at bounding box center [903, 289] width 329 height 11
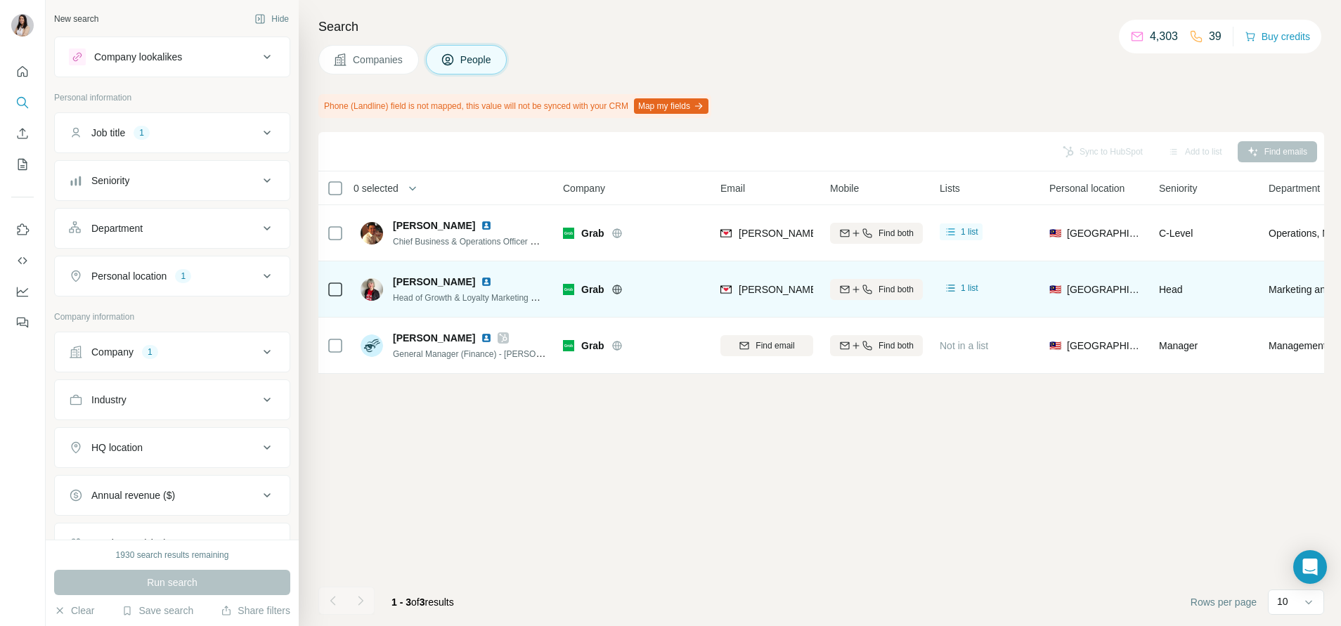
scroll to position [0, 27]
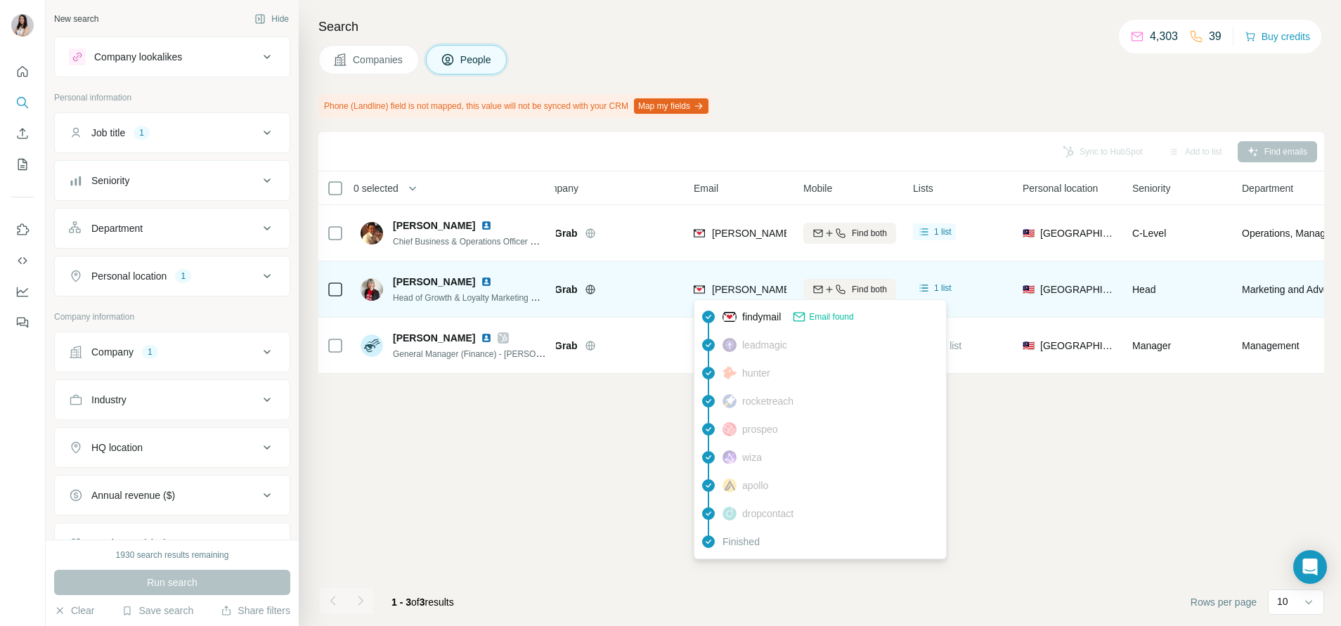
drag, startPoint x: 717, startPoint y: 288, endPoint x: 971, endPoint y: 296, distance: 253.9
click at [0, 0] on tr "Caroline Wong LQ Head of Growth & Loyalty Marketing @ Jaya Grocer Grab caroline…" at bounding box center [0, 0] width 0 height 0
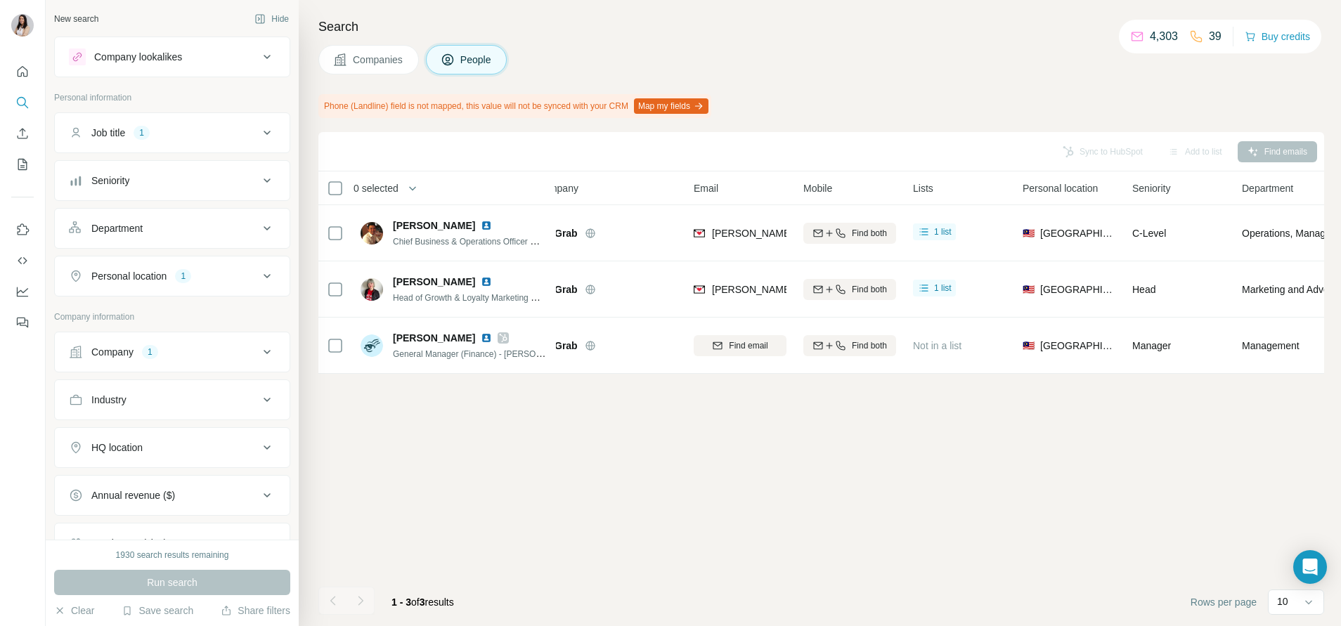
click at [818, 96] on div "Phone (Landline) field is not mapped, this value will not be synced with your C…" at bounding box center [821, 106] width 1006 height 24
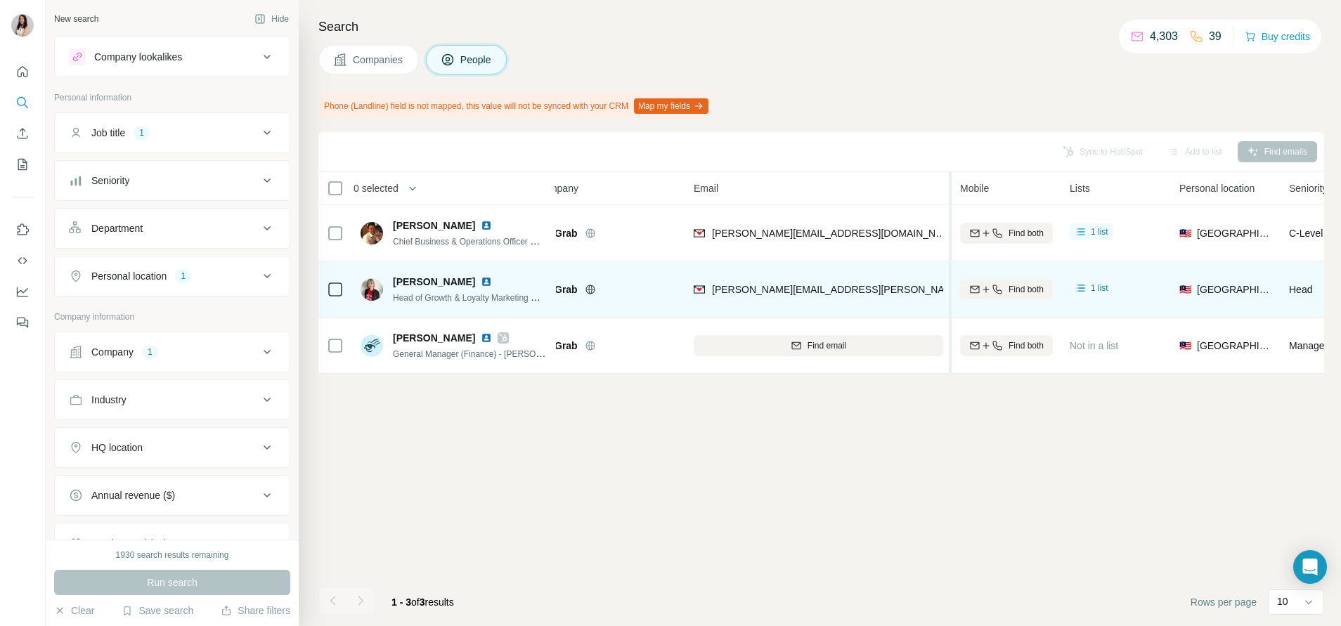
drag, startPoint x: 794, startPoint y: 269, endPoint x: 952, endPoint y: 286, distance: 158.4
click at [952, 286] on table "0 selected People Company Email Mobile Lists Personal location Seniority Depart…" at bounding box center [975, 273] width 1366 height 202
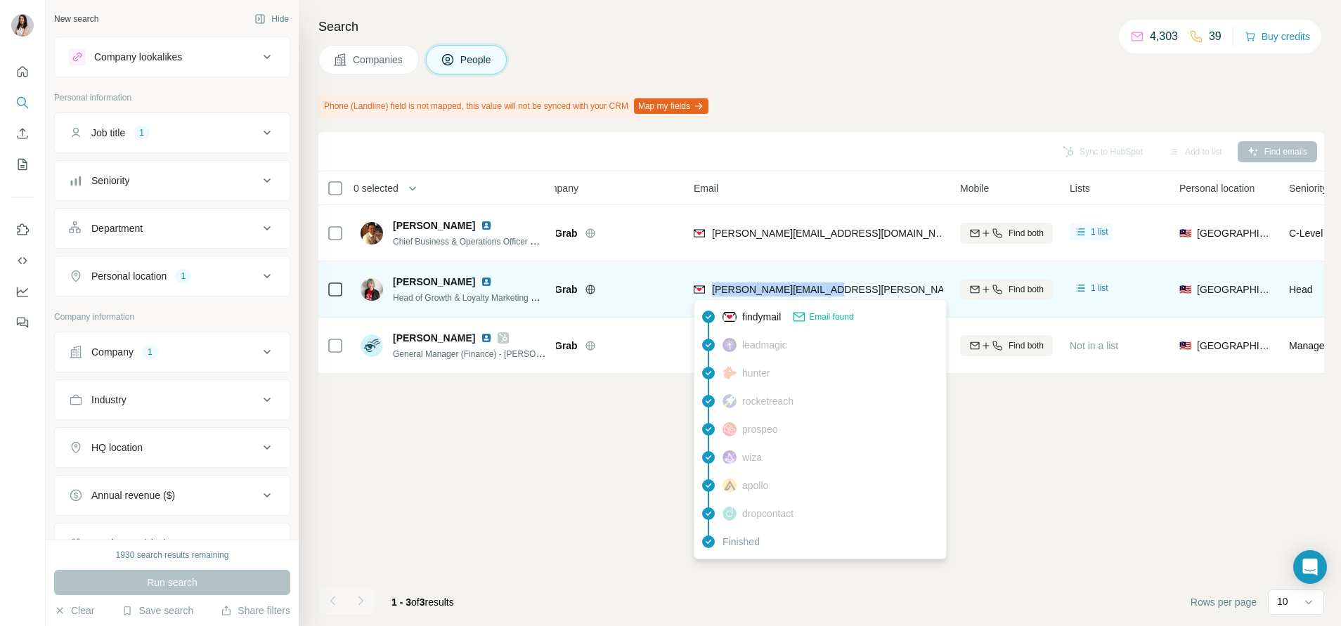
drag, startPoint x: 886, startPoint y: 295, endPoint x: 709, endPoint y: 283, distance: 176.8
click at [709, 283] on div "caroline.wong@grab.com" at bounding box center [819, 289] width 250 height 39
copy span "caroline.wong@grab.com"
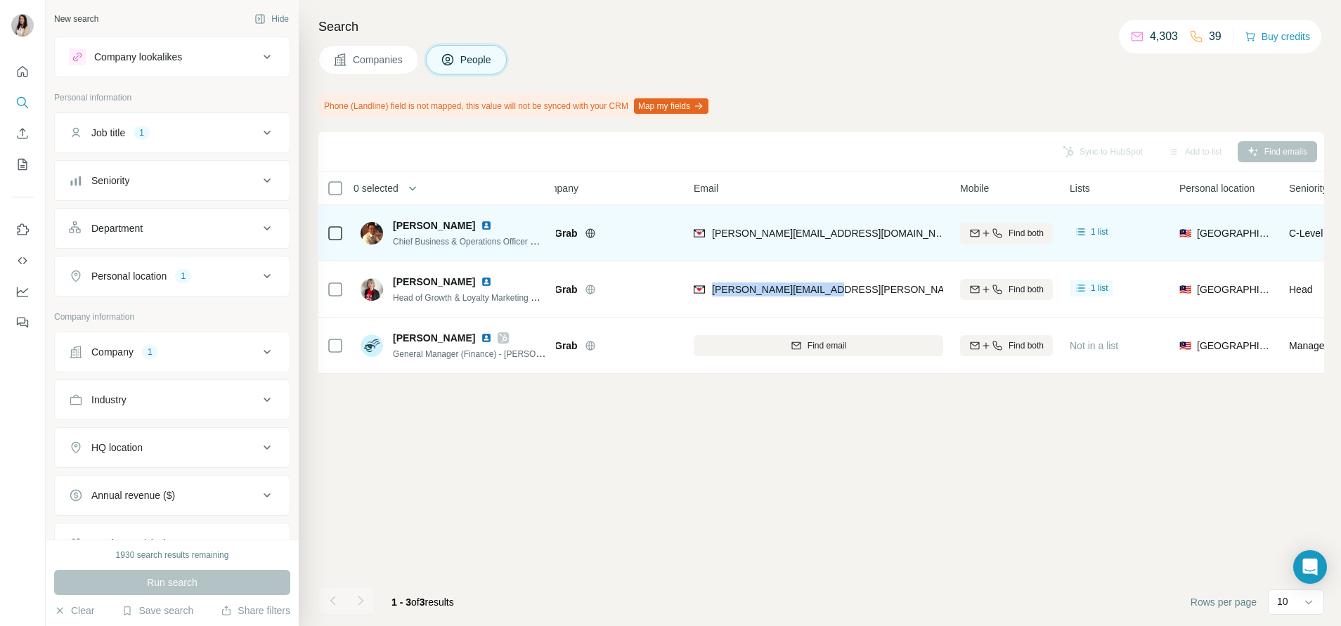
scroll to position [0, 0]
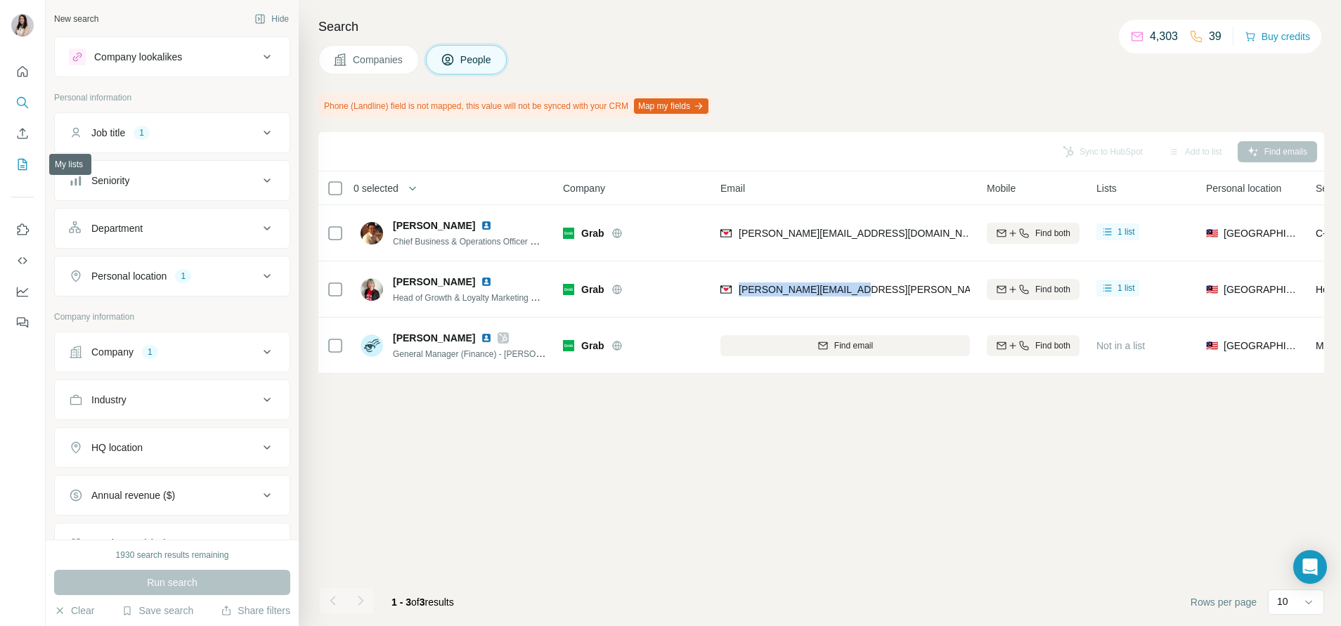
click at [17, 162] on icon "My lists" at bounding box center [22, 164] width 14 height 14
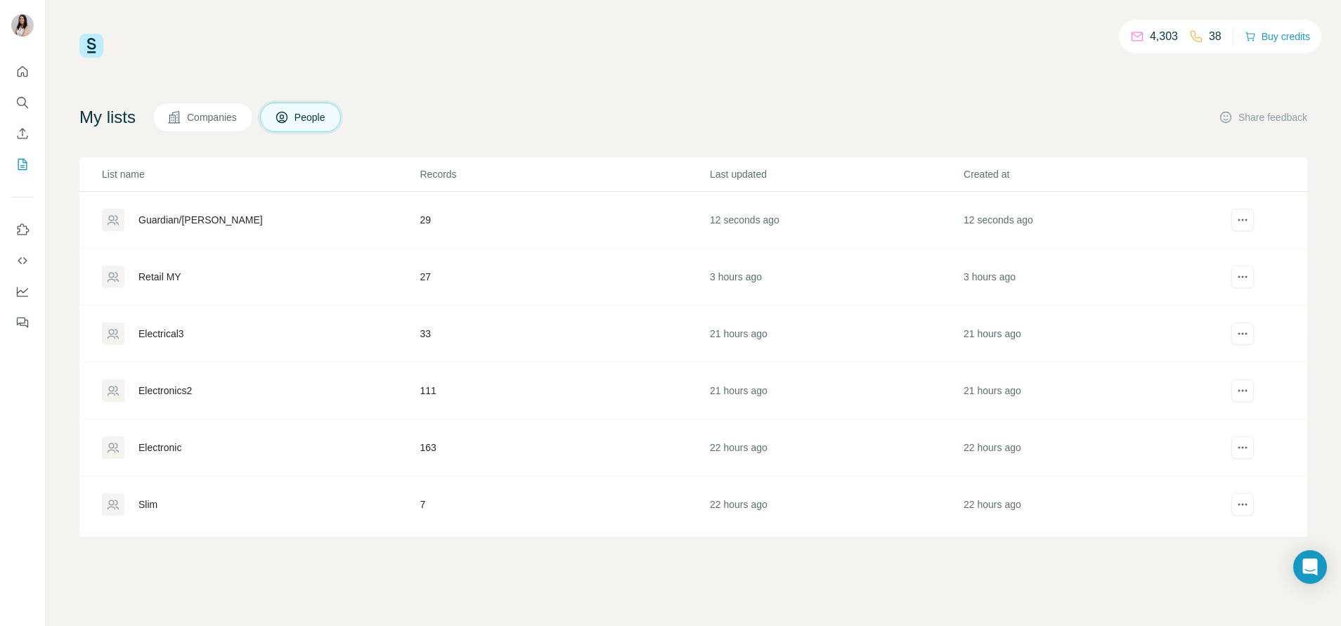
click at [166, 213] on div "Guardian/[PERSON_NAME]" at bounding box center [200, 220] width 124 height 14
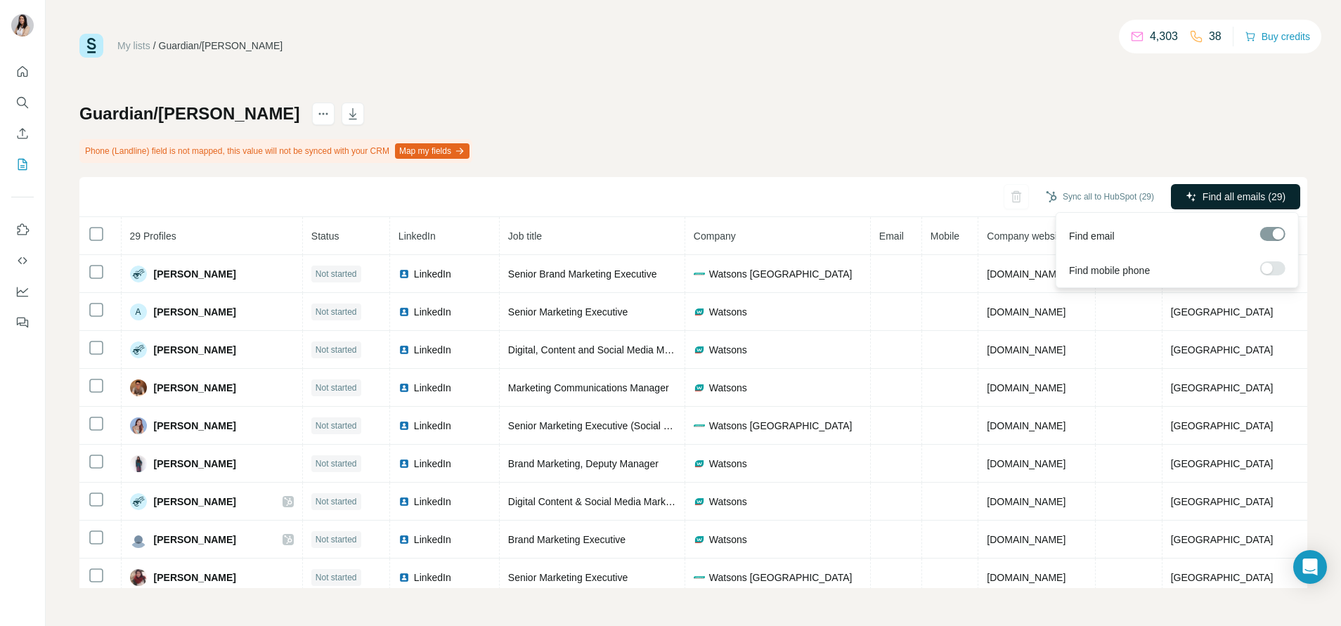
click at [1194, 193] on icon "button" at bounding box center [1191, 196] width 11 height 11
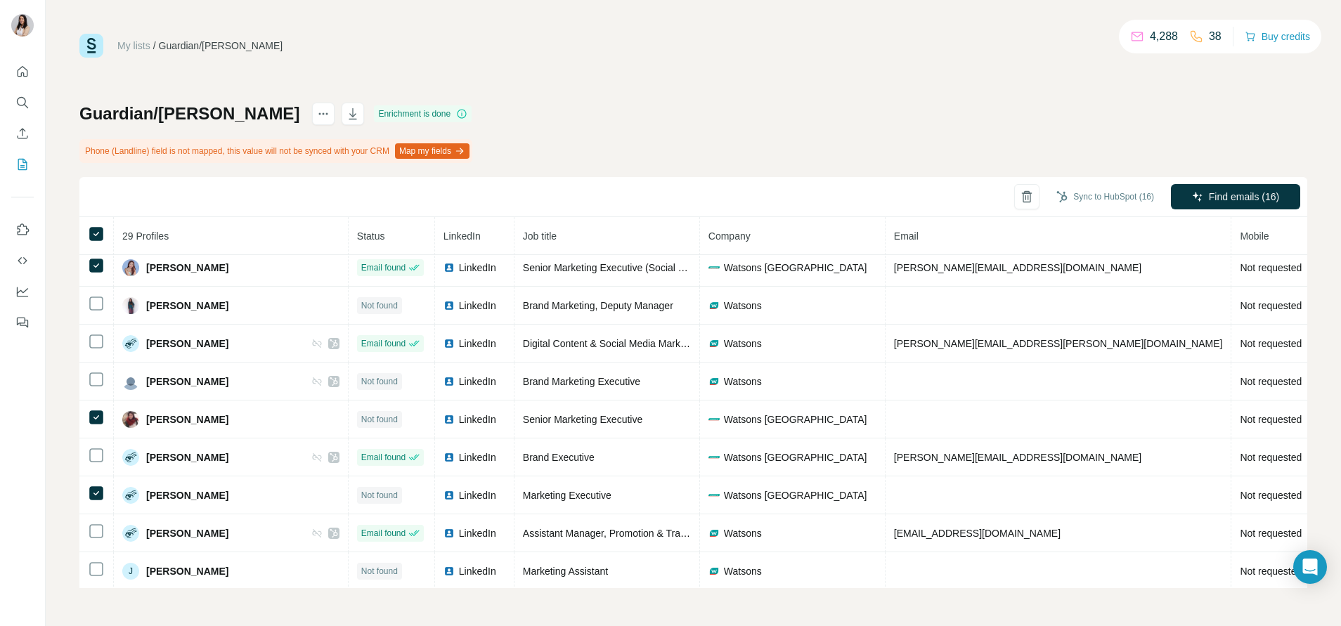
scroll to position [160, 0]
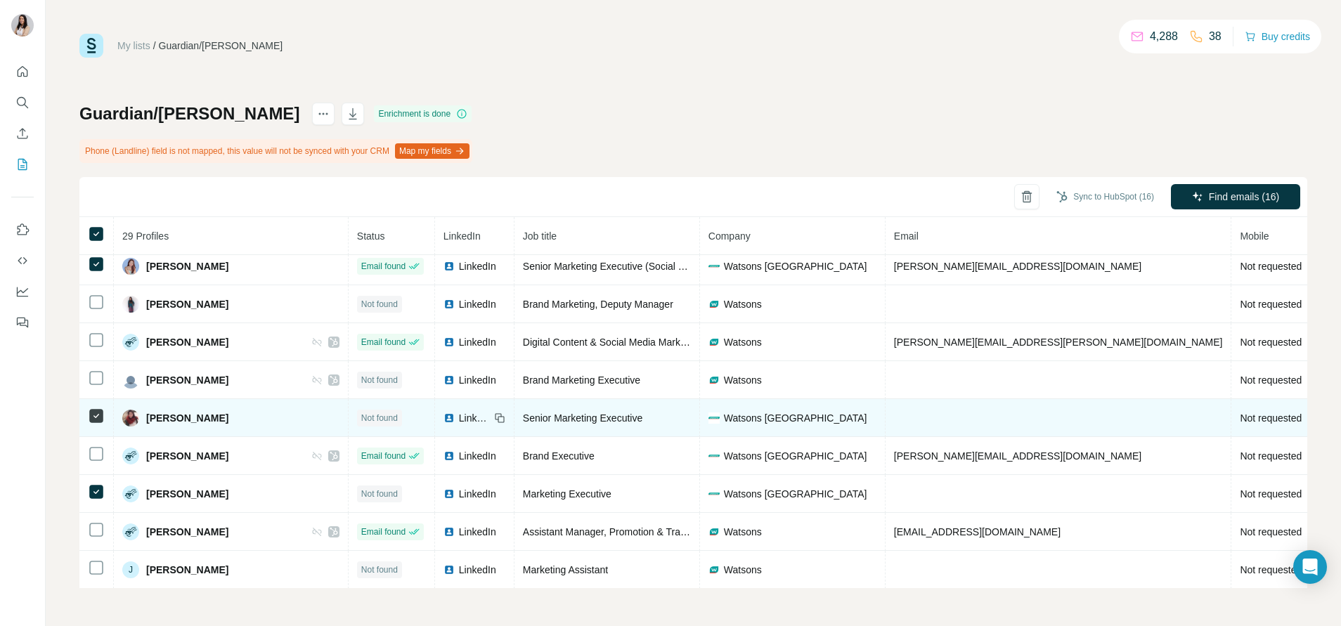
click at [89, 408] on icon at bounding box center [96, 416] width 17 height 17
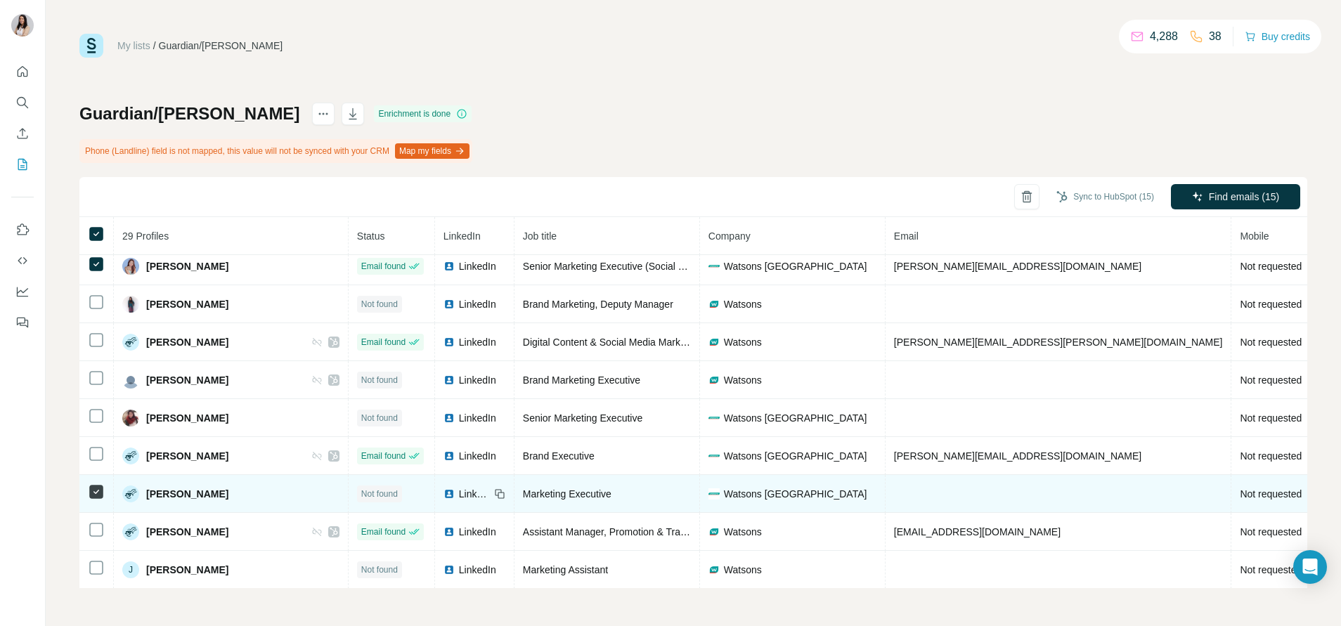
click at [89, 486] on icon at bounding box center [96, 492] width 17 height 17
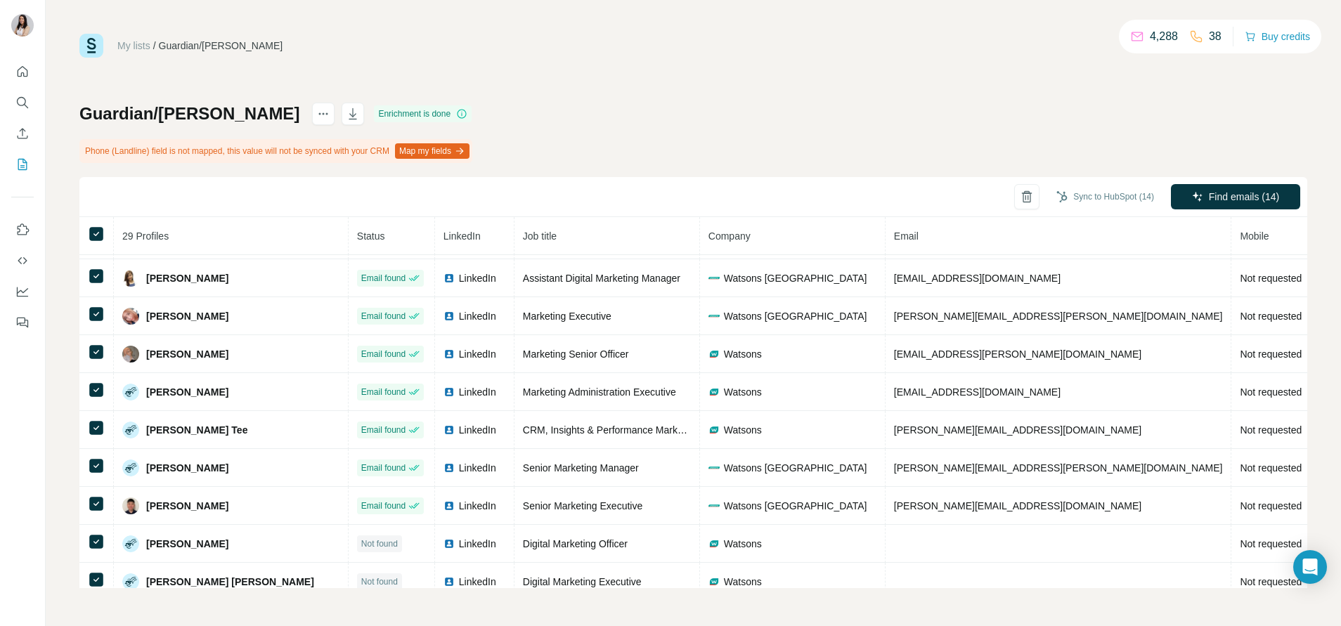
scroll to position [778, 0]
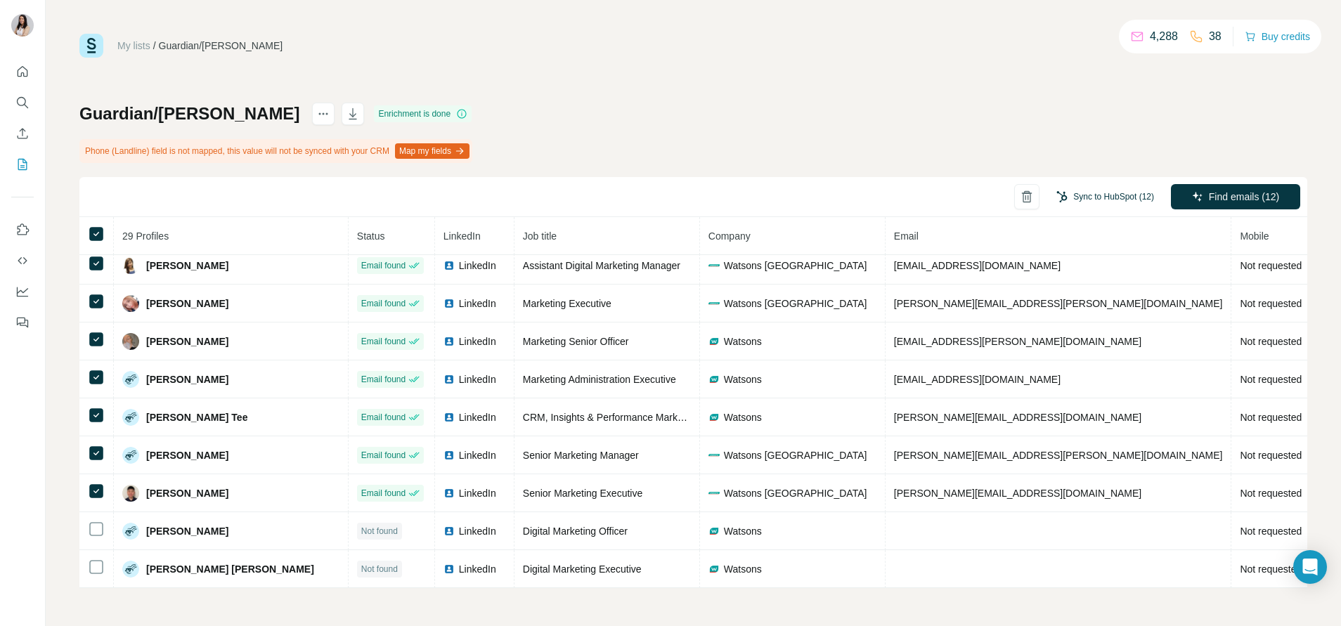
click at [1111, 193] on button "Sync to HubSpot (12)" at bounding box center [1105, 196] width 117 height 21
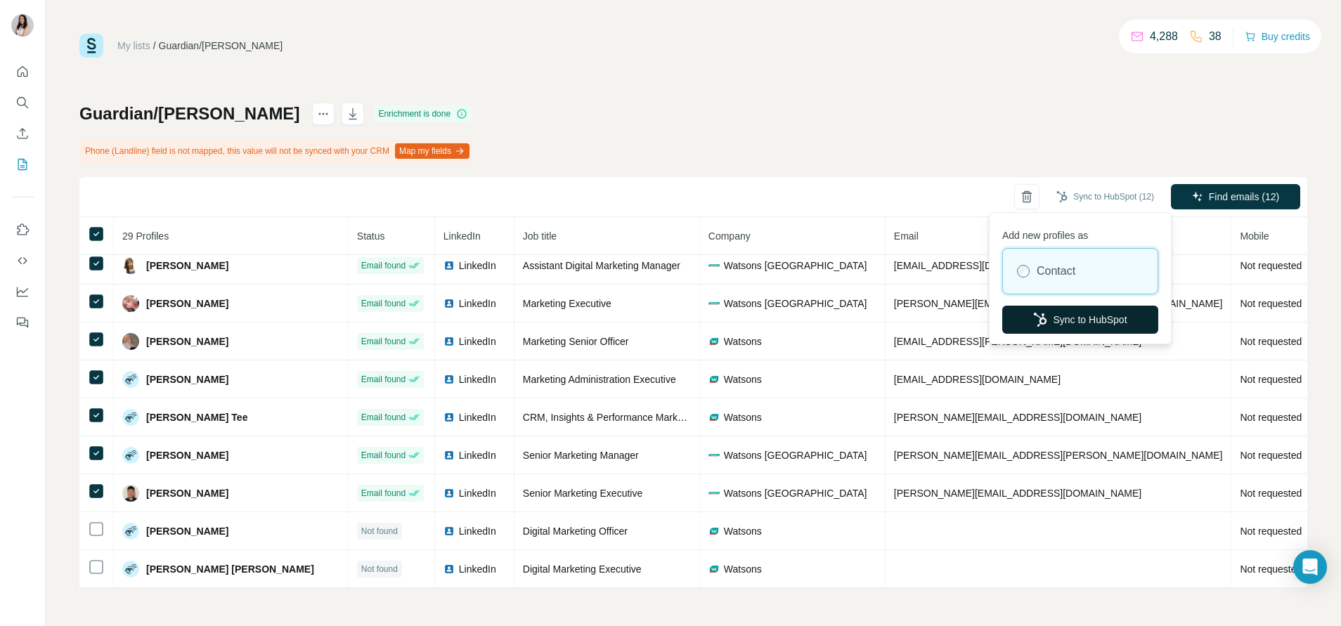
click at [1049, 318] on button "Sync to HubSpot" at bounding box center [1080, 320] width 156 height 28
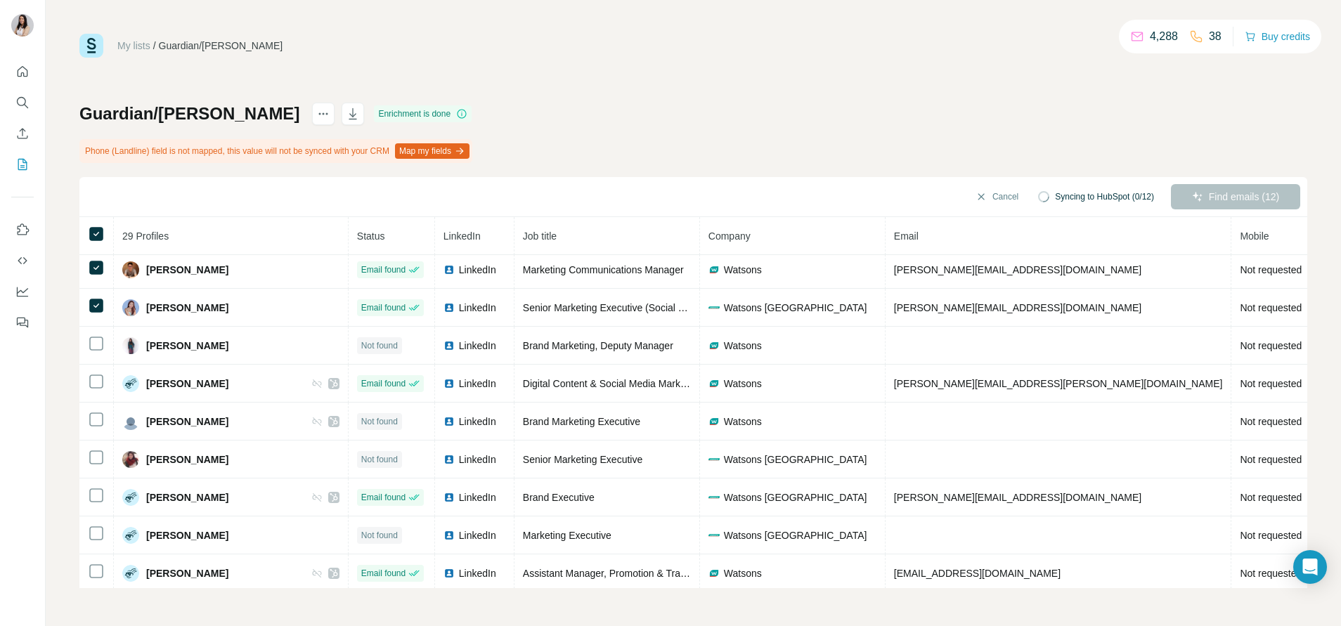
scroll to position [0, 0]
